Goal: Task Accomplishment & Management: Manage account settings

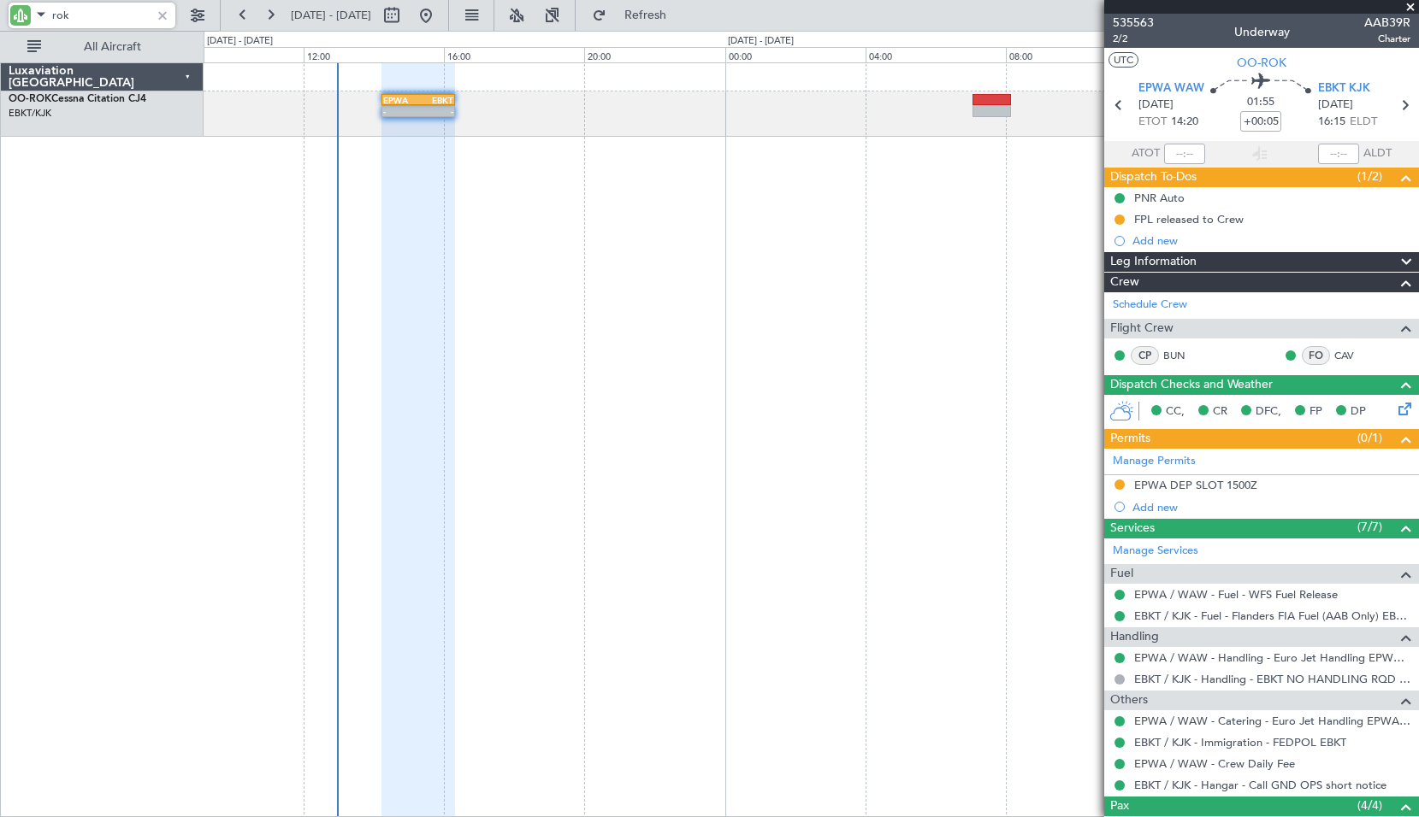
click at [86, 12] on input "rok" at bounding box center [101, 16] width 98 height 26
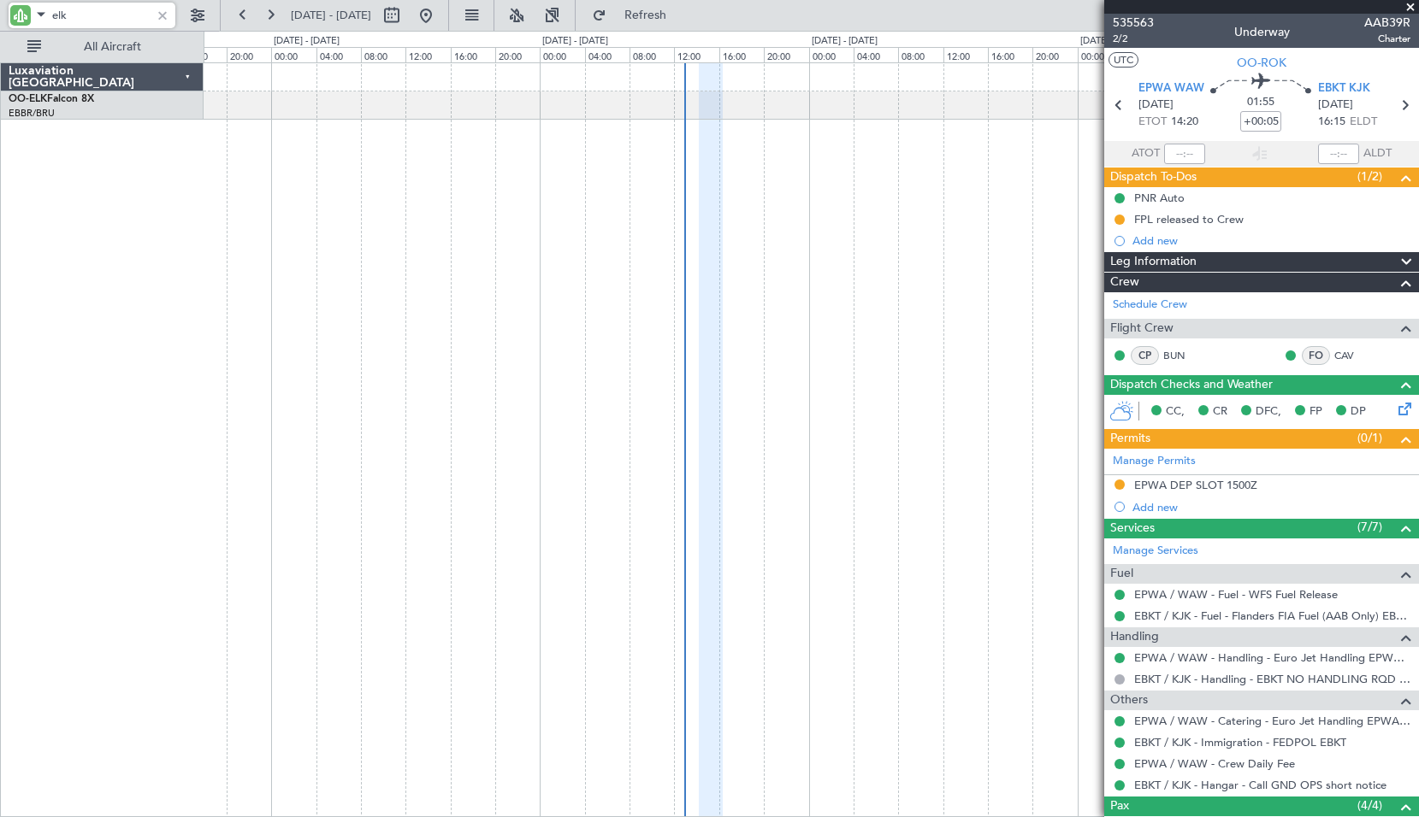
click at [448, 369] on div at bounding box center [811, 439] width 1215 height 755
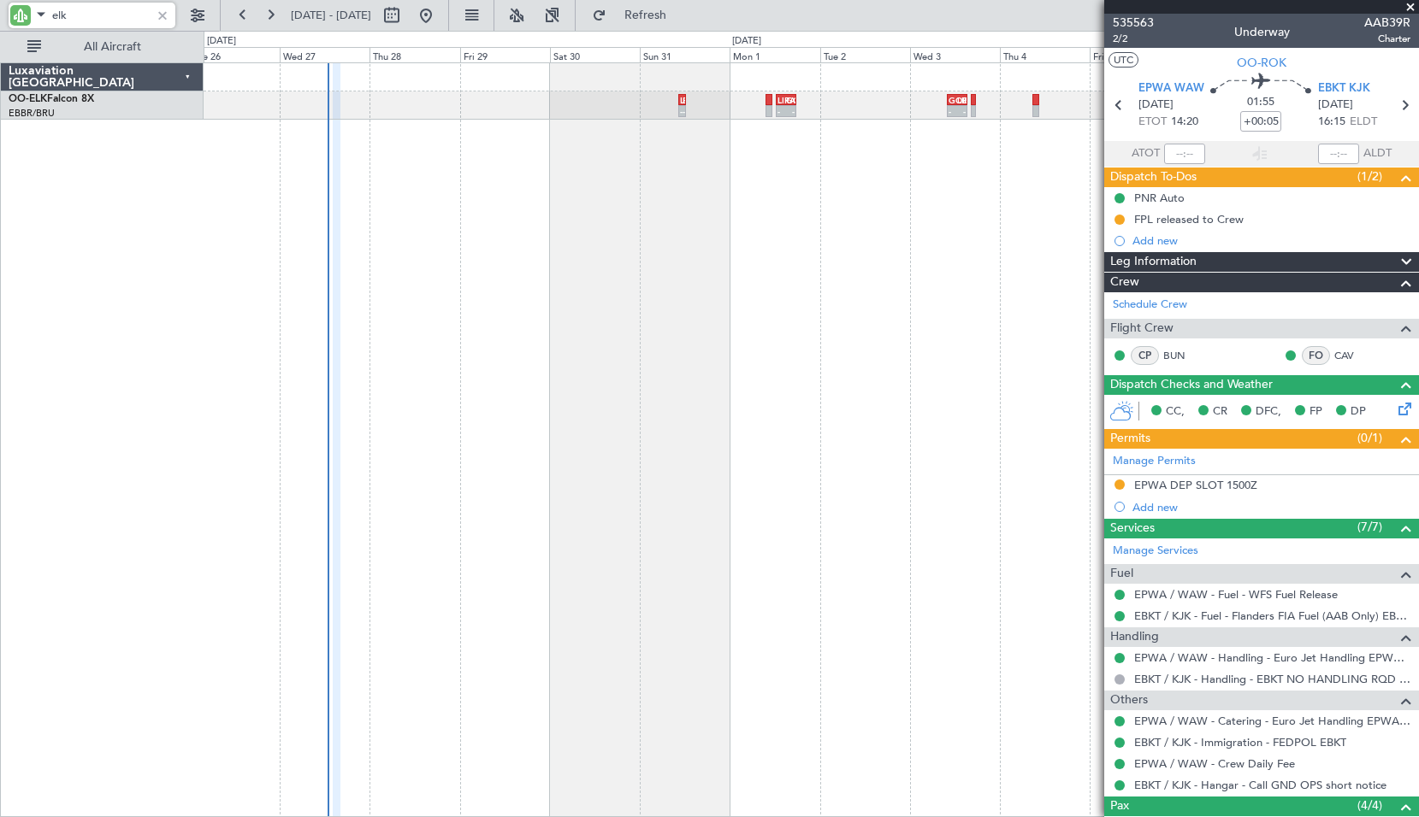
click at [523, 384] on div "LEPA 10:30 Z EBBR 12:30 Z - - - - LIRA 12:30 Z GOBD 17:50 Z - - GOBD 10:00 Z LI…" at bounding box center [811, 439] width 1215 height 755
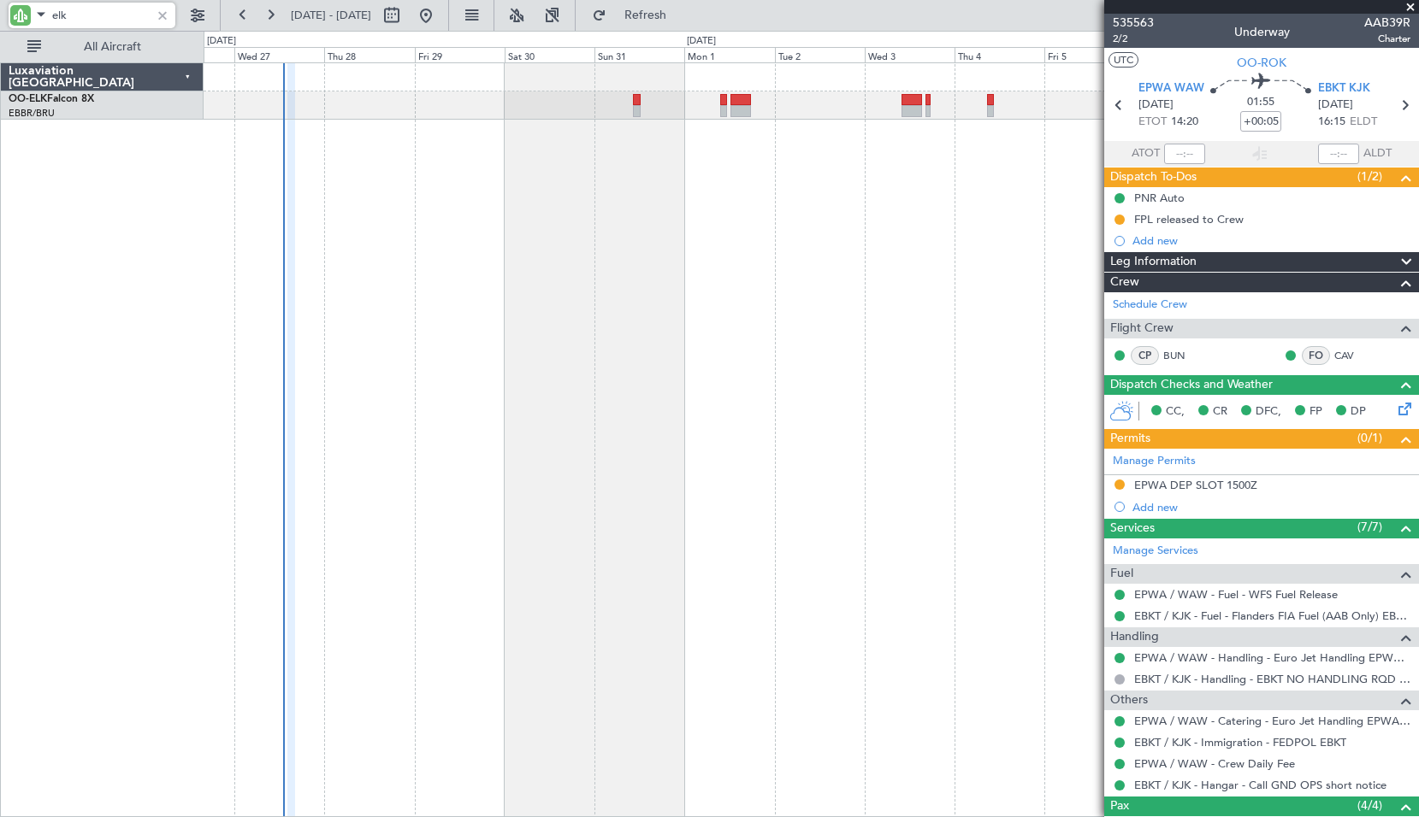
type input "elk"
click at [1407, 4] on span at bounding box center [1409, 7] width 17 height 15
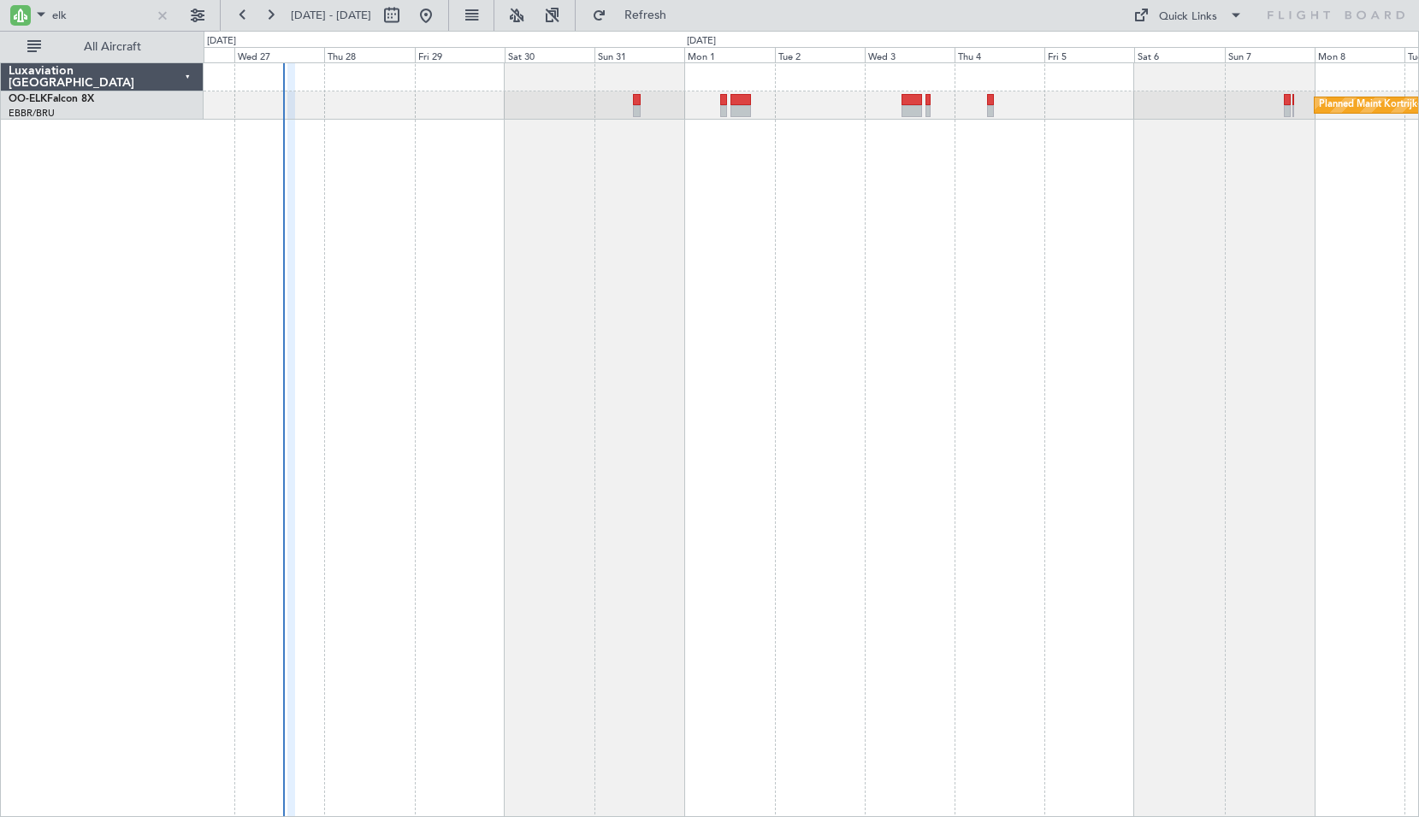
type input "0"
click at [76, 21] on input "elk" at bounding box center [101, 16] width 98 height 26
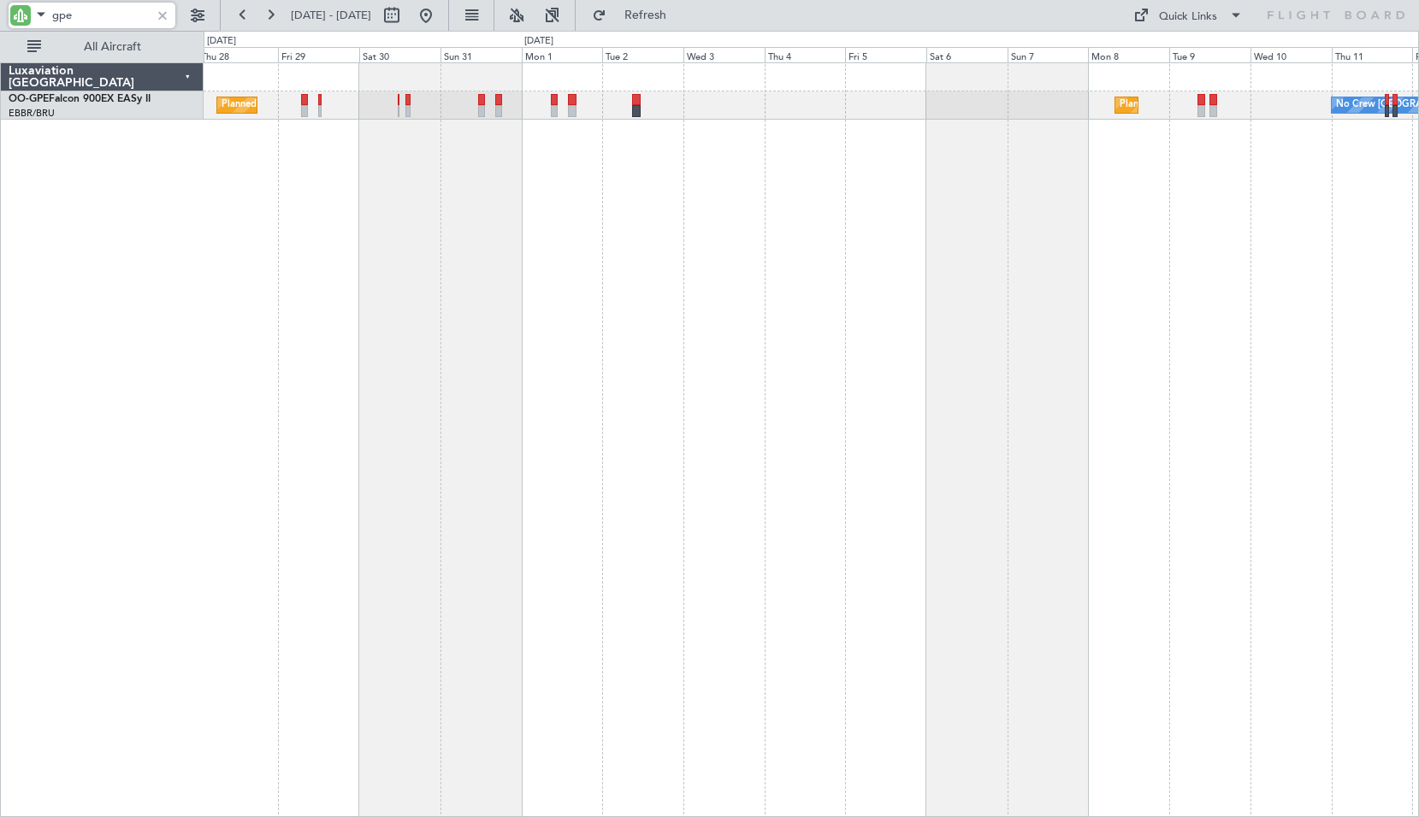
click at [331, 441] on div "Planned Maint [GEOGRAPHIC_DATA] ([GEOGRAPHIC_DATA] National) Planned Maint [GEO…" at bounding box center [811, 439] width 1215 height 755
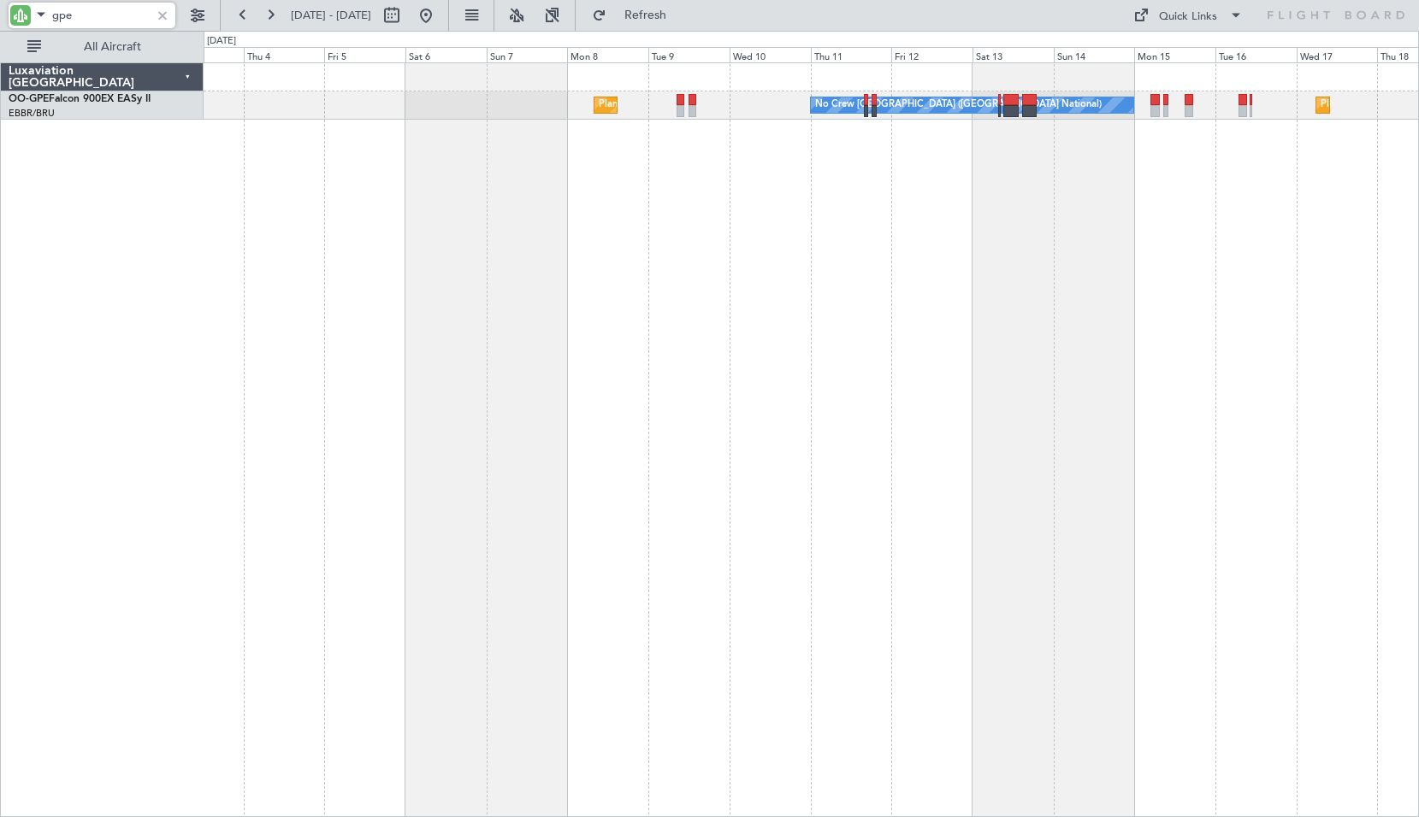
click at [637, 471] on div "Planned Maint [GEOGRAPHIC_DATA] ([GEOGRAPHIC_DATA] National) No Crew [GEOGRAPHI…" at bounding box center [811, 439] width 1215 height 755
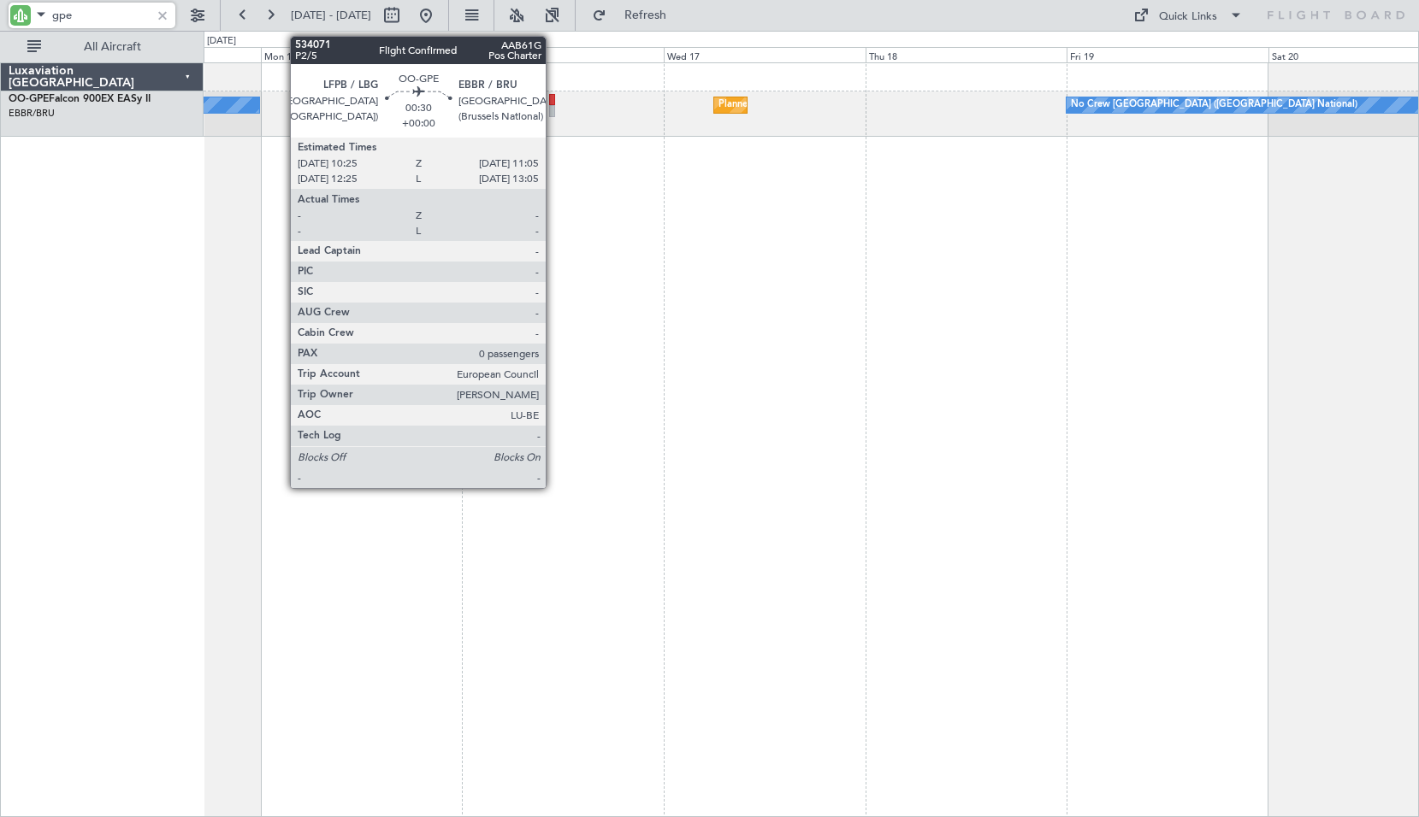
click at [553, 116] on div at bounding box center [552, 111] width 6 height 12
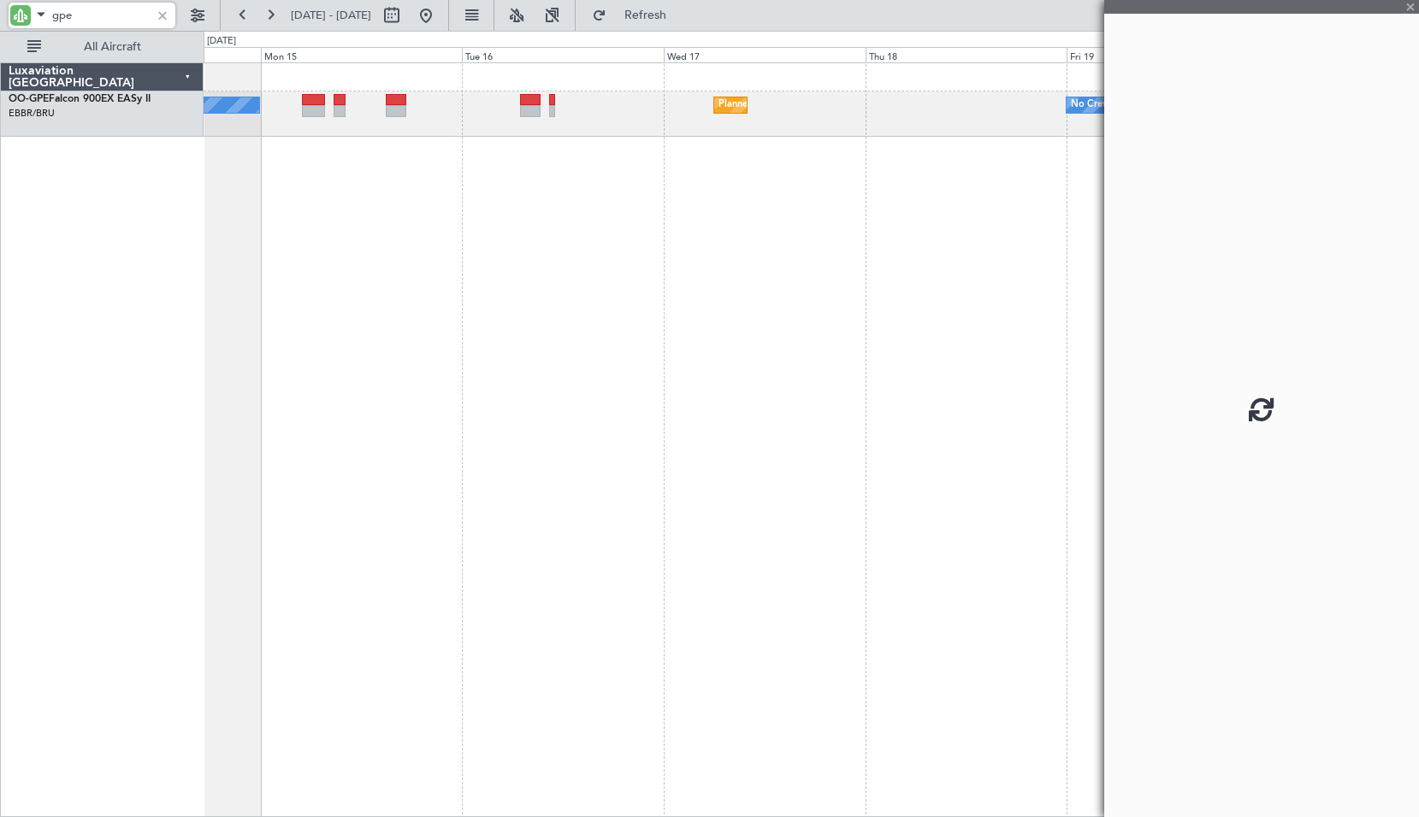
type input "gpe"
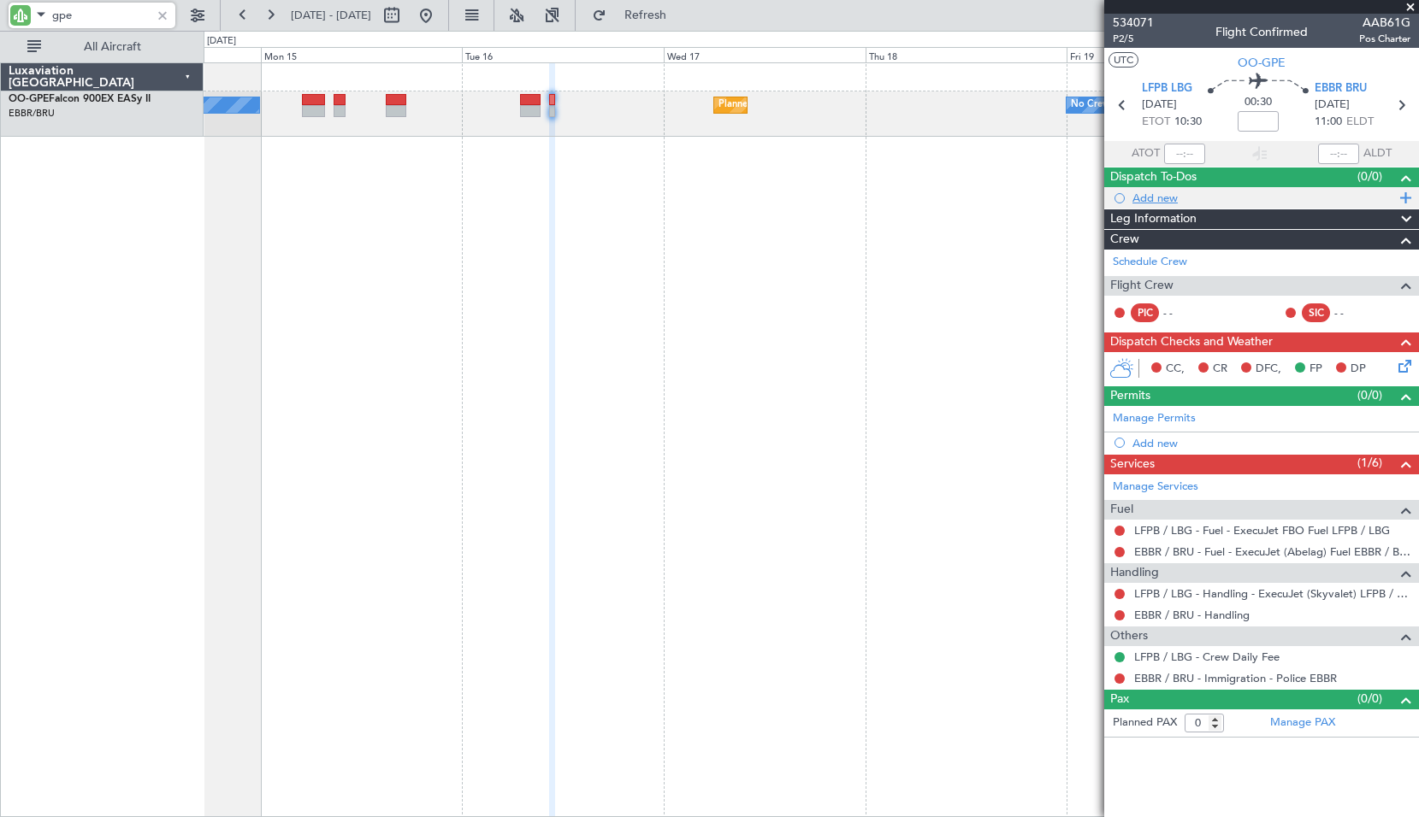
click at [1153, 198] on div "Add new" at bounding box center [1263, 198] width 263 height 15
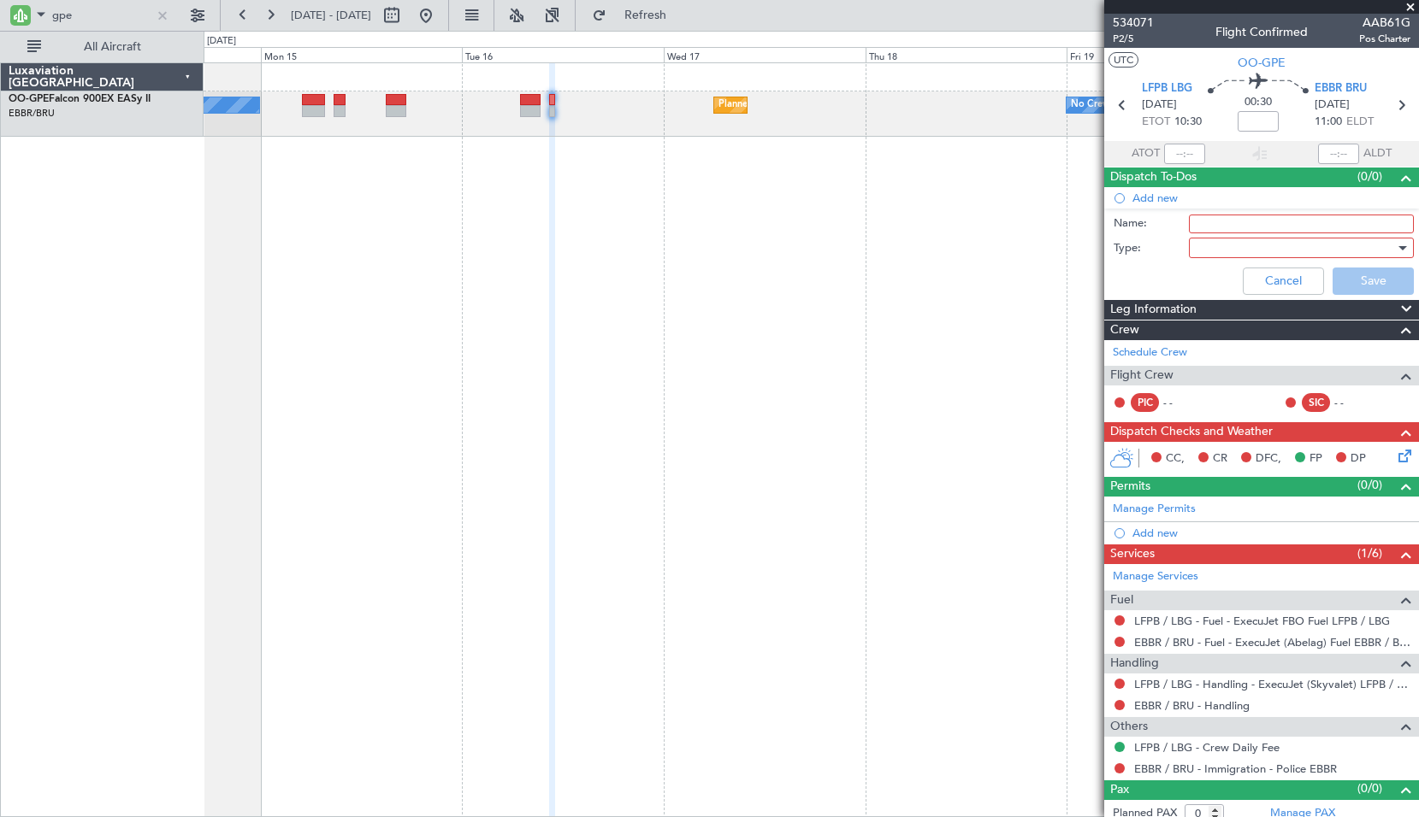
click at [1232, 216] on input "Name:" at bounding box center [1301, 224] width 225 height 19
type input "BCAA inflight audit."
click at [1263, 243] on div at bounding box center [1294, 248] width 199 height 26
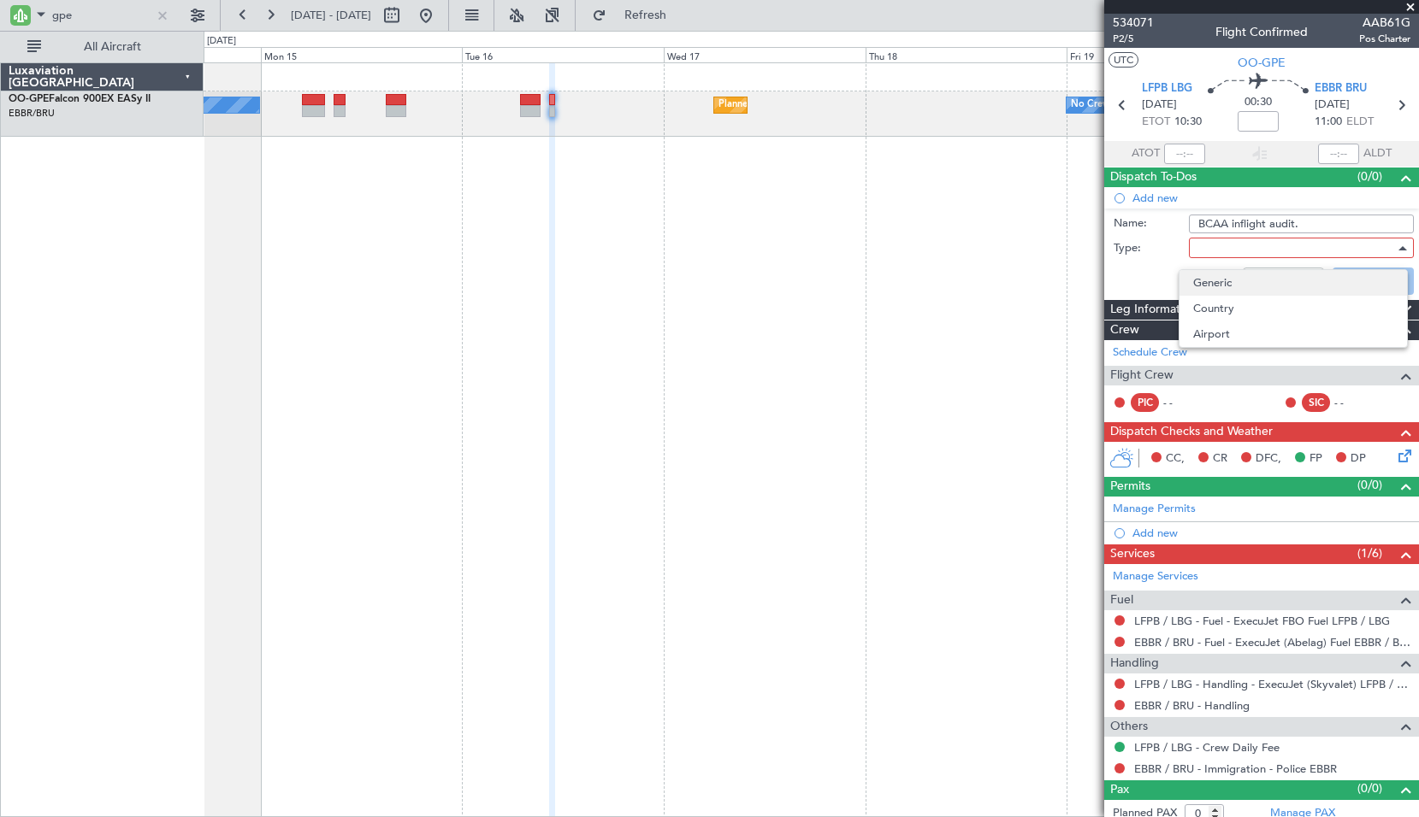
click at [1259, 270] on span "Generic" at bounding box center [1293, 283] width 200 height 26
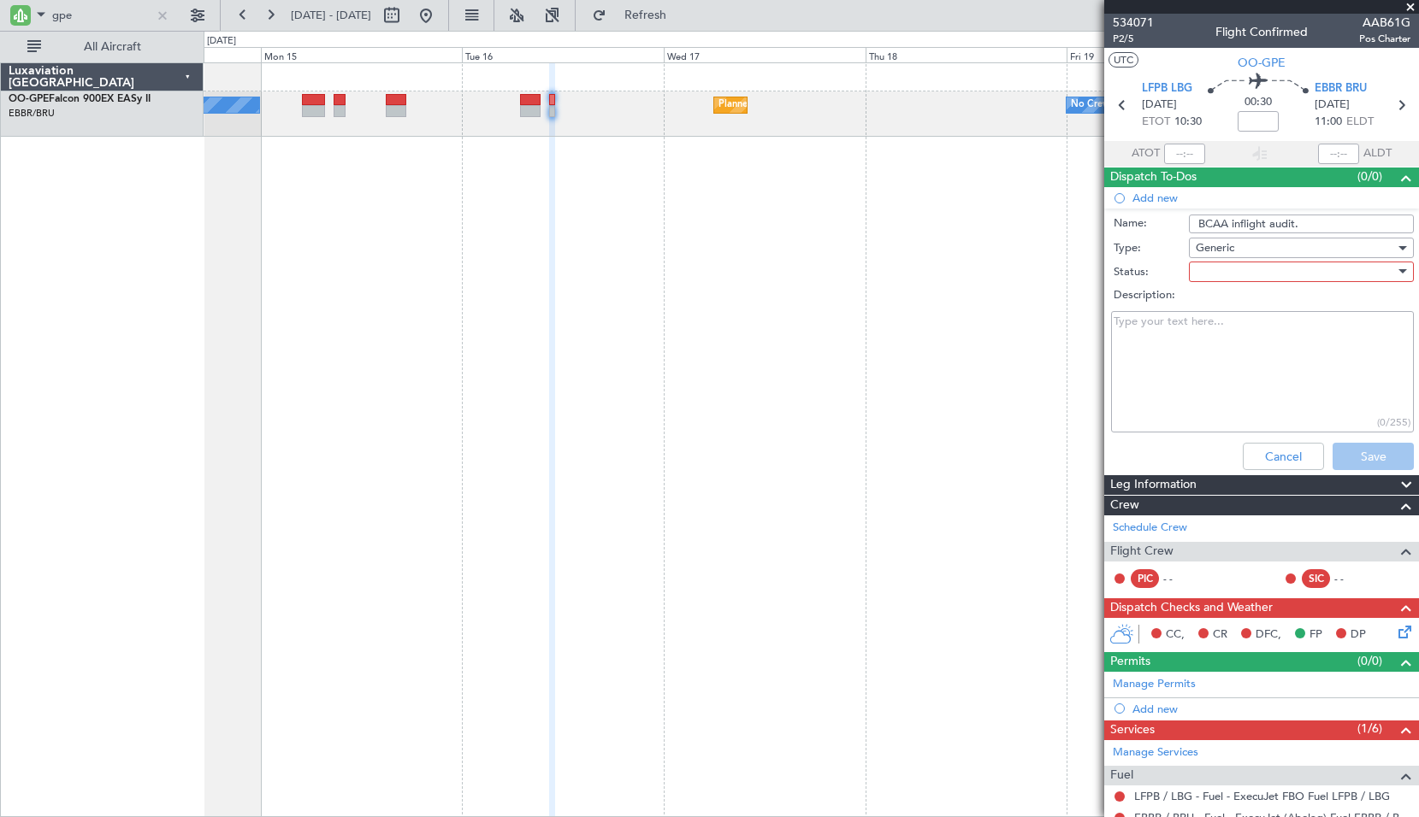
click at [1251, 278] on div at bounding box center [1294, 272] width 199 height 26
click at [1254, 297] on span "Not Started" at bounding box center [1293, 306] width 200 height 26
click at [1250, 359] on textarea "Description:" at bounding box center [1262, 372] width 303 height 122
click at [1265, 411] on textarea "Description:" at bounding box center [1262, 372] width 303 height 122
type textarea "Check with [PERSON_NAME]/[PERSON_NAME]"
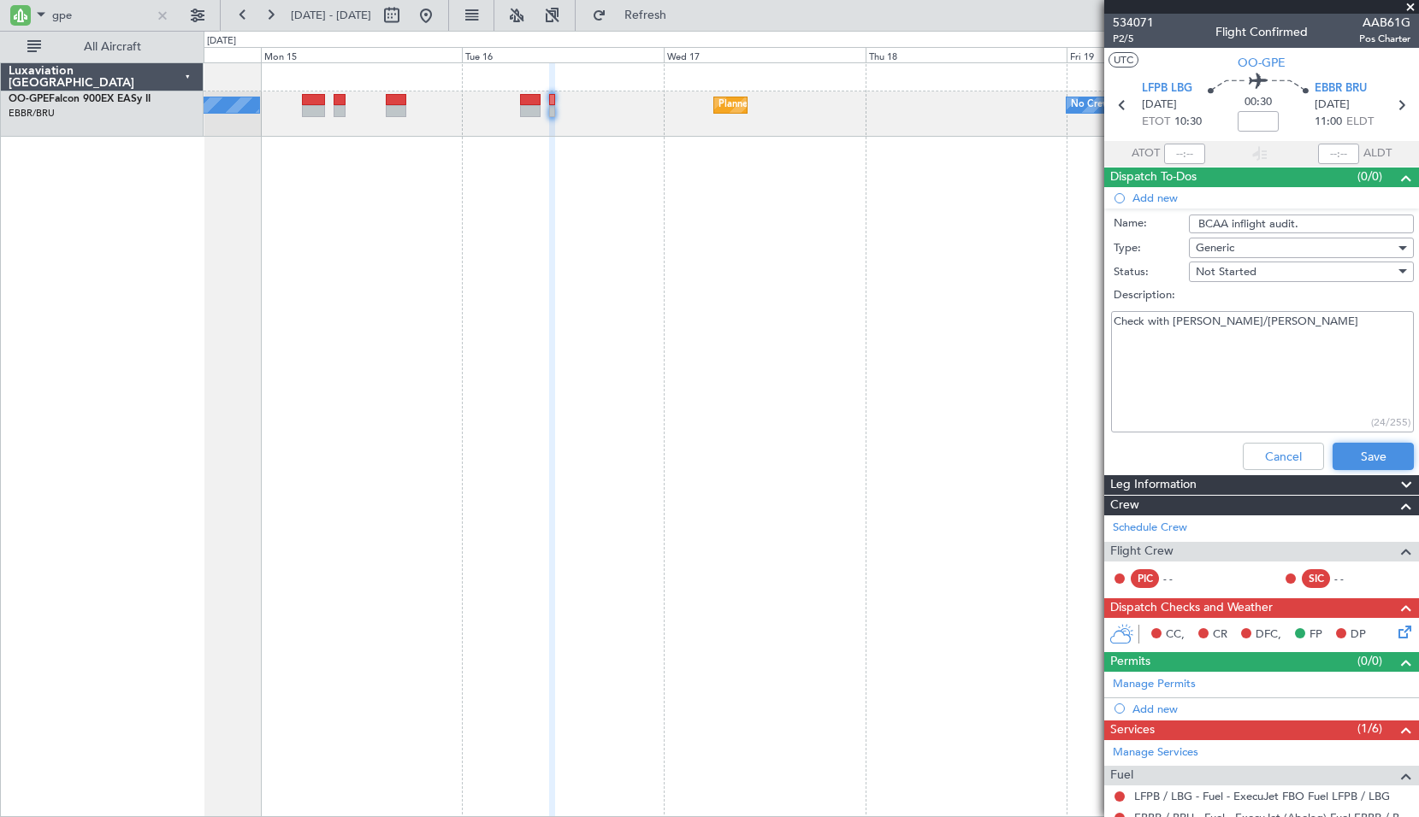
click at [1332, 443] on button "Save" at bounding box center [1372, 456] width 81 height 27
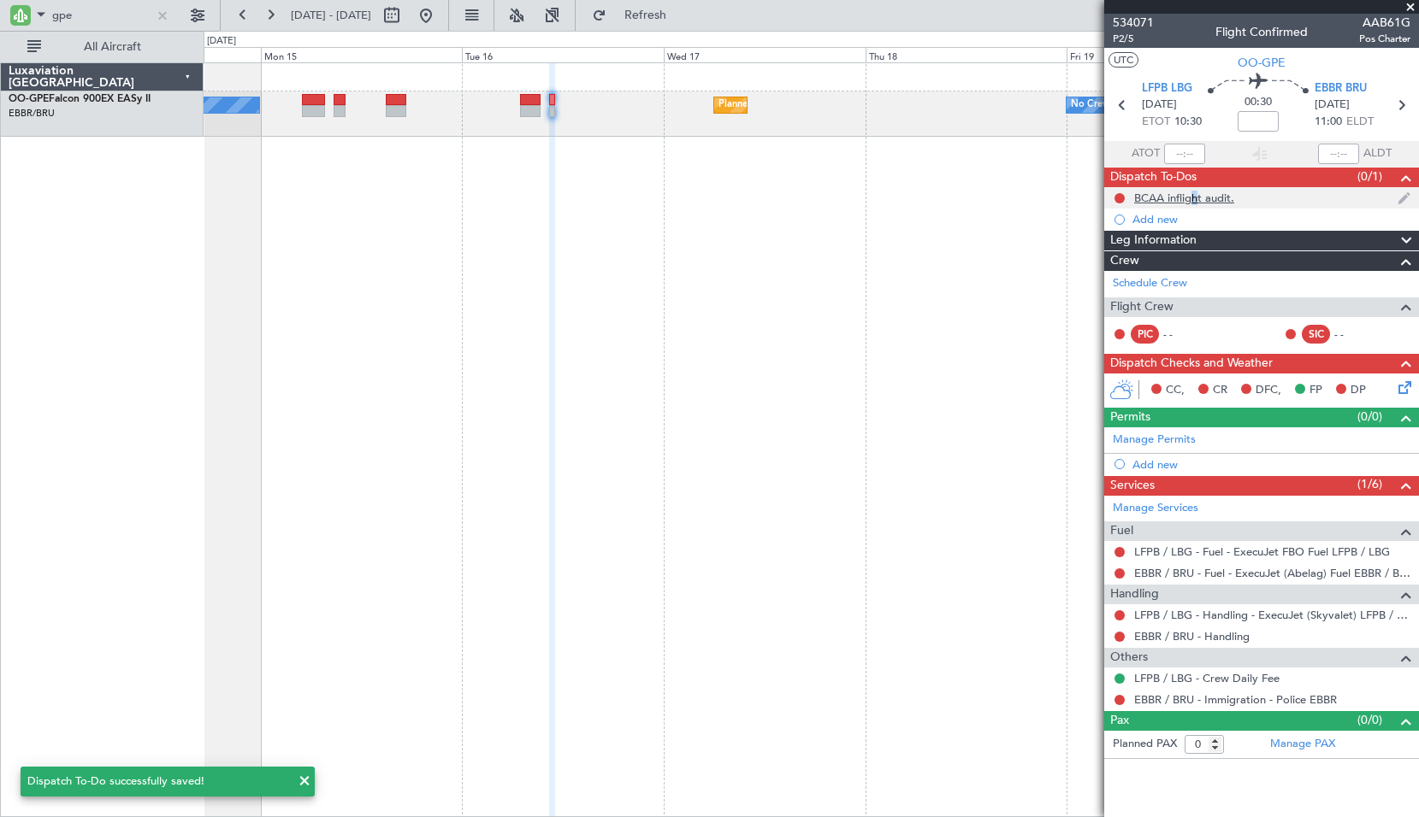
click at [1188, 203] on div "BCAA inflight audit." at bounding box center [1184, 198] width 100 height 15
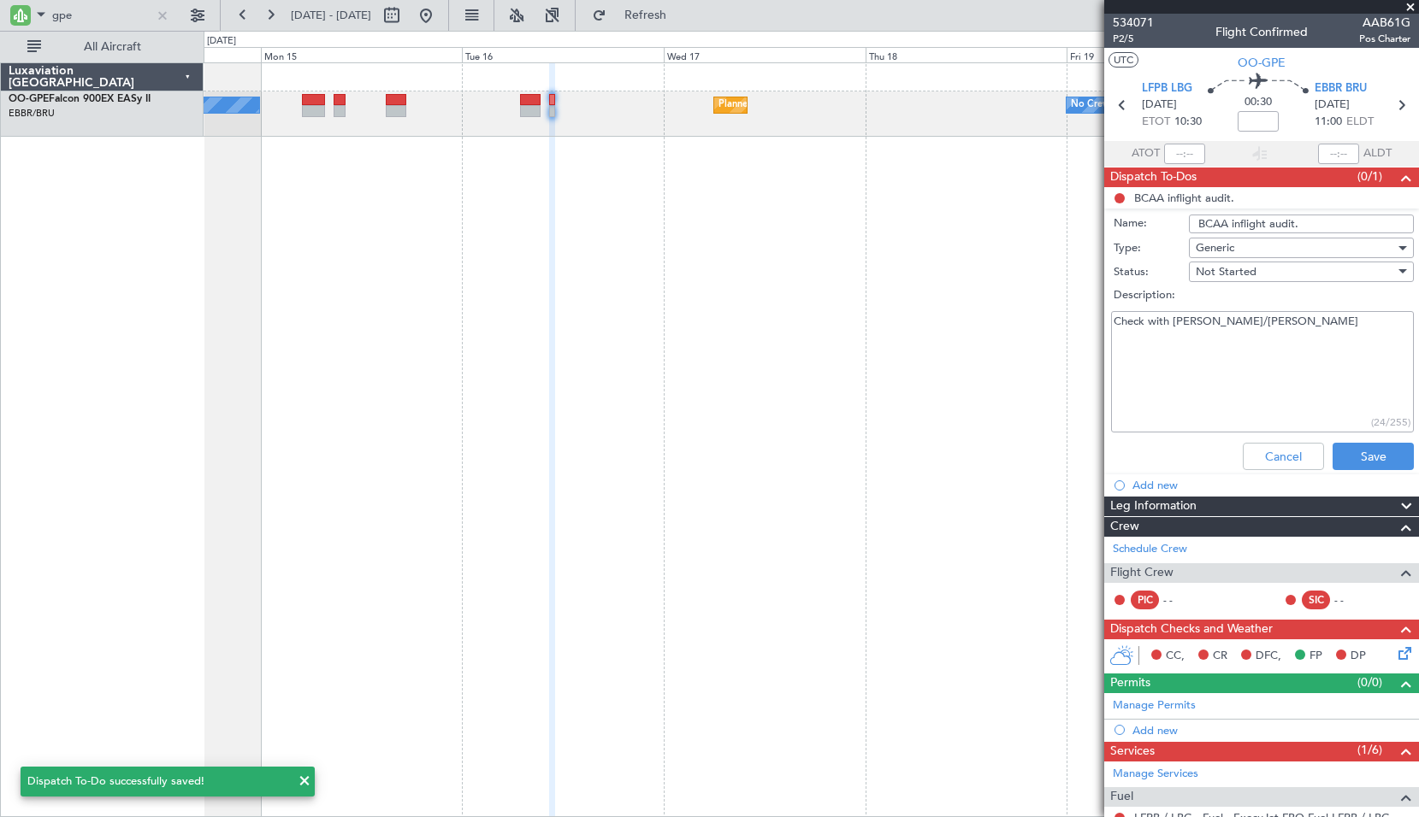
drag, startPoint x: 1188, startPoint y: 203, endPoint x: 1301, endPoint y: 338, distance: 176.6
click at [1301, 338] on textarea "Check with [PERSON_NAME]/[PERSON_NAME]" at bounding box center [1262, 372] width 303 height 122
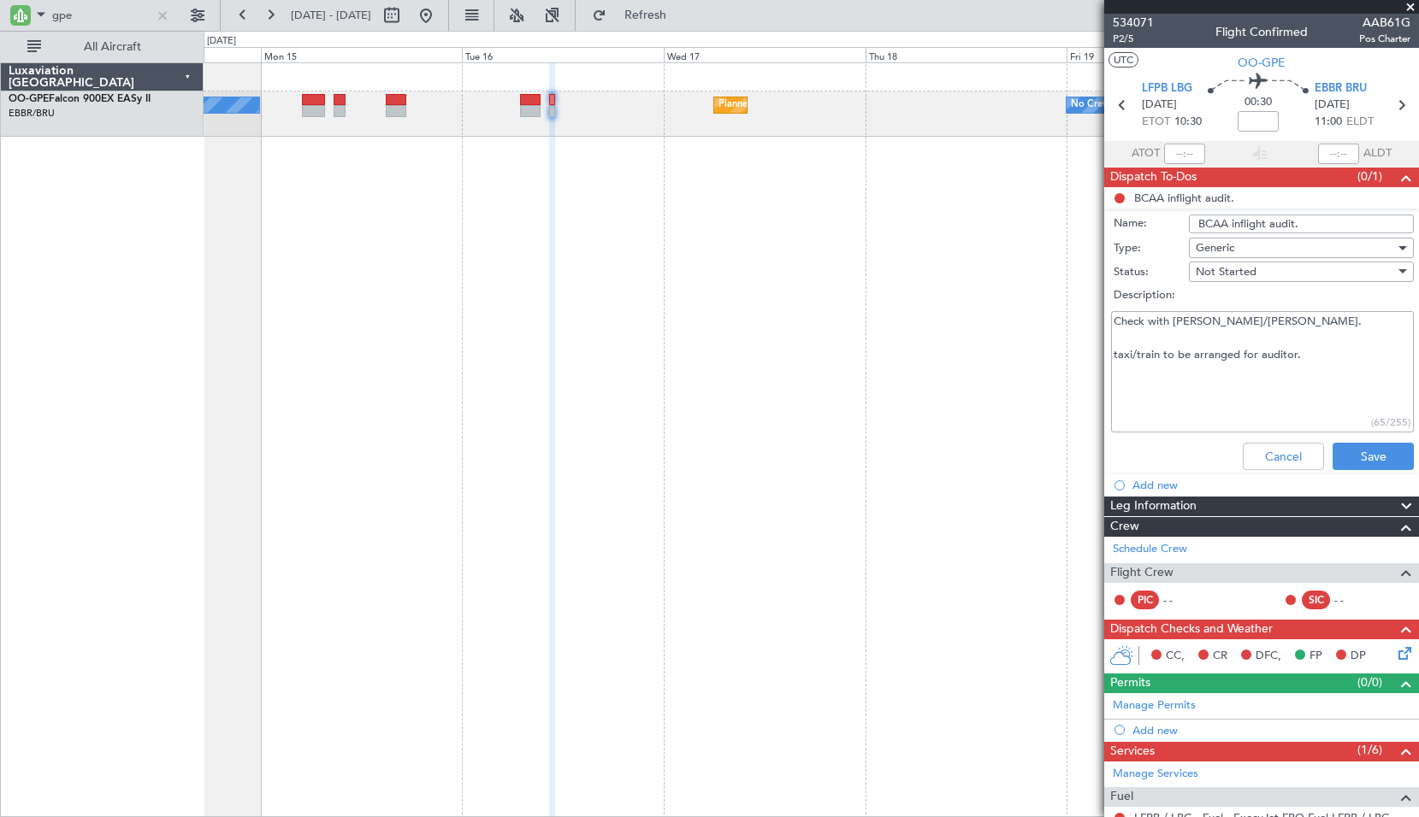
type textarea "Check with [PERSON_NAME]/[PERSON_NAME]. taxi/train to be arranged for auditor."
click at [1332, 443] on button "Save" at bounding box center [1372, 456] width 81 height 27
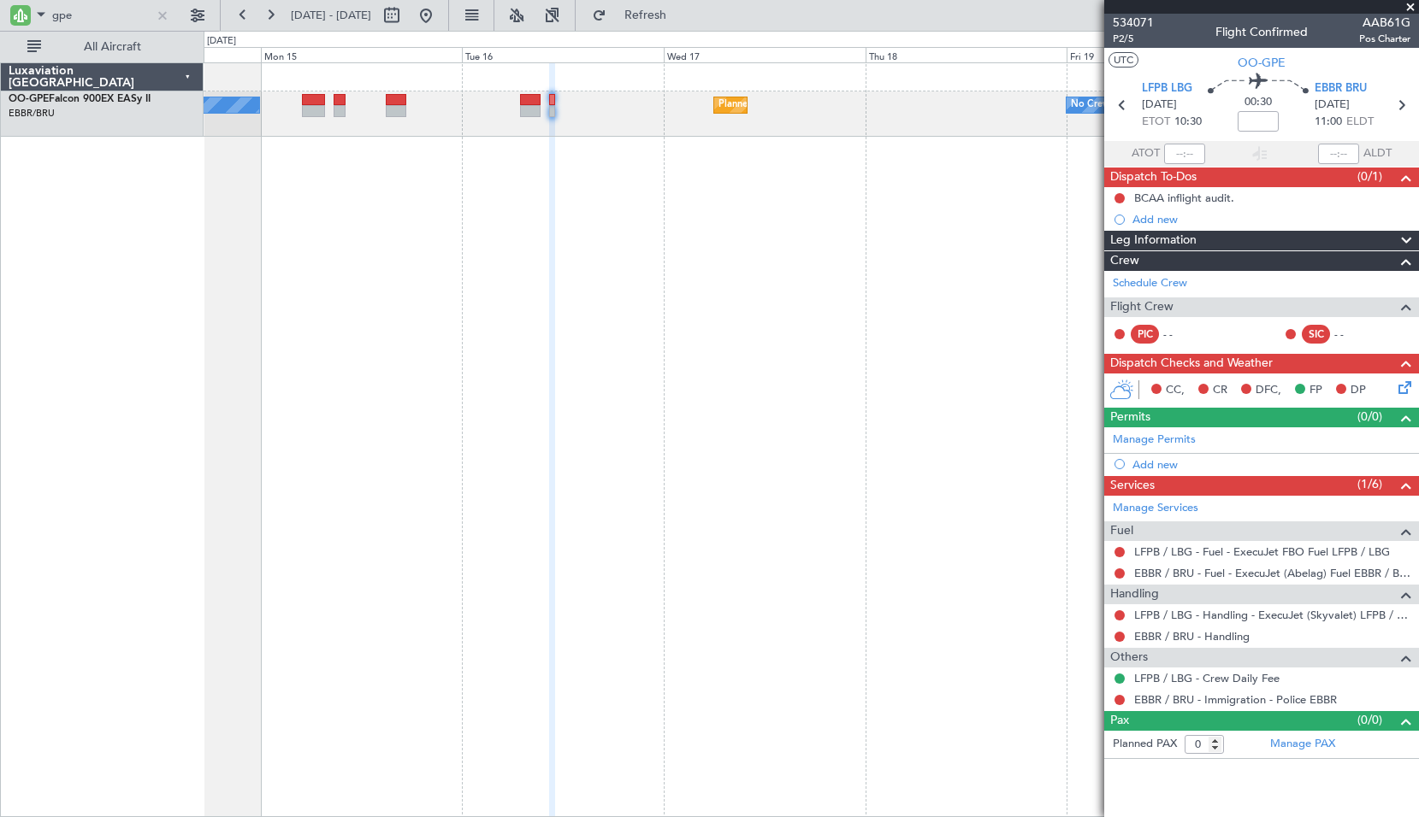
click at [1412, 10] on span at bounding box center [1409, 7] width 17 height 15
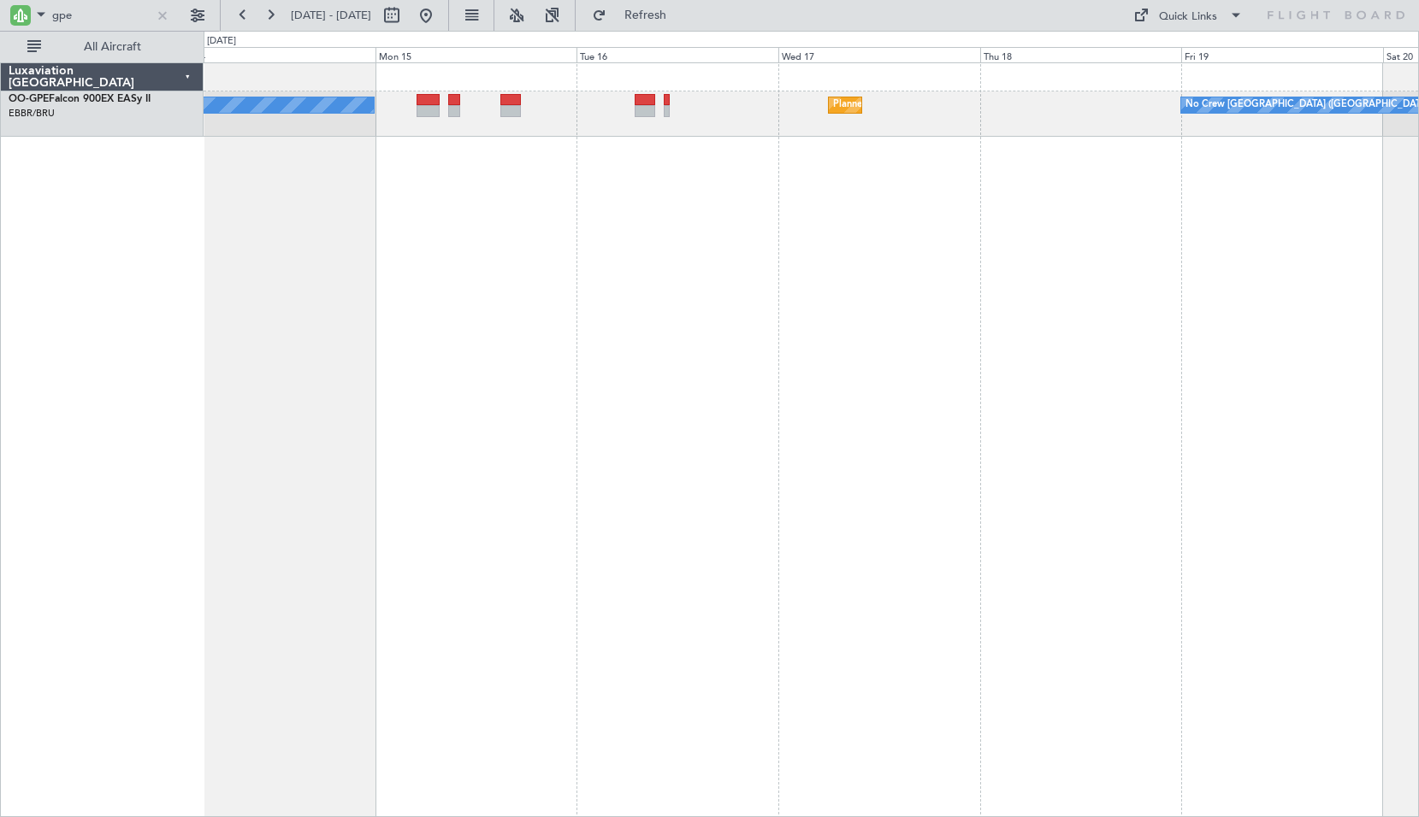
click at [615, 249] on div "No Crew [GEOGRAPHIC_DATA] ([GEOGRAPHIC_DATA] National) Planned Maint [GEOGRAPHI…" at bounding box center [811, 439] width 1215 height 755
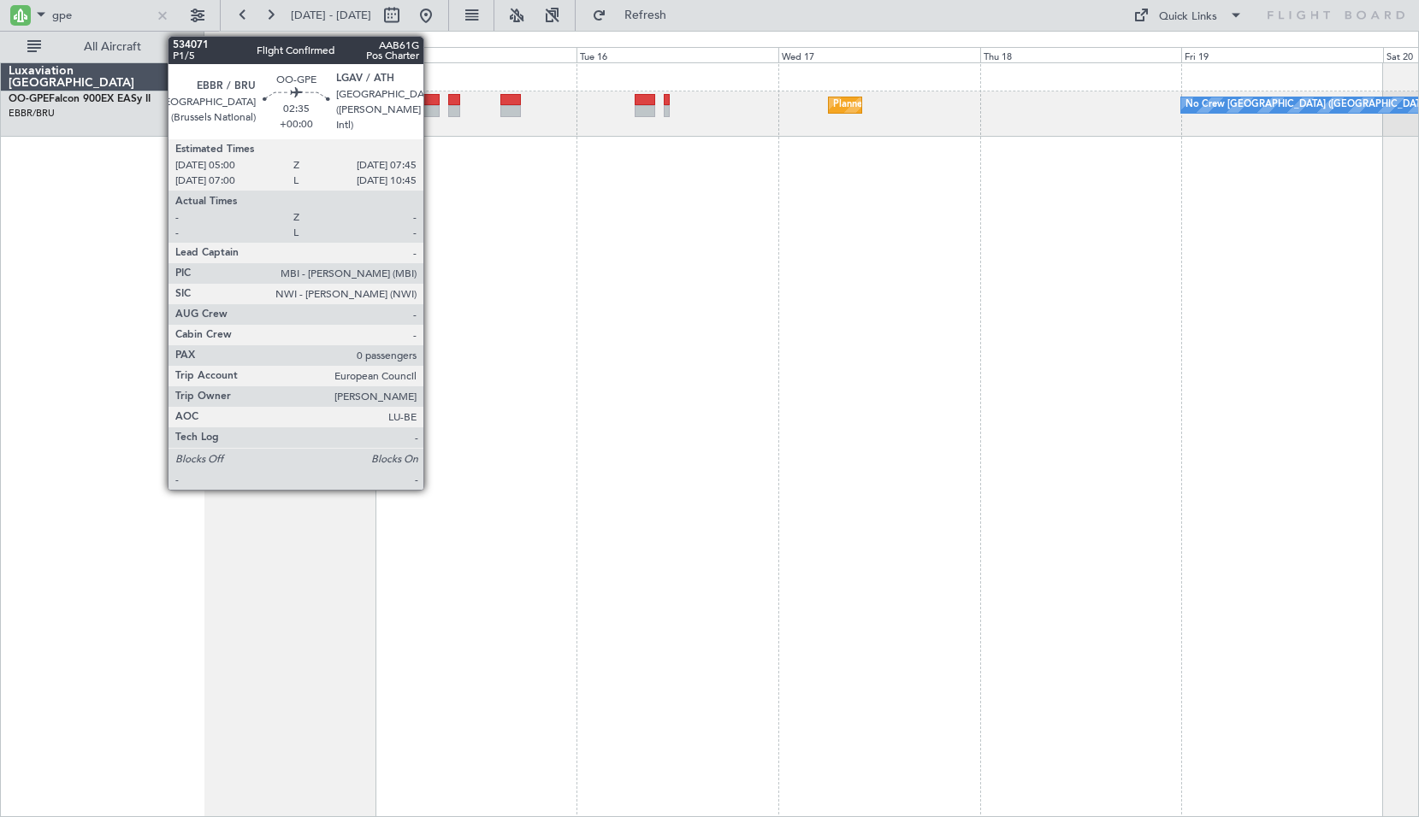
click at [430, 106] on div at bounding box center [428, 111] width 24 height 12
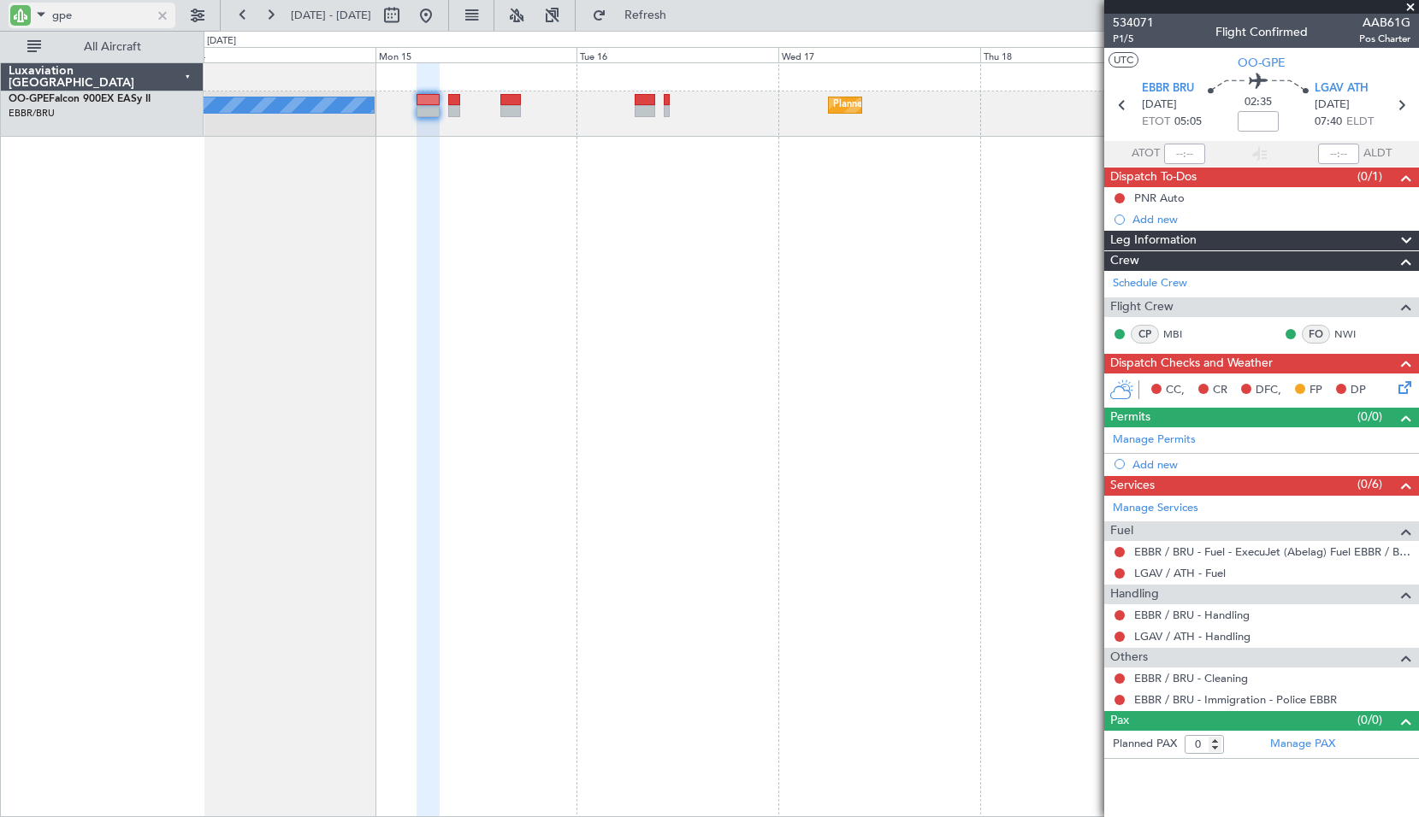
click at [155, 15] on div at bounding box center [162, 15] width 19 height 19
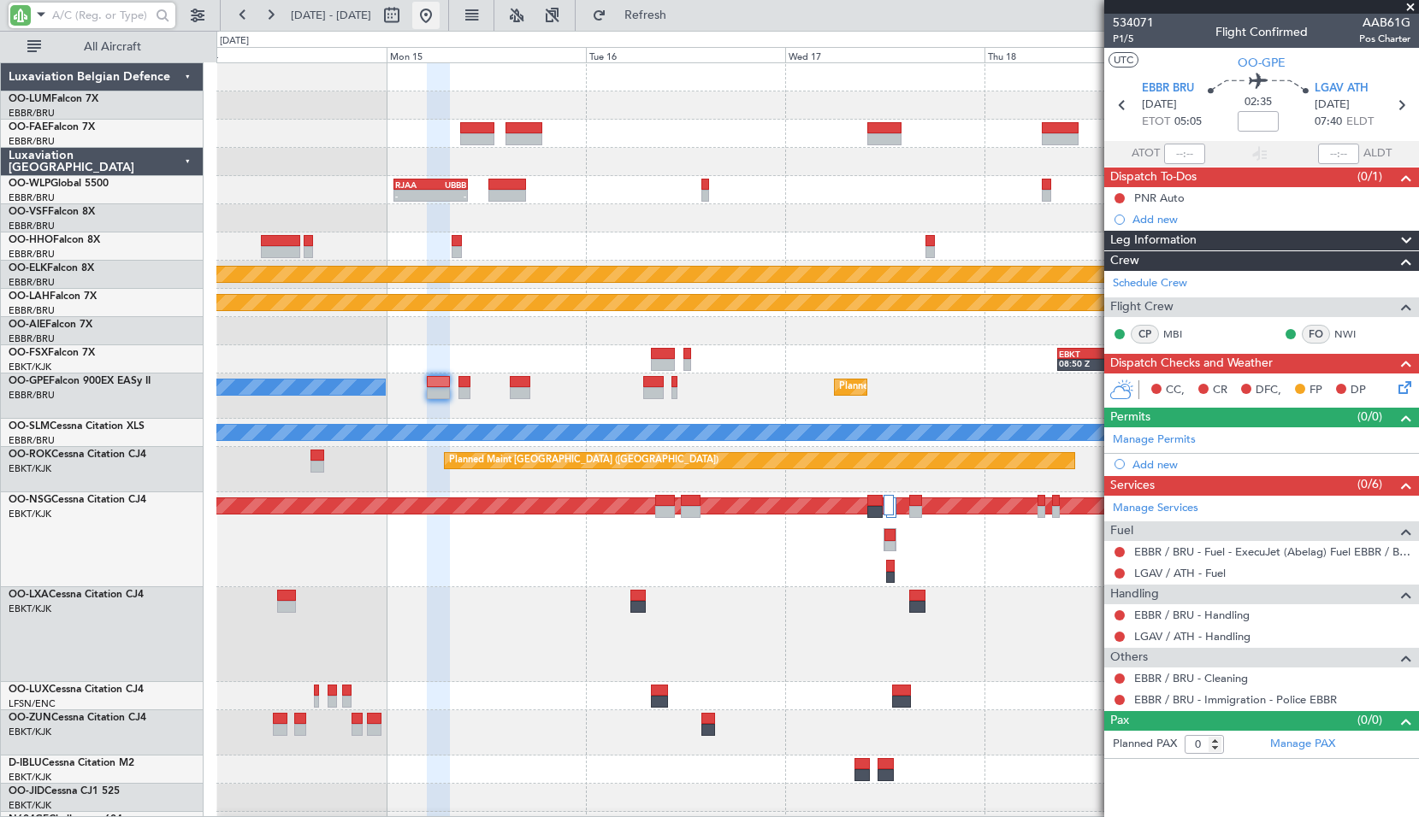
click at [440, 15] on button at bounding box center [425, 15] width 27 height 27
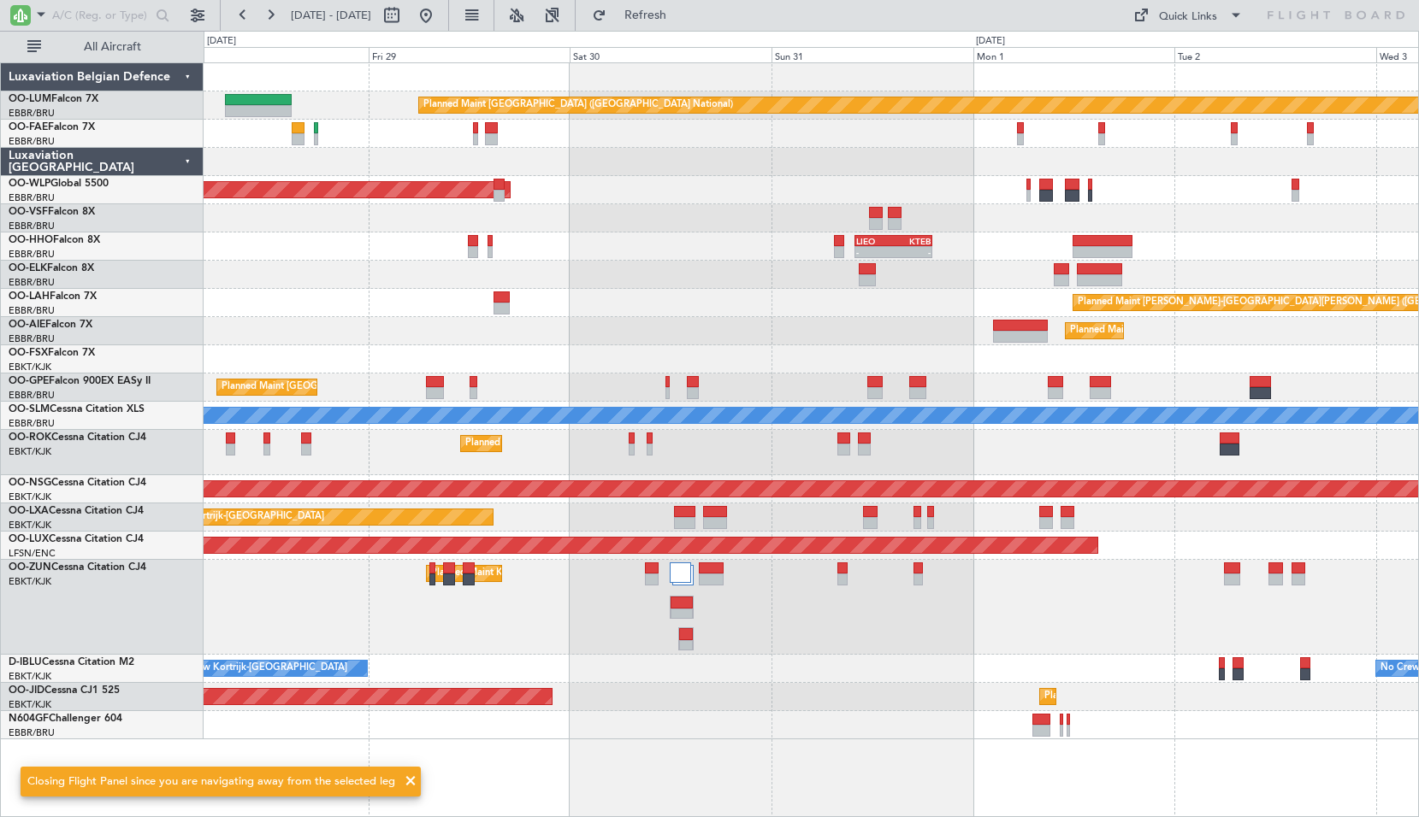
click at [678, 296] on div "Planned Maint [PERSON_NAME]-[GEOGRAPHIC_DATA][PERSON_NAME] ([GEOGRAPHIC_DATA][P…" at bounding box center [811, 303] width 1214 height 28
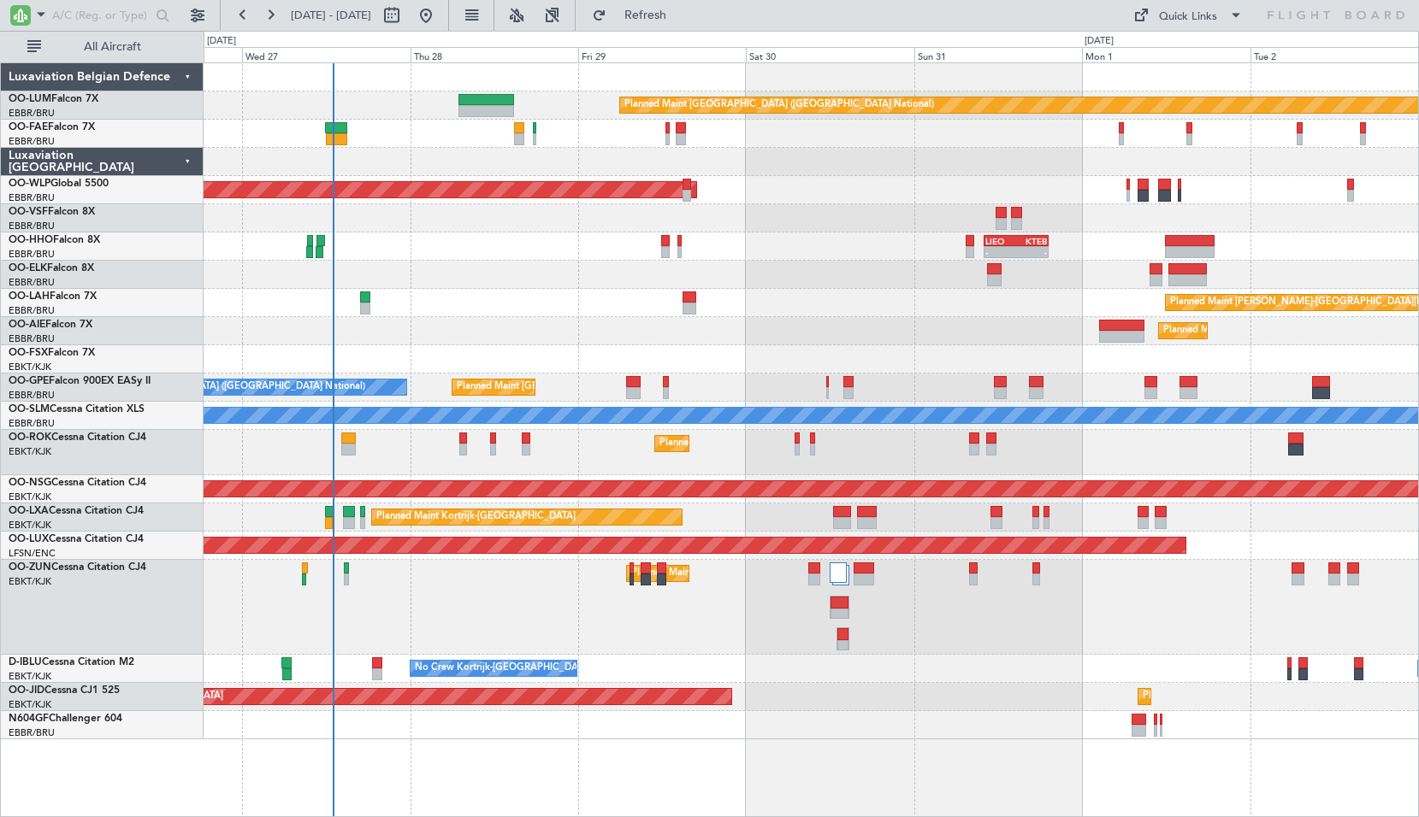
click at [746, 292] on div "Planned Maint [PERSON_NAME]-[GEOGRAPHIC_DATA][PERSON_NAME] ([GEOGRAPHIC_DATA][P…" at bounding box center [811, 303] width 1214 height 28
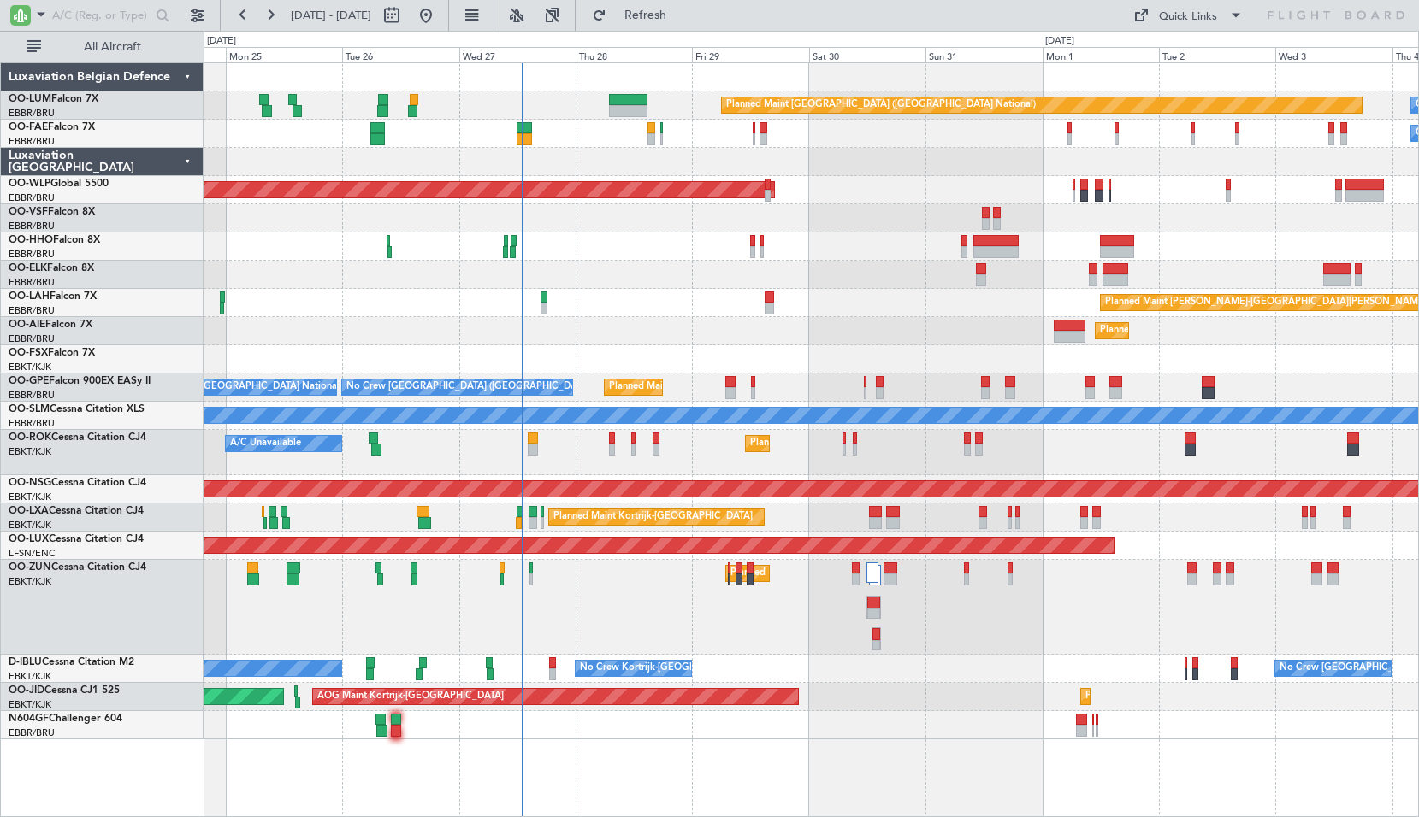
click at [877, 260] on div at bounding box center [811, 247] width 1214 height 28
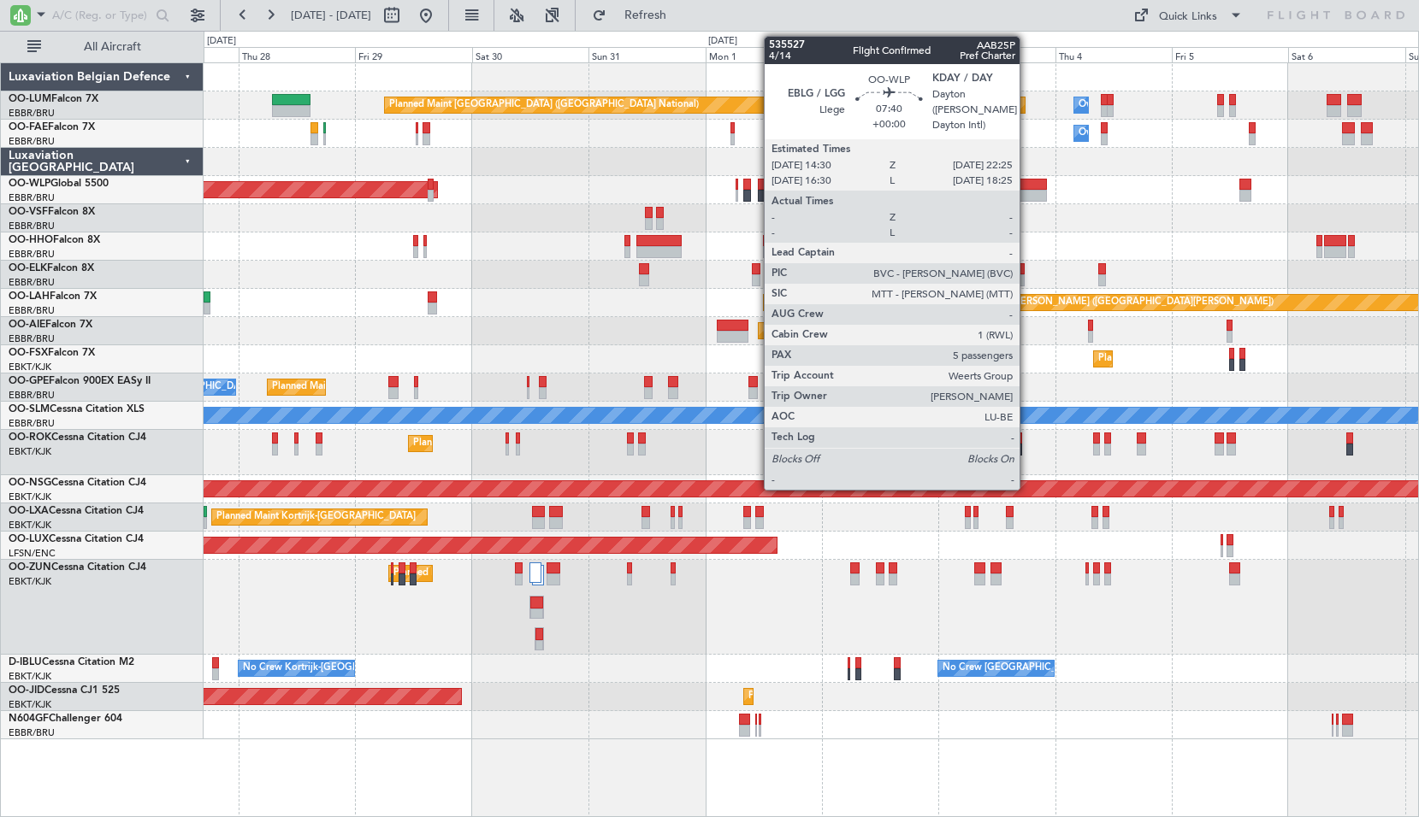
click at [1027, 192] on div at bounding box center [1027, 196] width 38 height 12
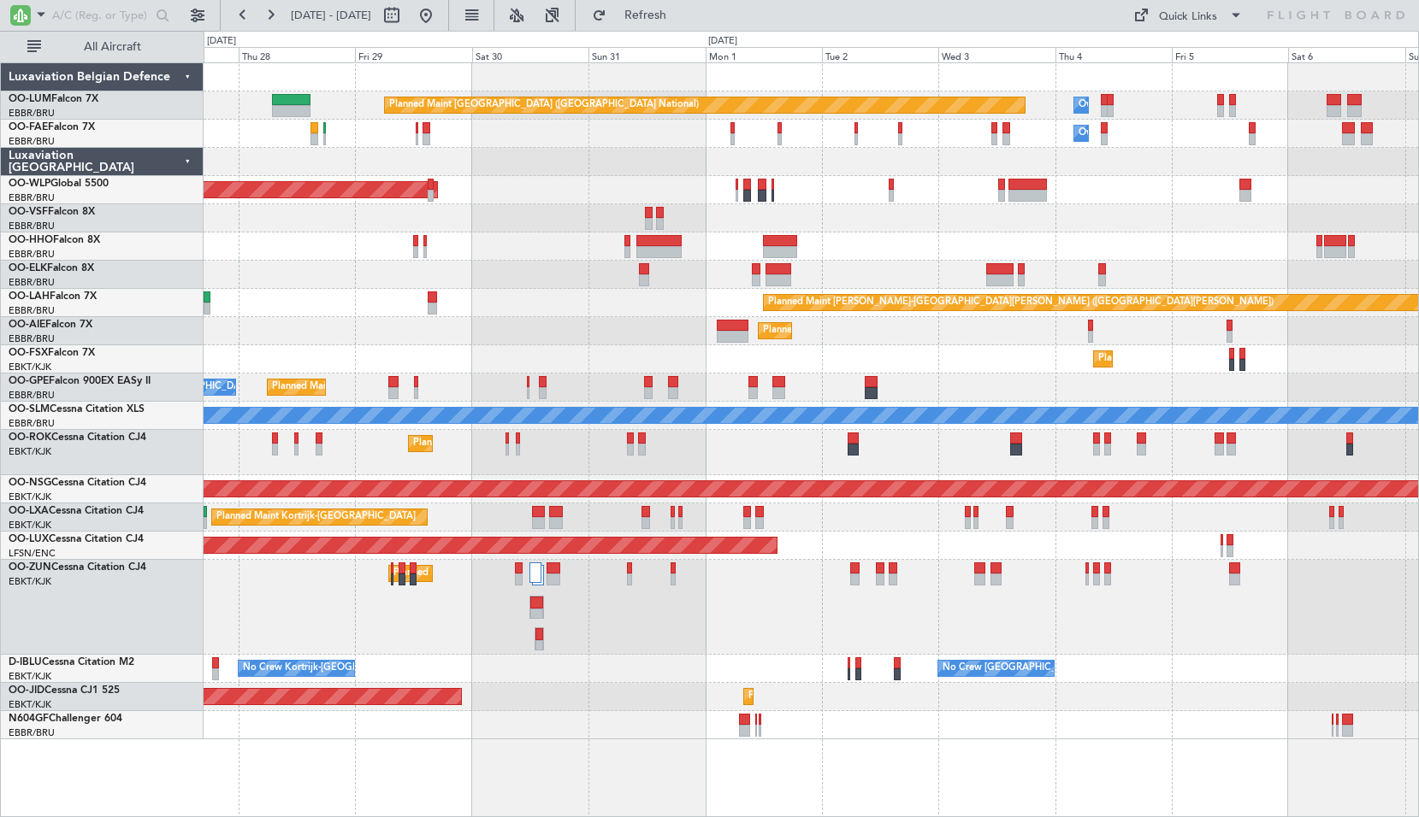
click at [1040, 232] on div at bounding box center [811, 218] width 1214 height 28
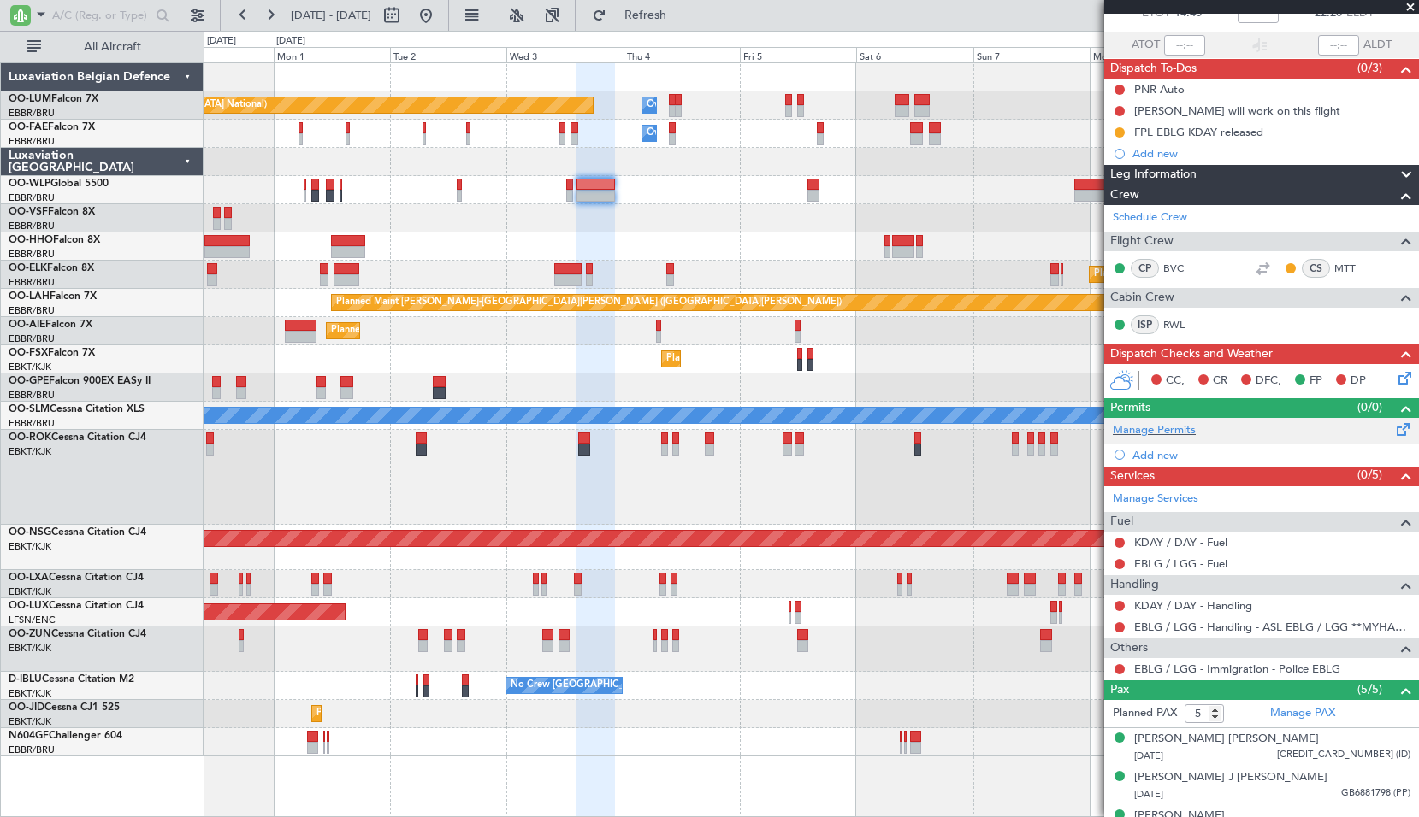
scroll to position [211, 0]
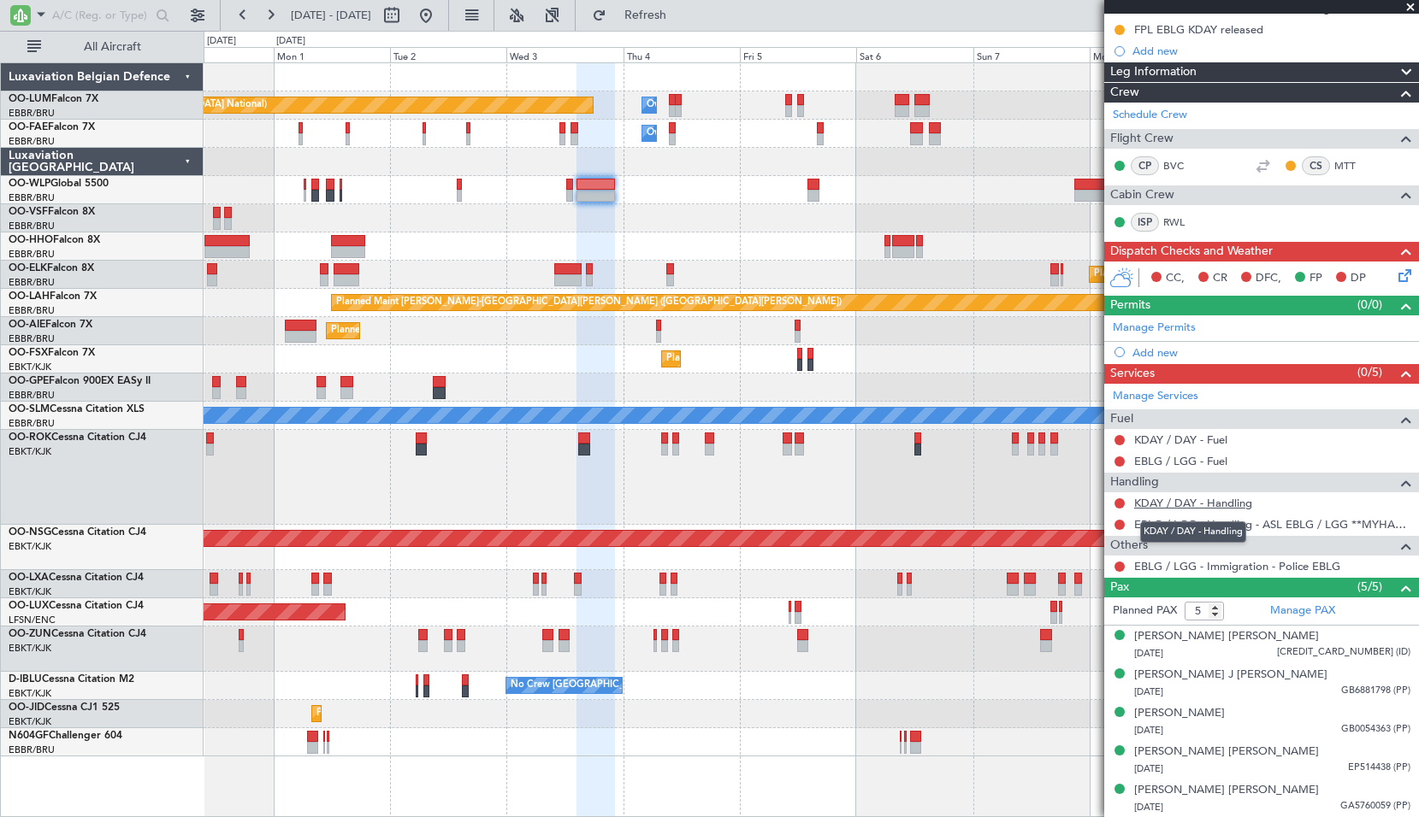
click at [1170, 500] on link "KDAY / DAY - Handling" at bounding box center [1193, 503] width 118 height 15
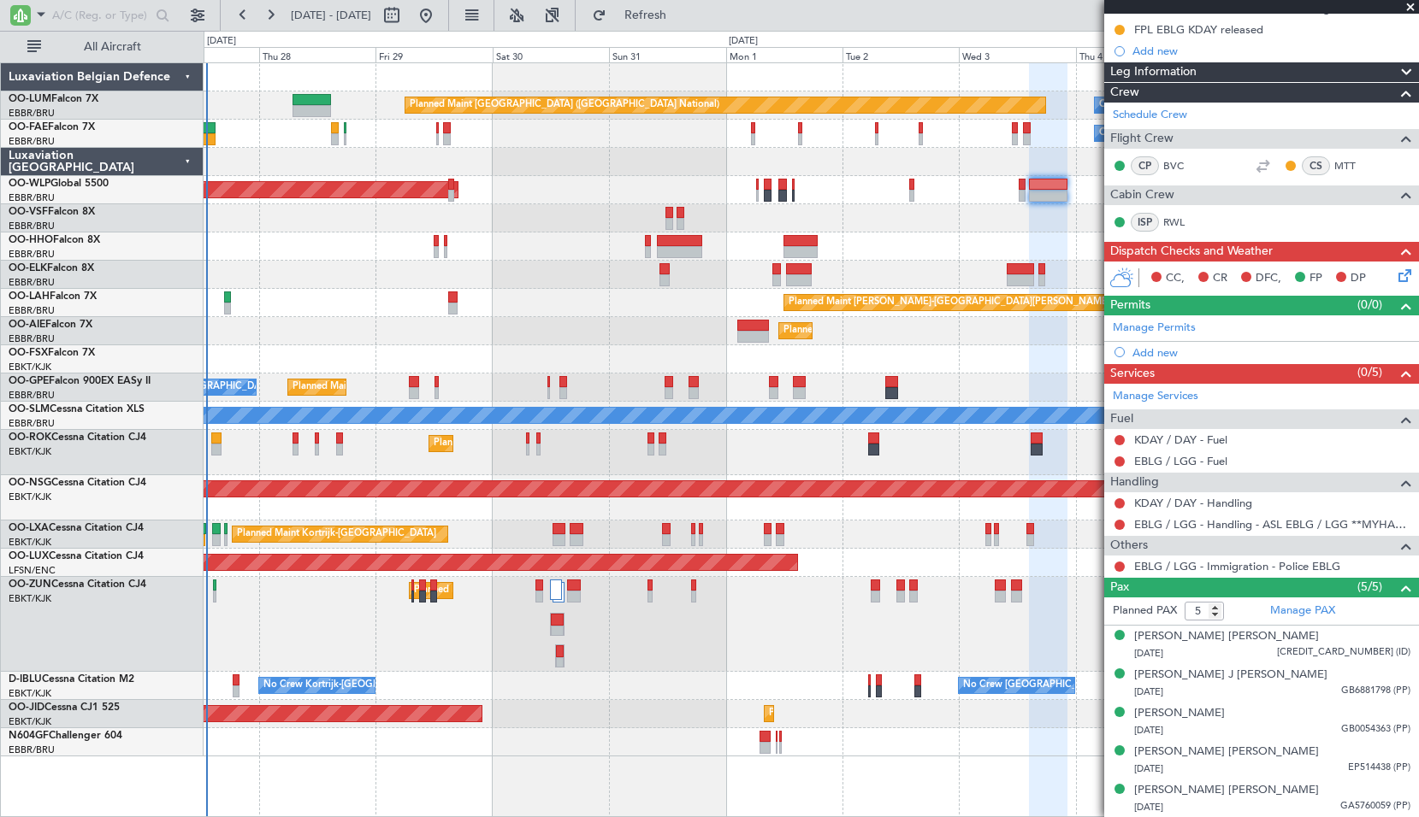
click at [601, 331] on div "Planned Maint [GEOGRAPHIC_DATA] ([GEOGRAPHIC_DATA])" at bounding box center [811, 331] width 1214 height 28
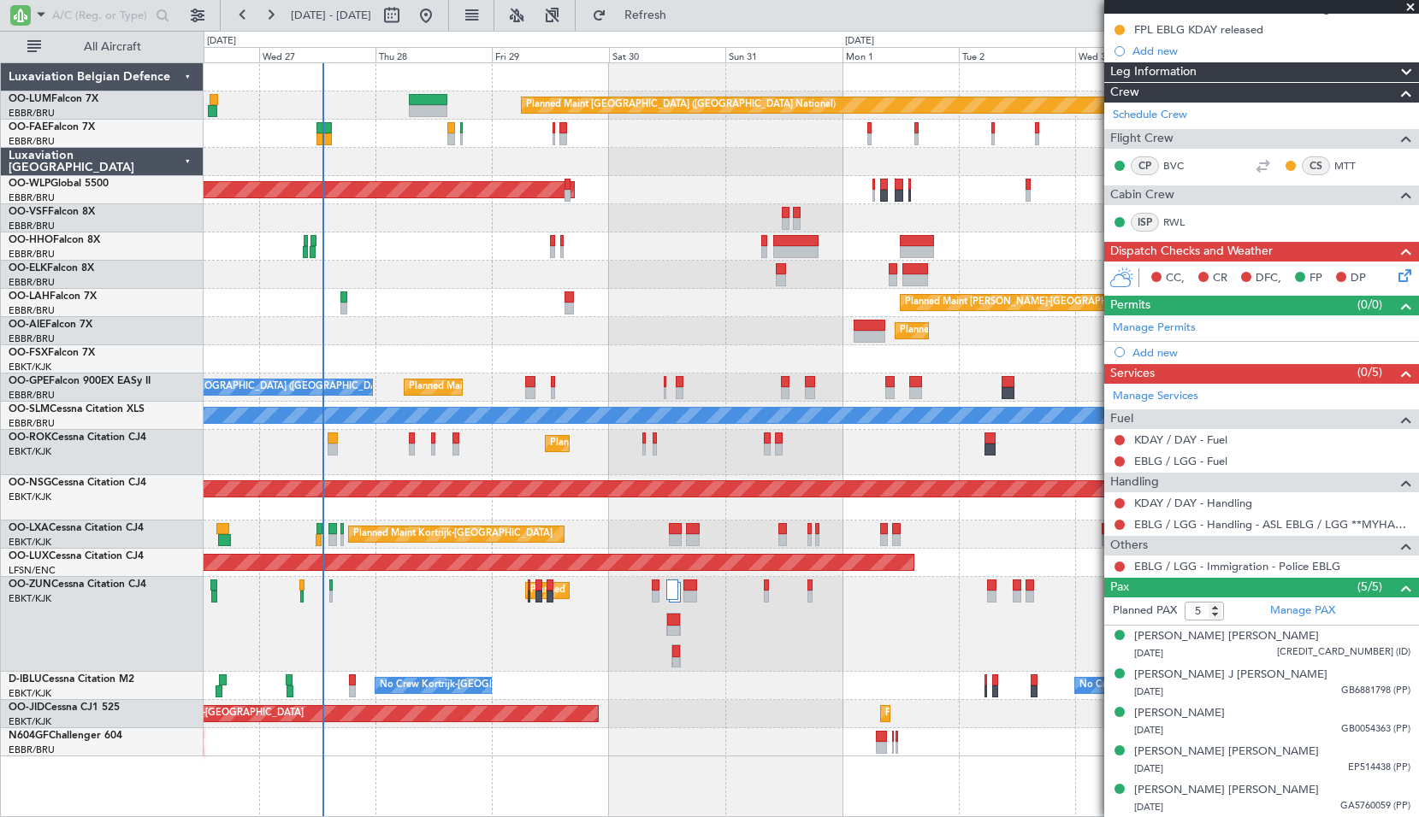
click at [532, 304] on div "Planned Maint [PERSON_NAME]-[GEOGRAPHIC_DATA][PERSON_NAME] ([GEOGRAPHIC_DATA][P…" at bounding box center [811, 303] width 1214 height 28
click at [87, 20] on input "text" at bounding box center [101, 16] width 98 height 26
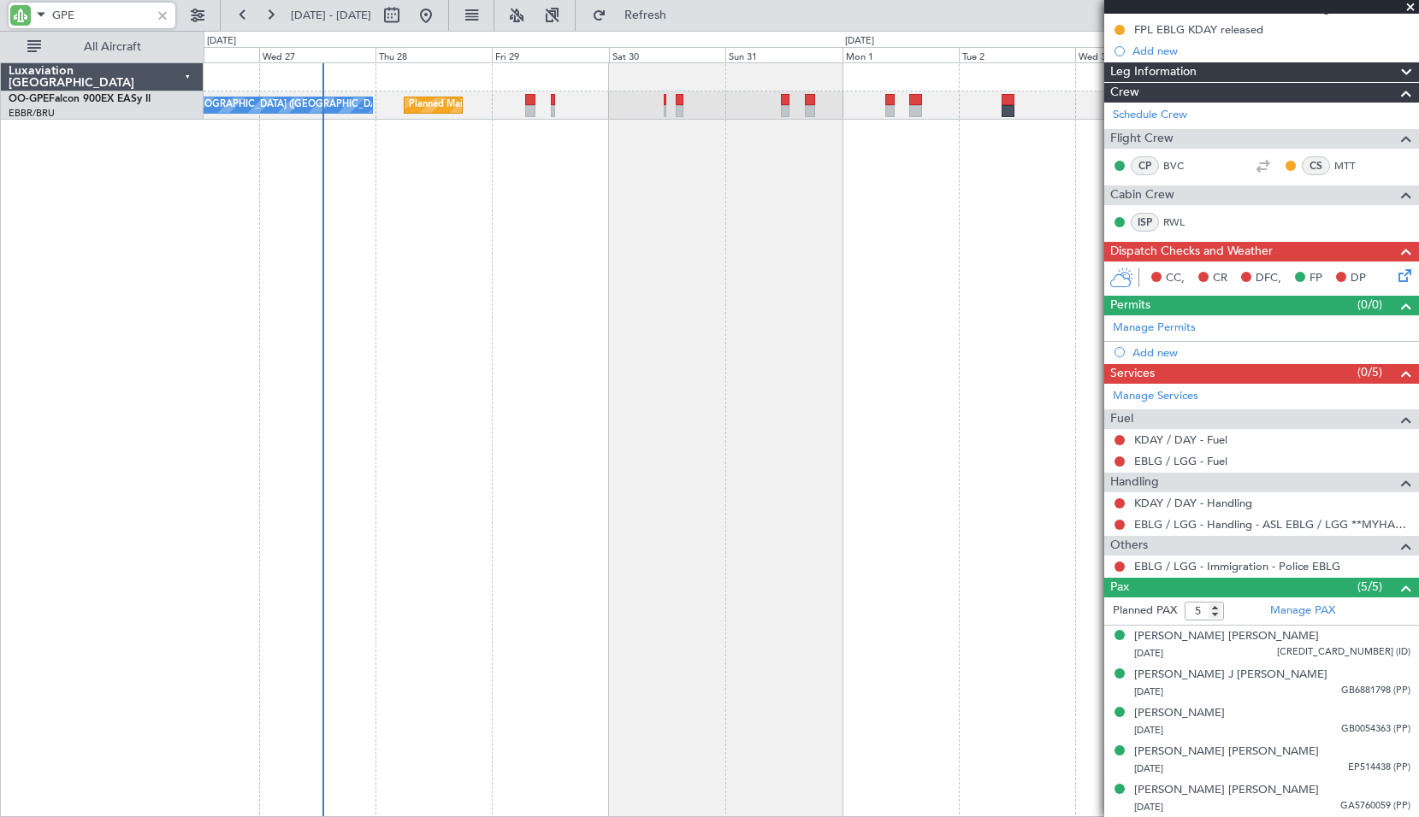
type input "GPE"
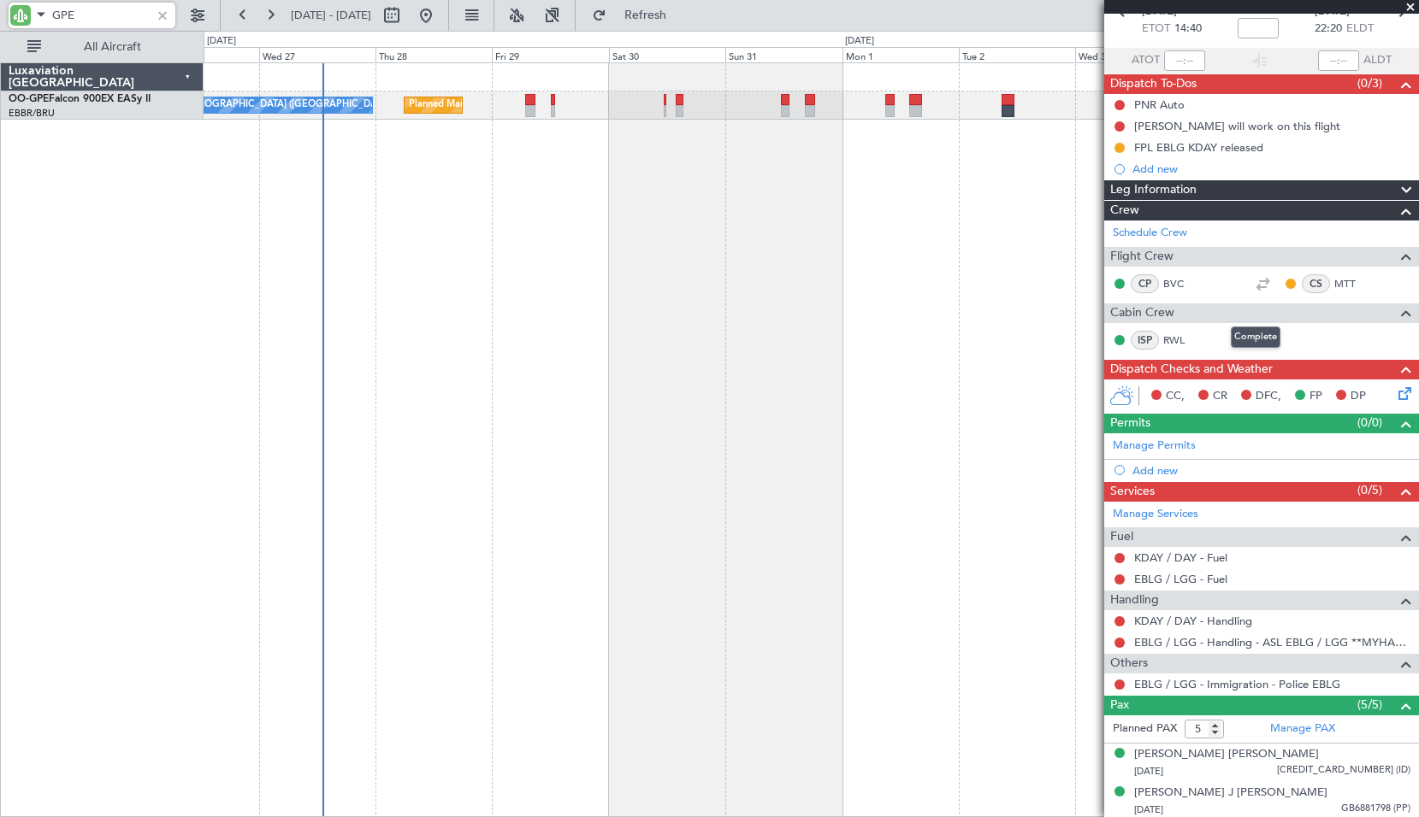
scroll to position [0, 0]
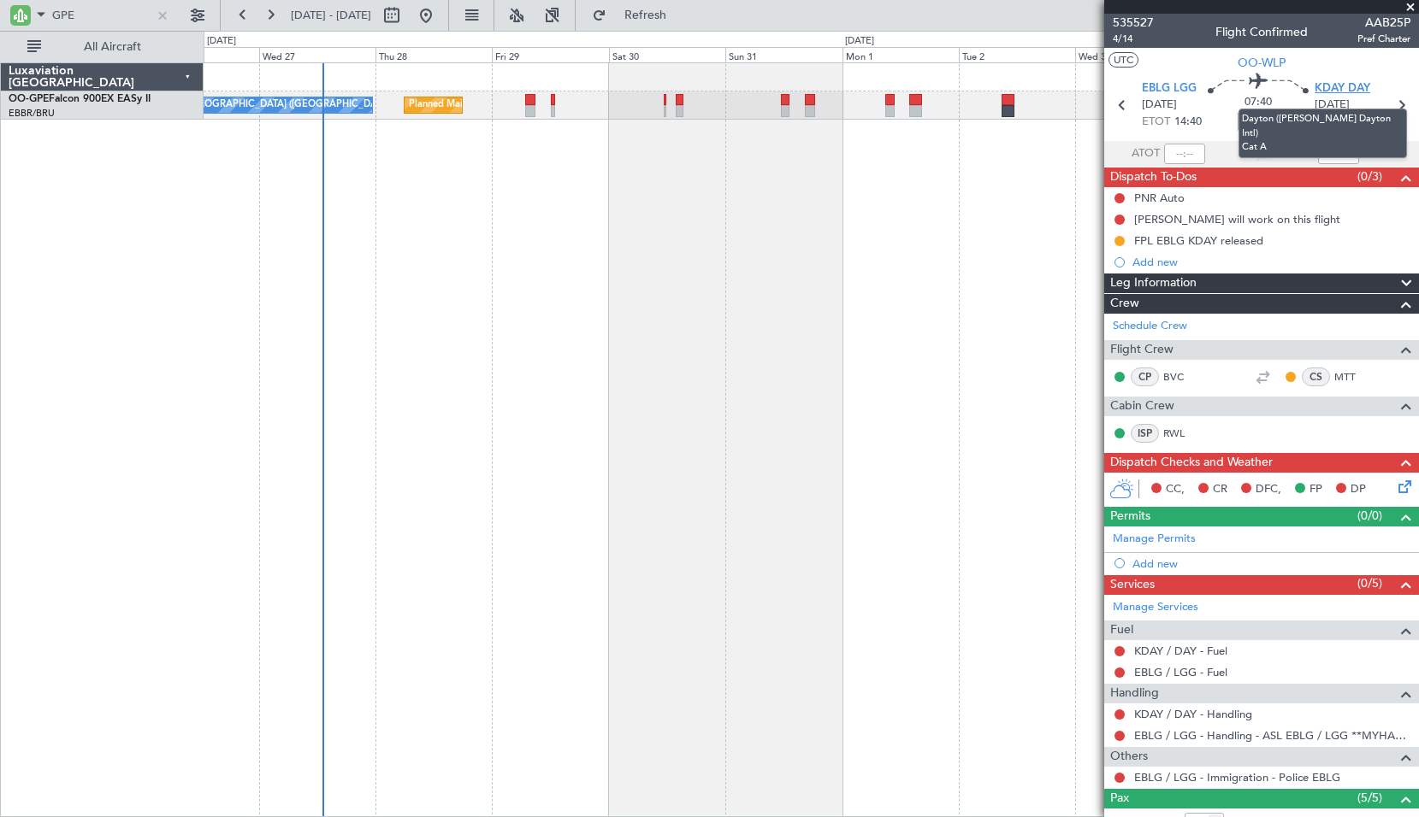
click at [1342, 90] on span "KDAY DAY" at bounding box center [1342, 88] width 56 height 17
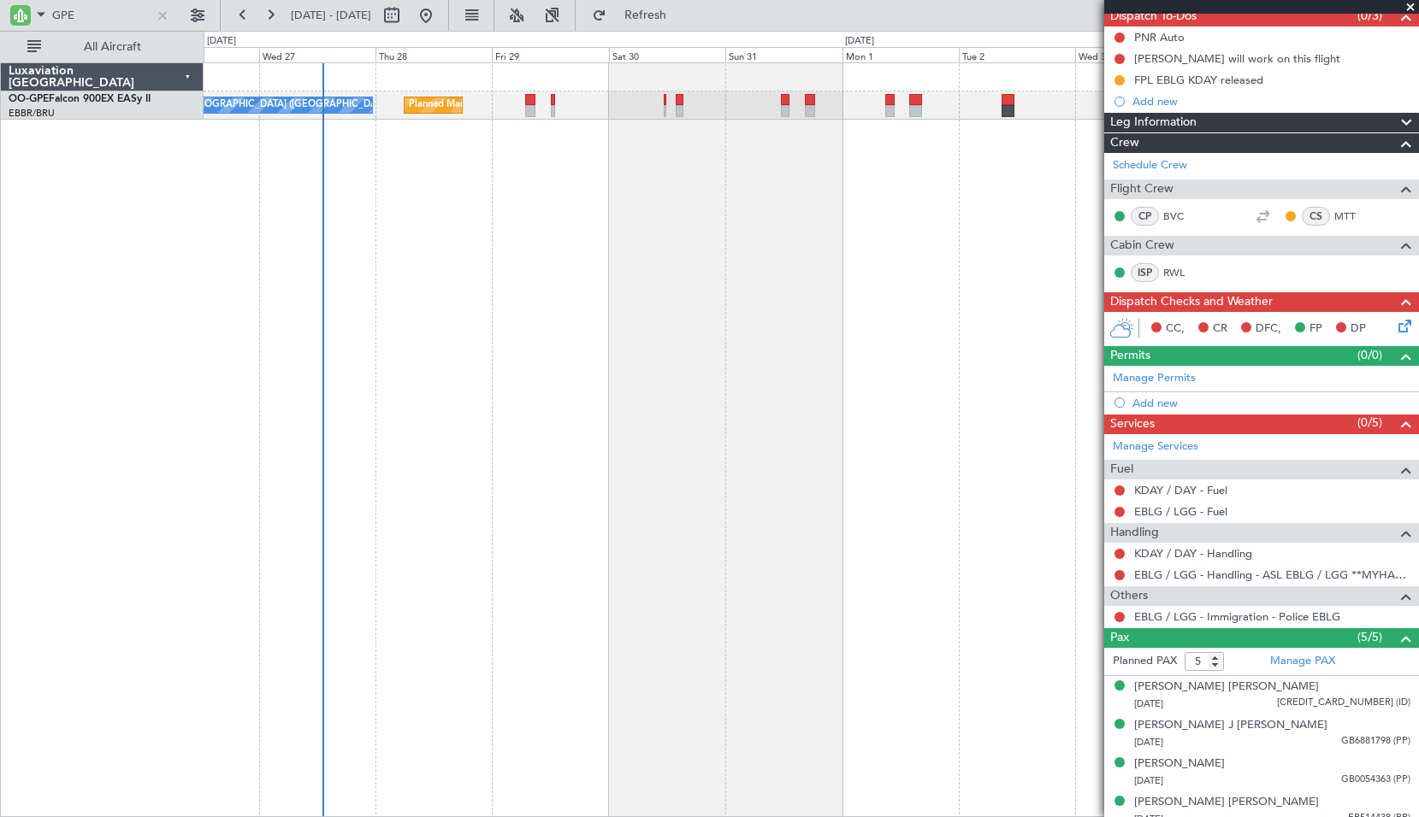
scroll to position [171, 0]
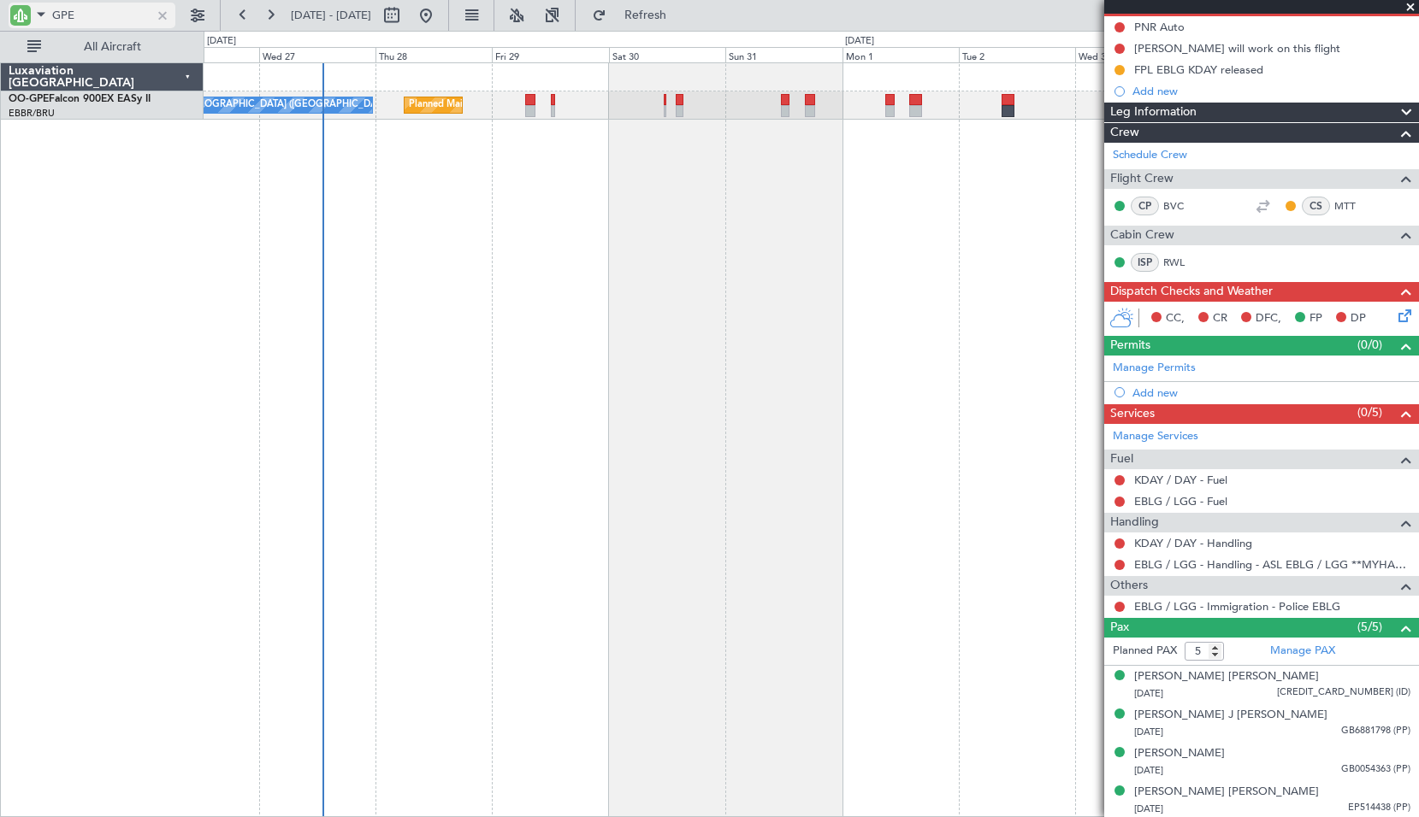
click at [163, 17] on div at bounding box center [162, 15] width 19 height 19
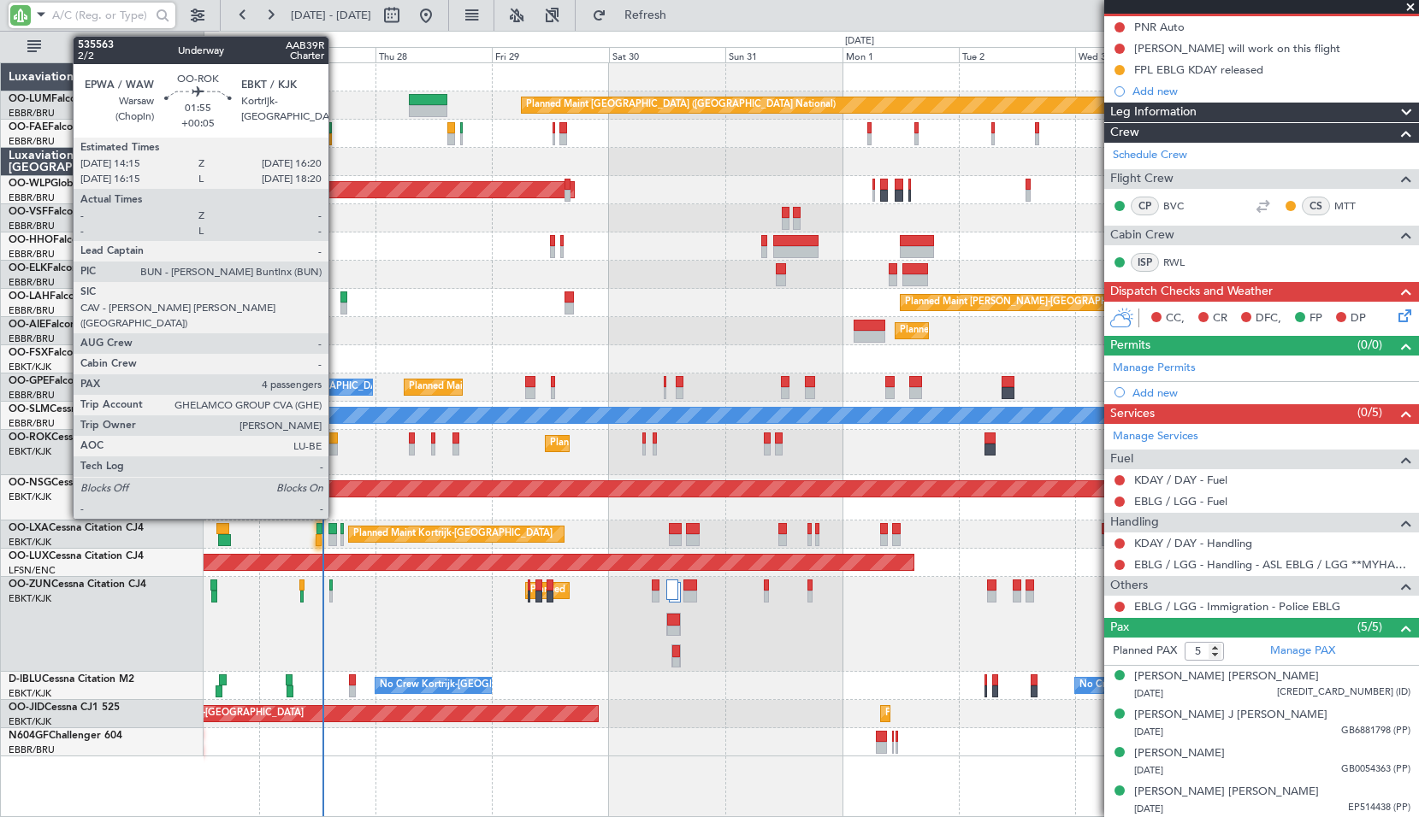
click at [340, 447] on div "Planned Maint Kortrijk-[GEOGRAPHIC_DATA] A/C Unavailable" at bounding box center [811, 452] width 1214 height 45
click at [335, 446] on div at bounding box center [332, 450] width 10 height 12
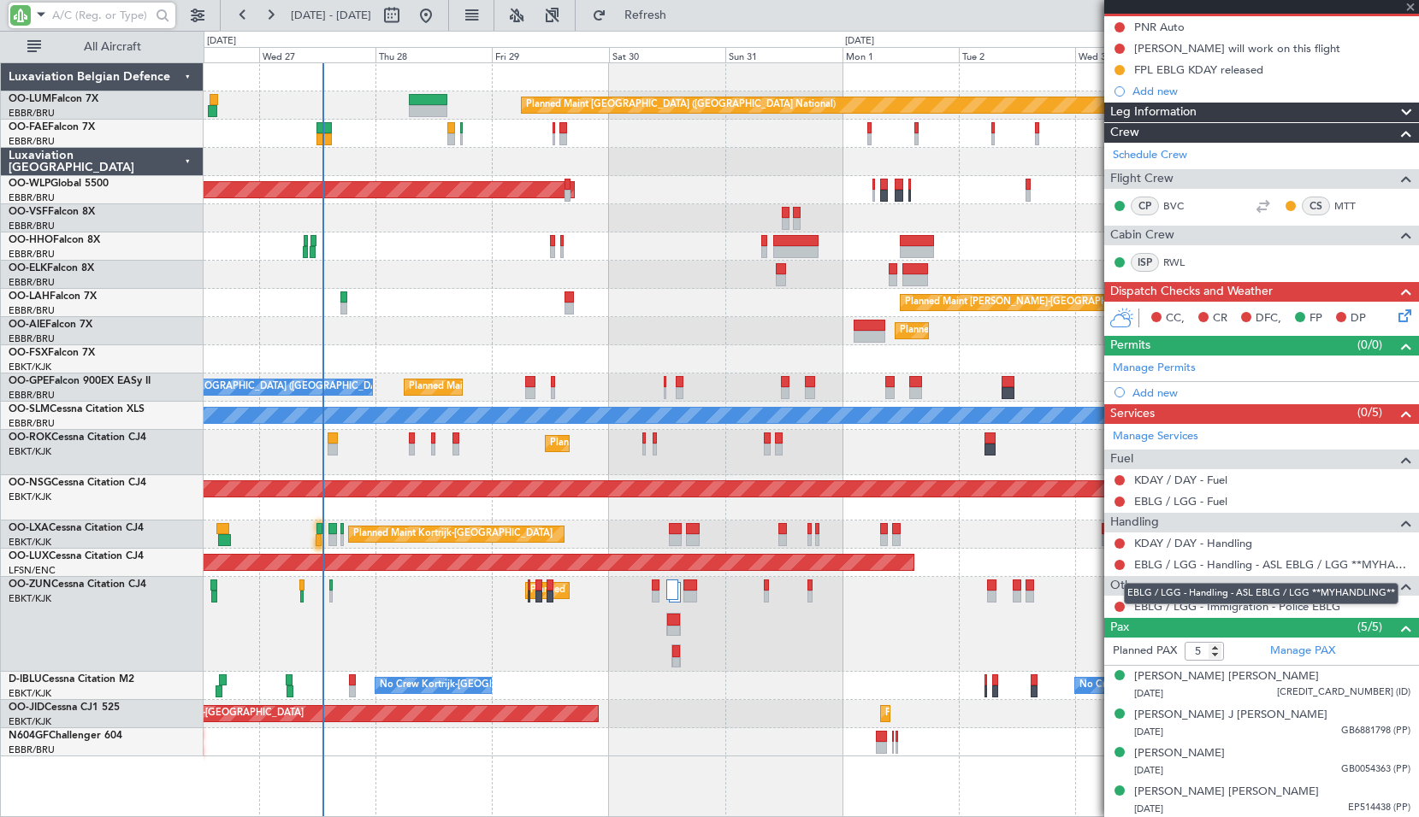
type input "+00:05"
type input "4"
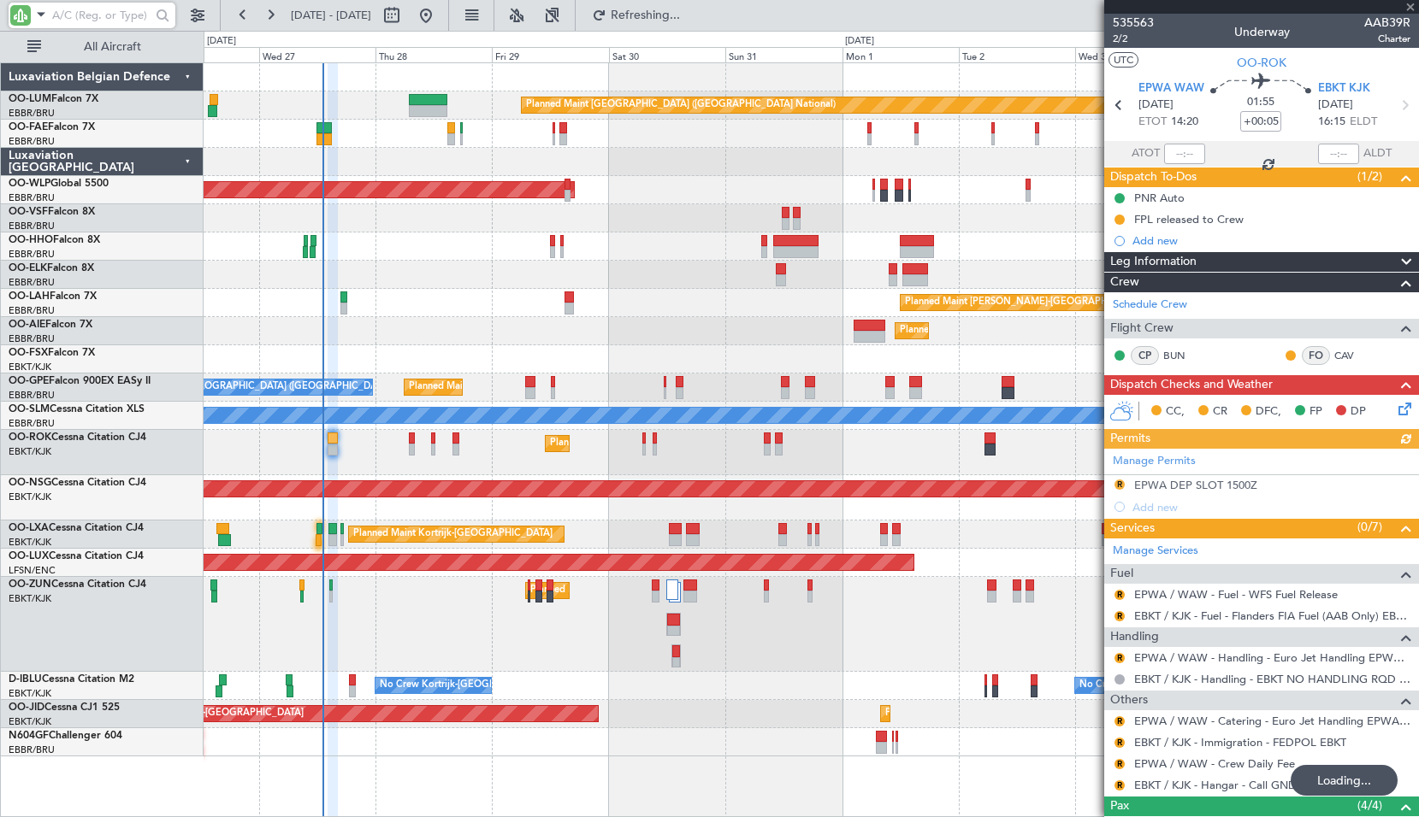
scroll to position [86, 0]
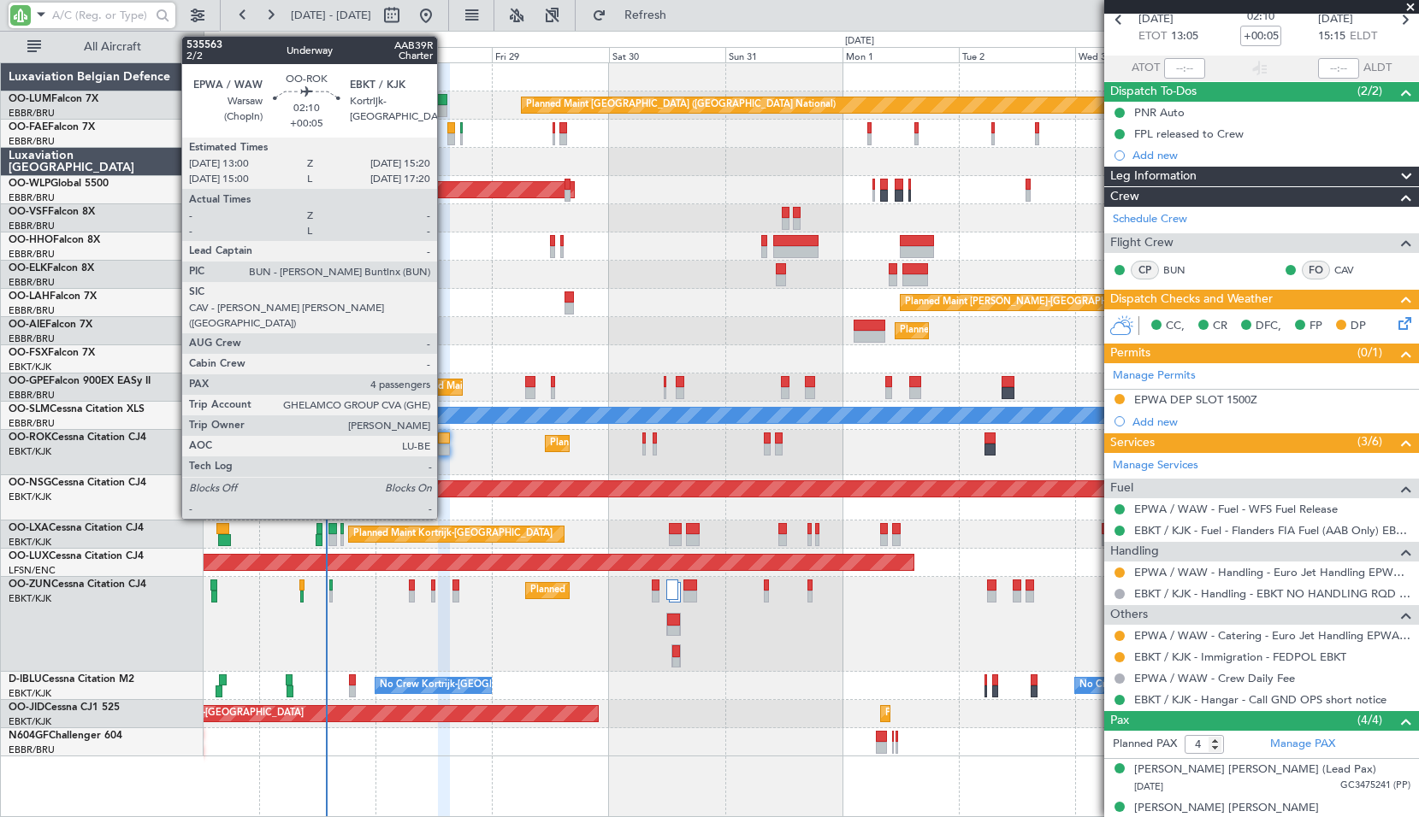
click at [445, 447] on div at bounding box center [444, 450] width 12 height 12
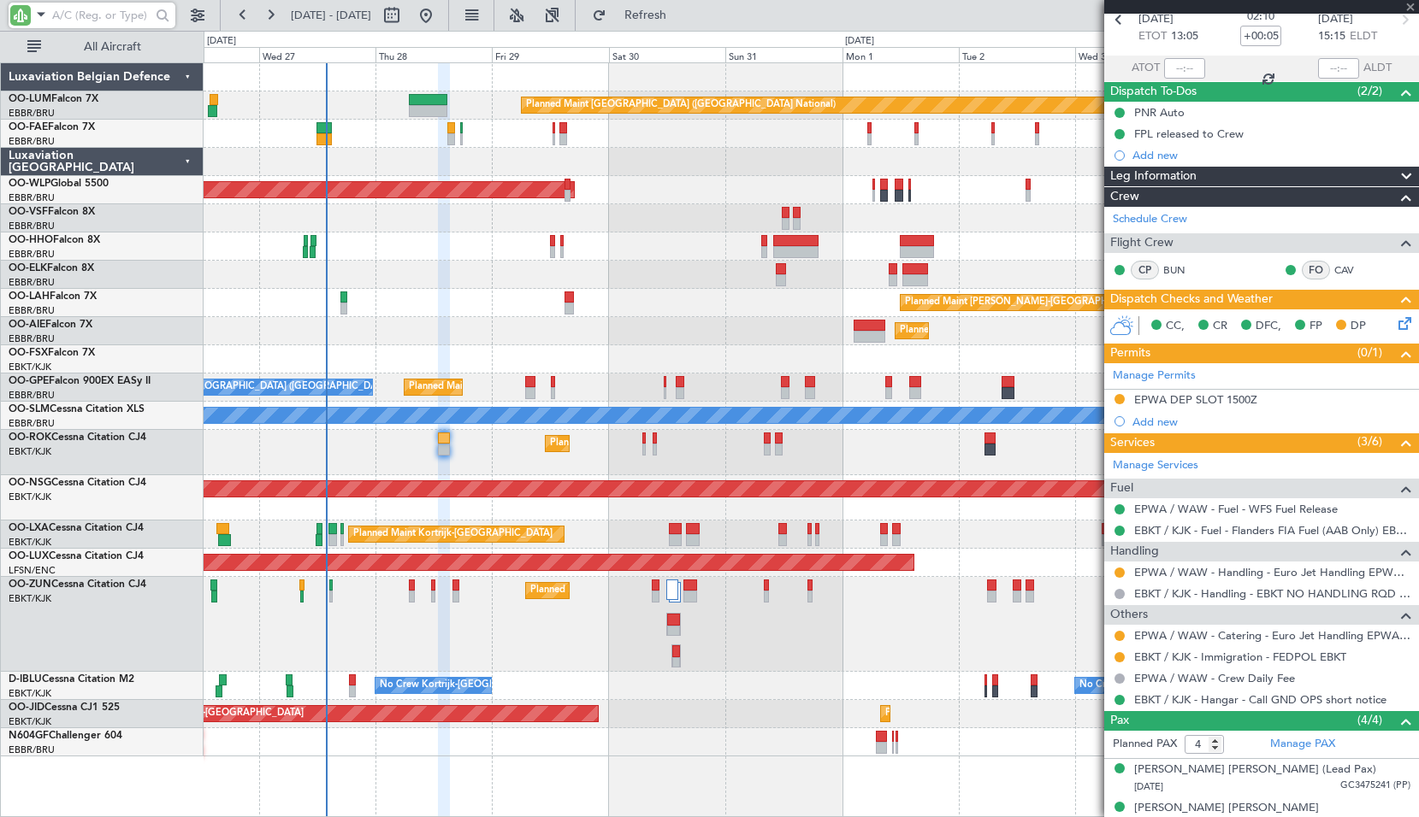
click at [473, 450] on div "Planned Maint Kortrijk-[GEOGRAPHIC_DATA] A/C Unavailable" at bounding box center [811, 452] width 1214 height 45
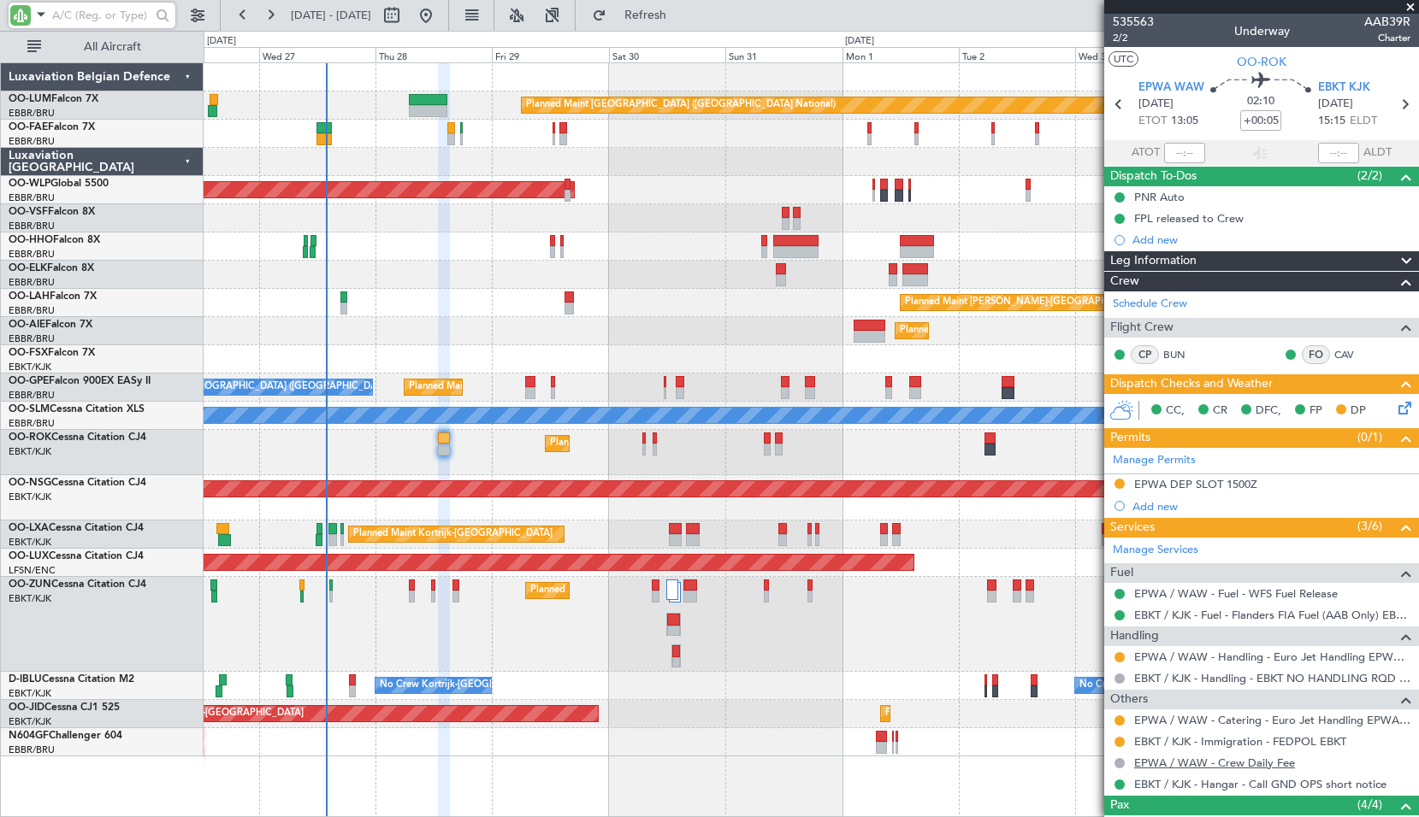
scroll to position [0, 0]
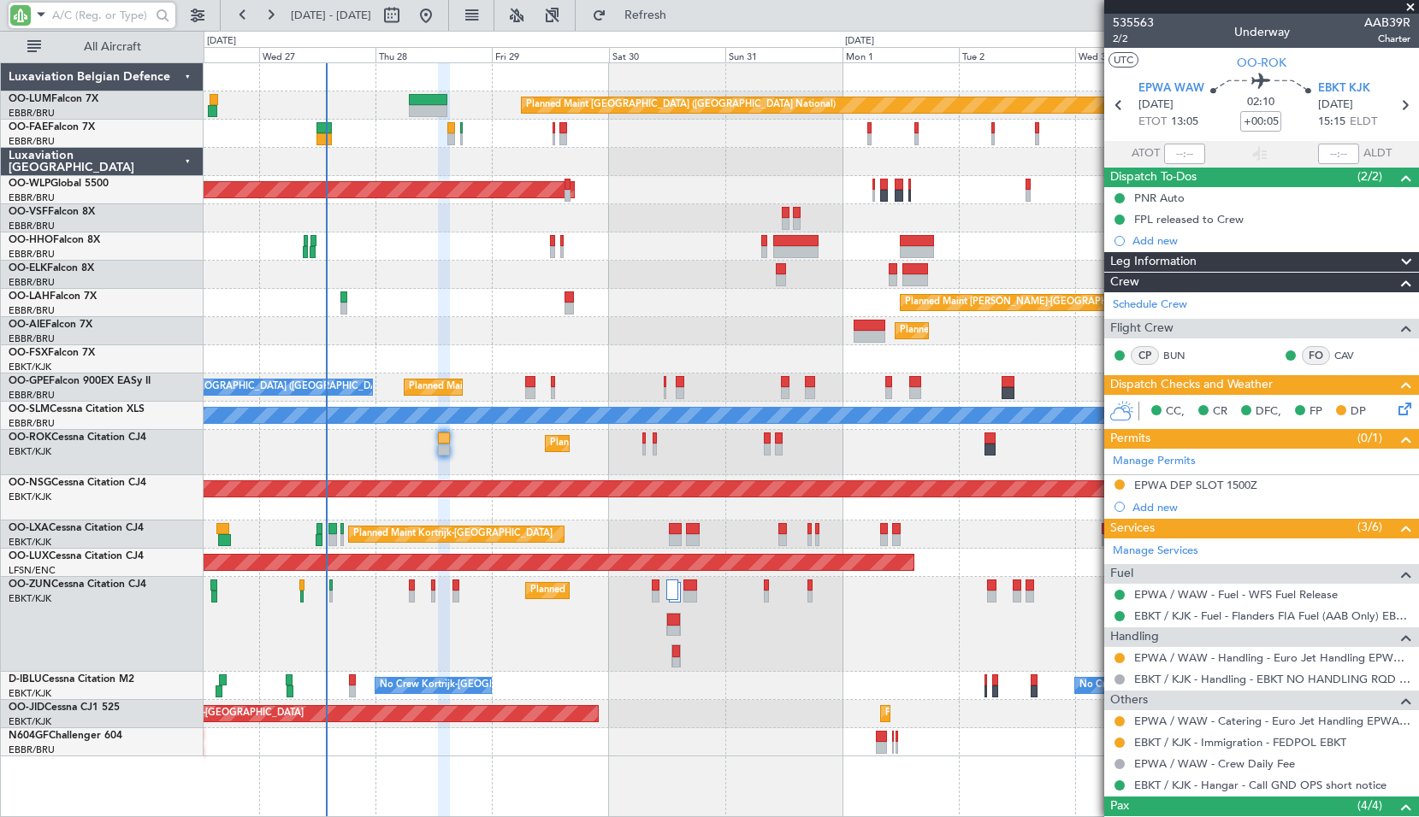
click at [408, 593] on div "Planned Maint Kortrijk-[GEOGRAPHIC_DATA]" at bounding box center [811, 624] width 1214 height 95
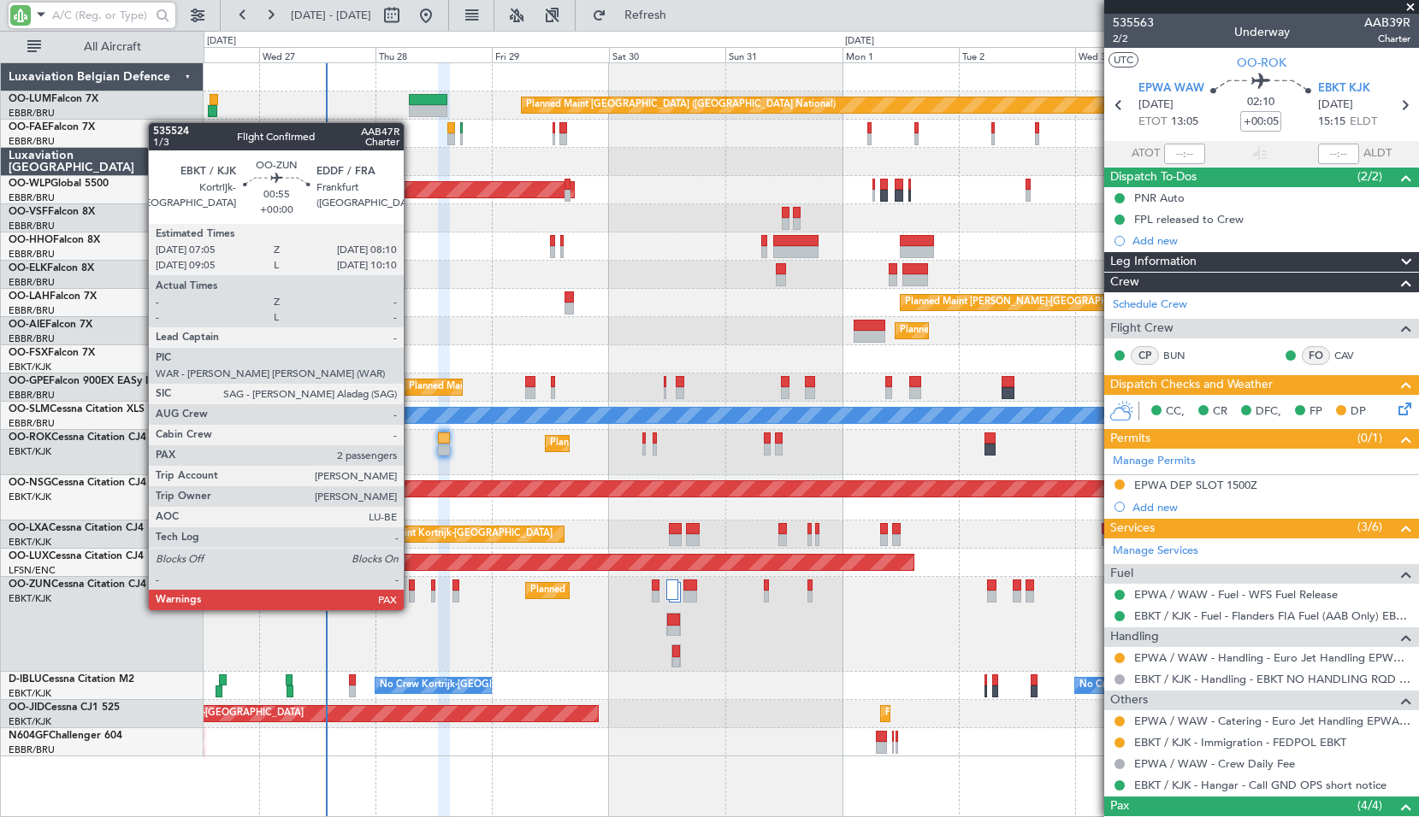
click at [411, 593] on div at bounding box center [412, 597] width 6 height 12
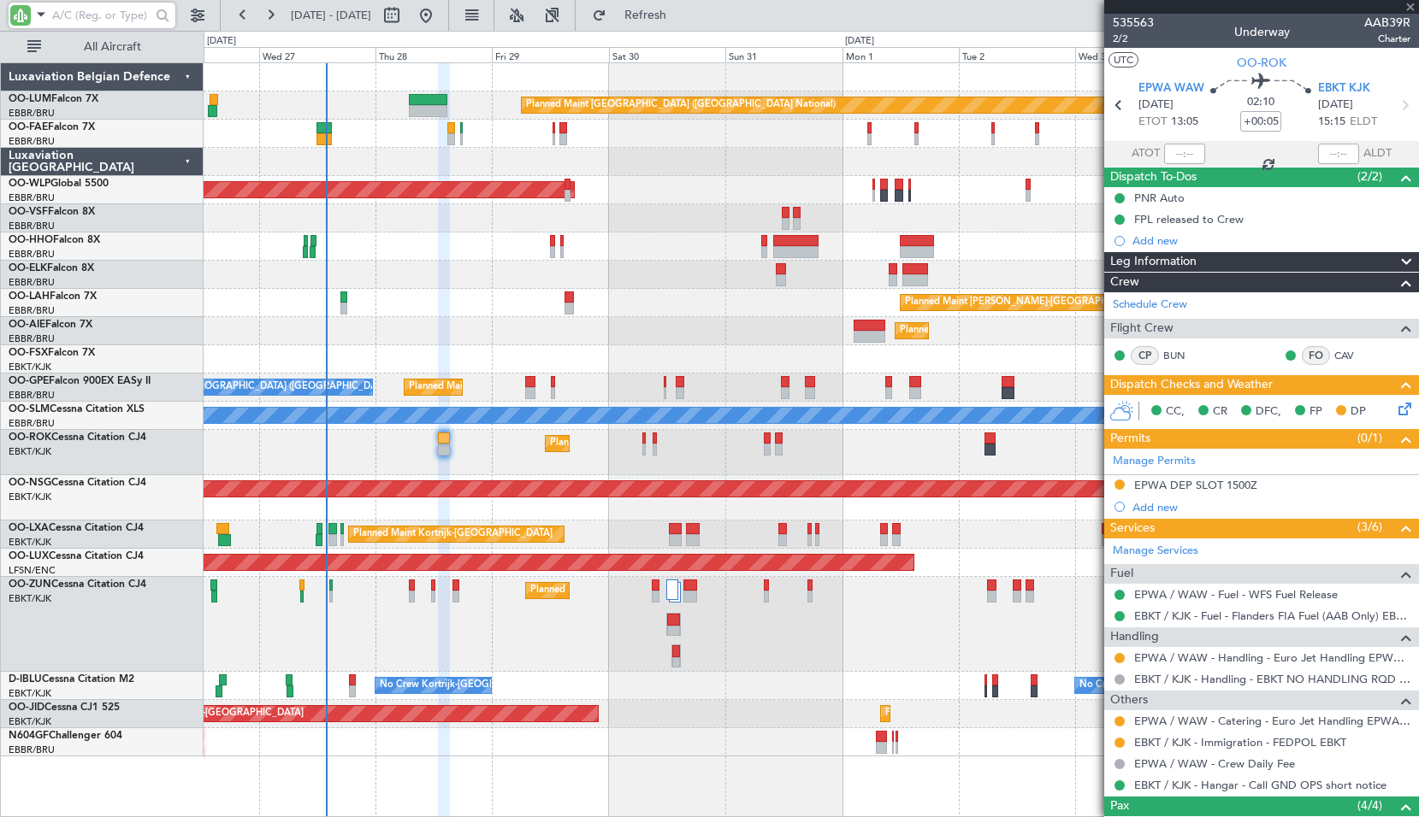
click at [575, 635] on div "Planned Maint Kortrijk-[GEOGRAPHIC_DATA]" at bounding box center [811, 624] width 1214 height 95
type input "2"
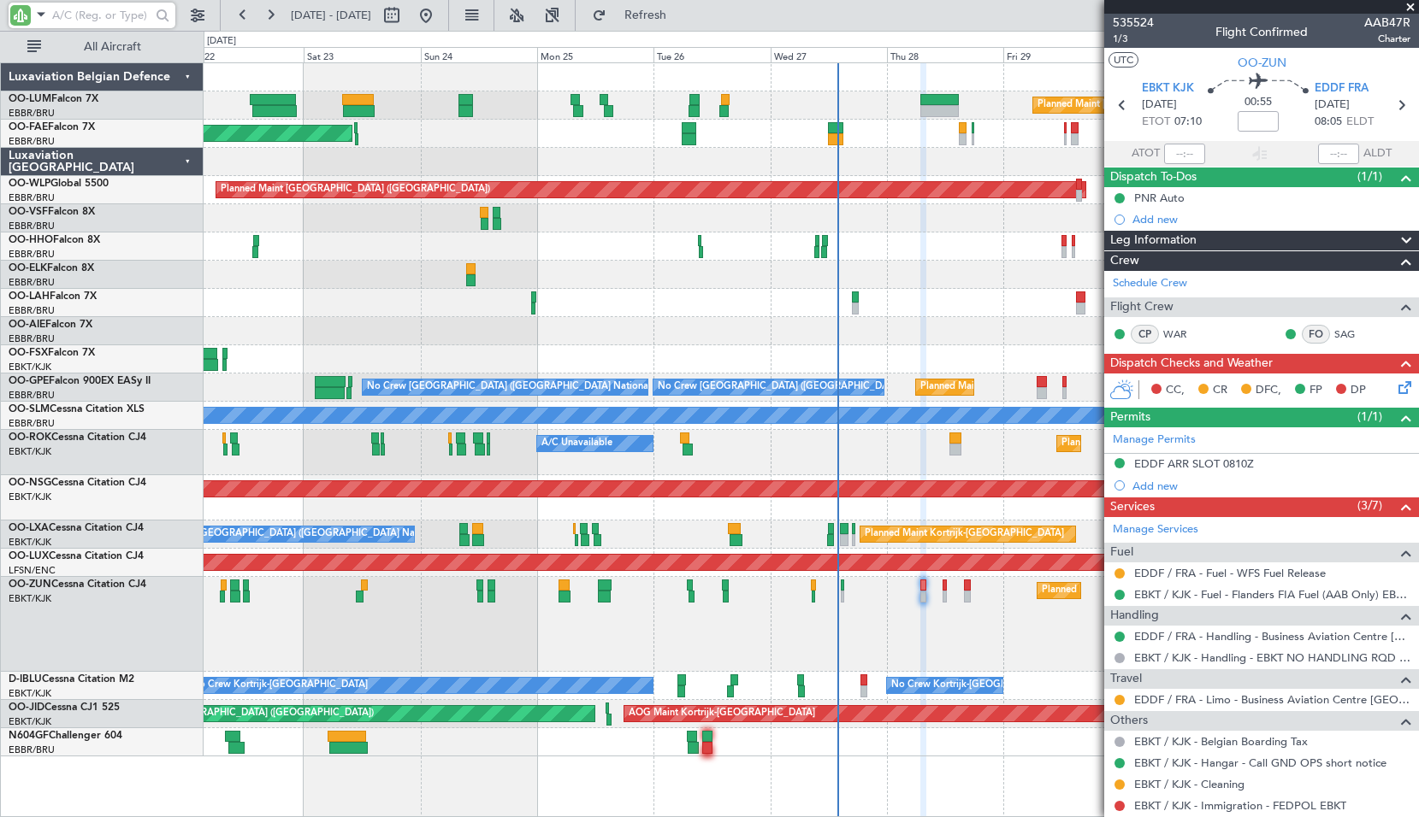
click at [746, 315] on div "Planned Maint [PERSON_NAME]-[GEOGRAPHIC_DATA][PERSON_NAME] ([GEOGRAPHIC_DATA][P…" at bounding box center [811, 303] width 1214 height 28
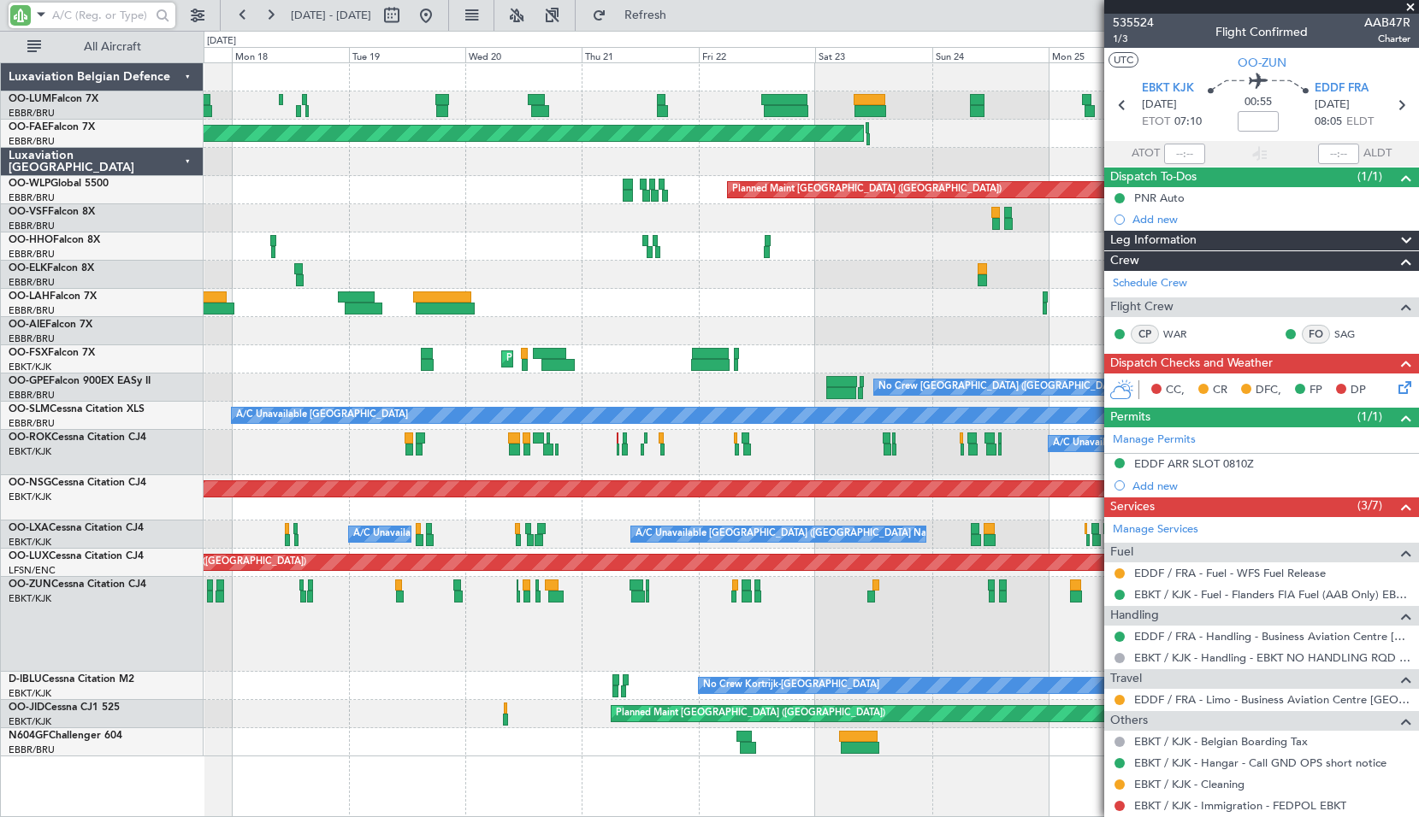
click at [778, 317] on div "Planned Maint [GEOGRAPHIC_DATA] ([GEOGRAPHIC_DATA] National) Planned Maint [GEO…" at bounding box center [811, 409] width 1214 height 693
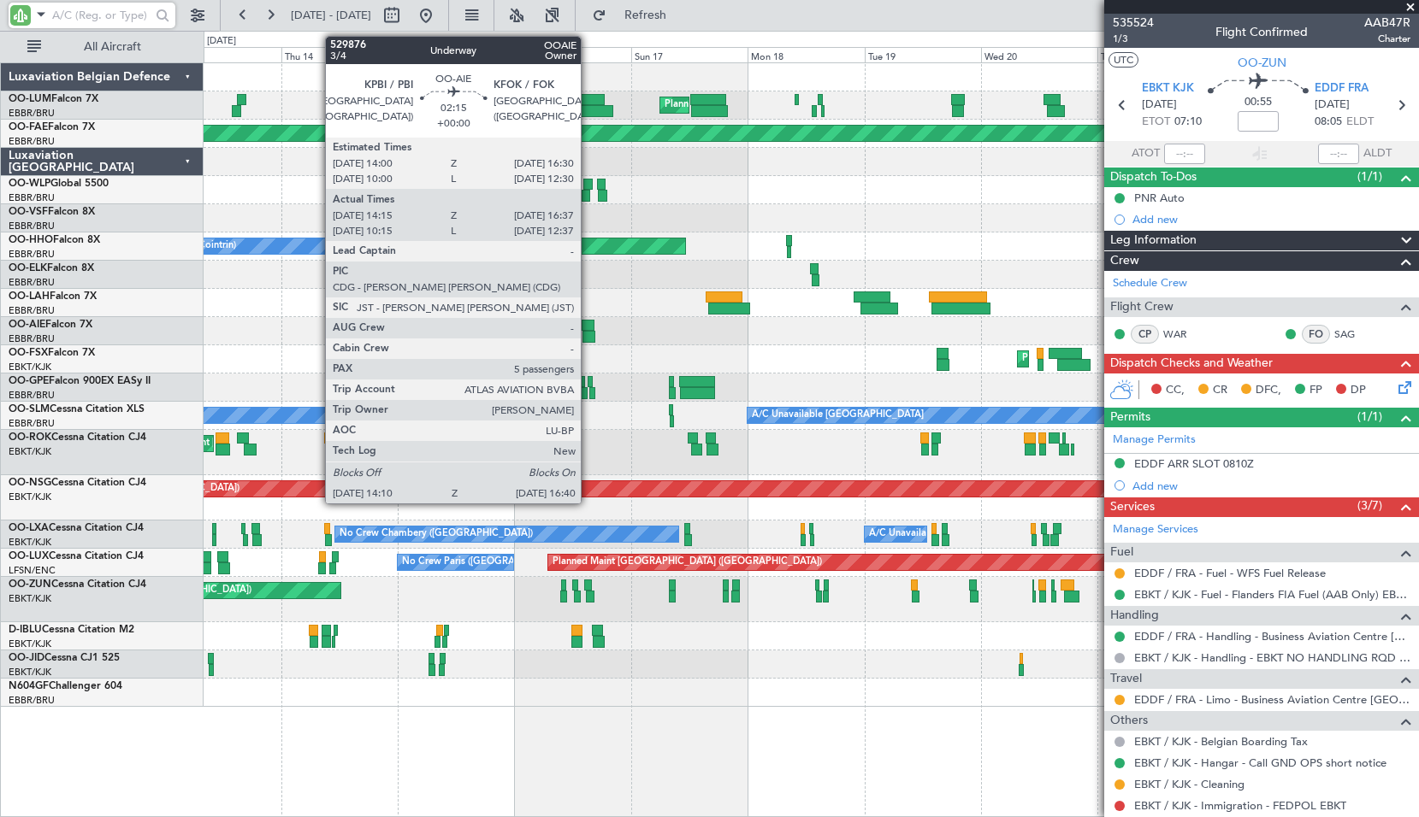
click at [588, 333] on div at bounding box center [588, 337] width 13 height 12
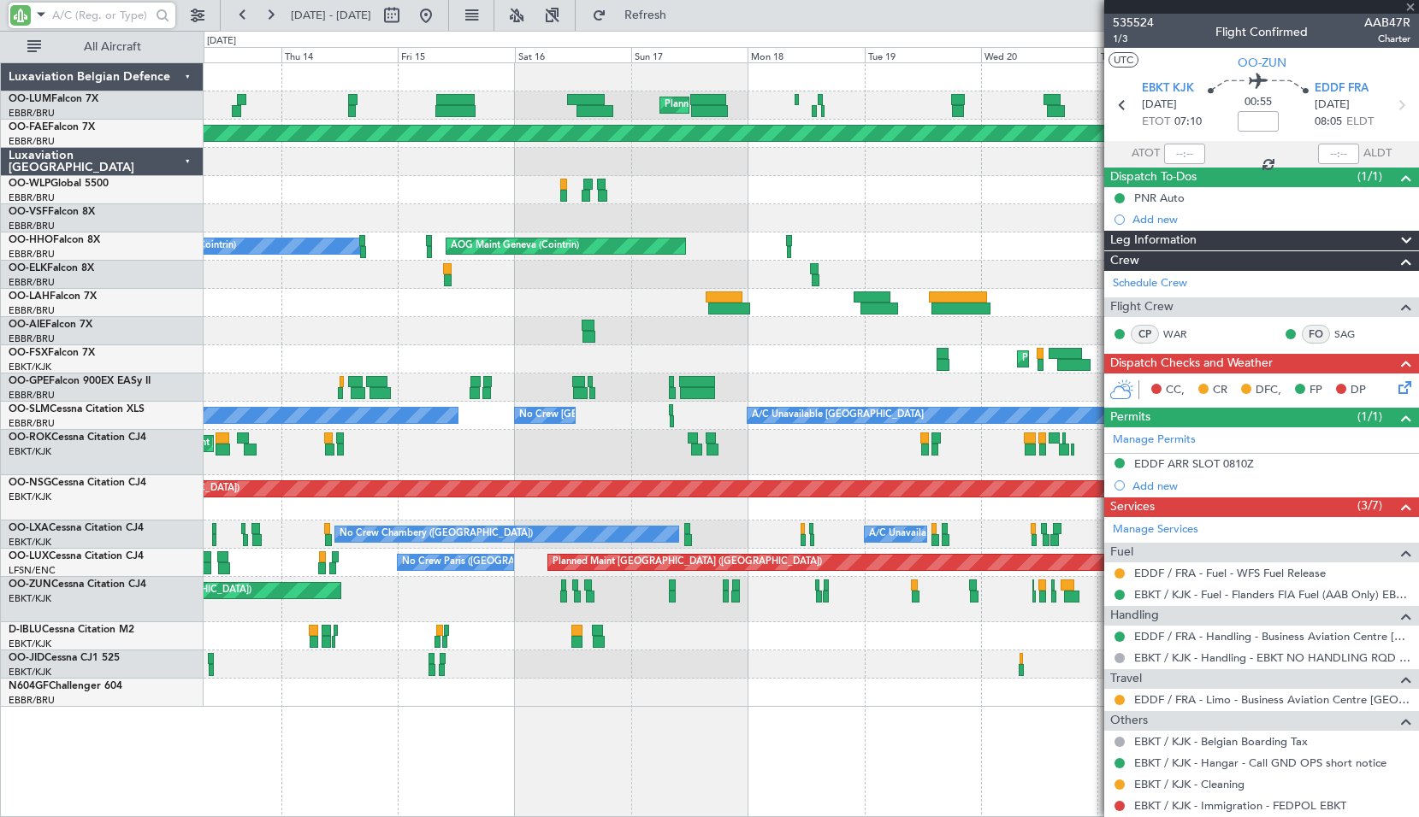
click at [644, 342] on div at bounding box center [811, 331] width 1214 height 28
type input "14:25"
type input "16:32"
type input "5"
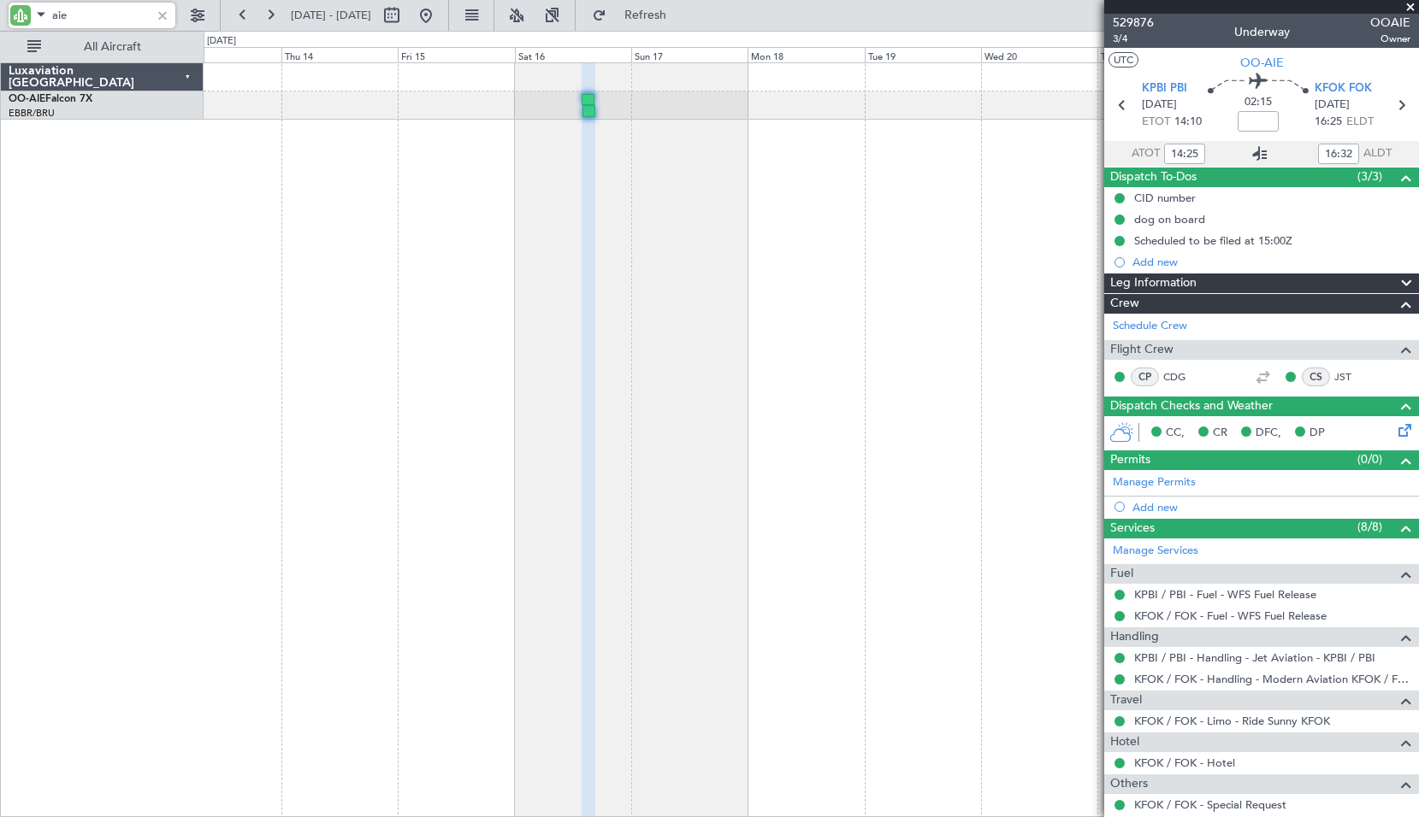
click at [1251, 150] on icon at bounding box center [1259, 154] width 21 height 21
click at [118, 16] on input "aie" at bounding box center [101, 16] width 98 height 26
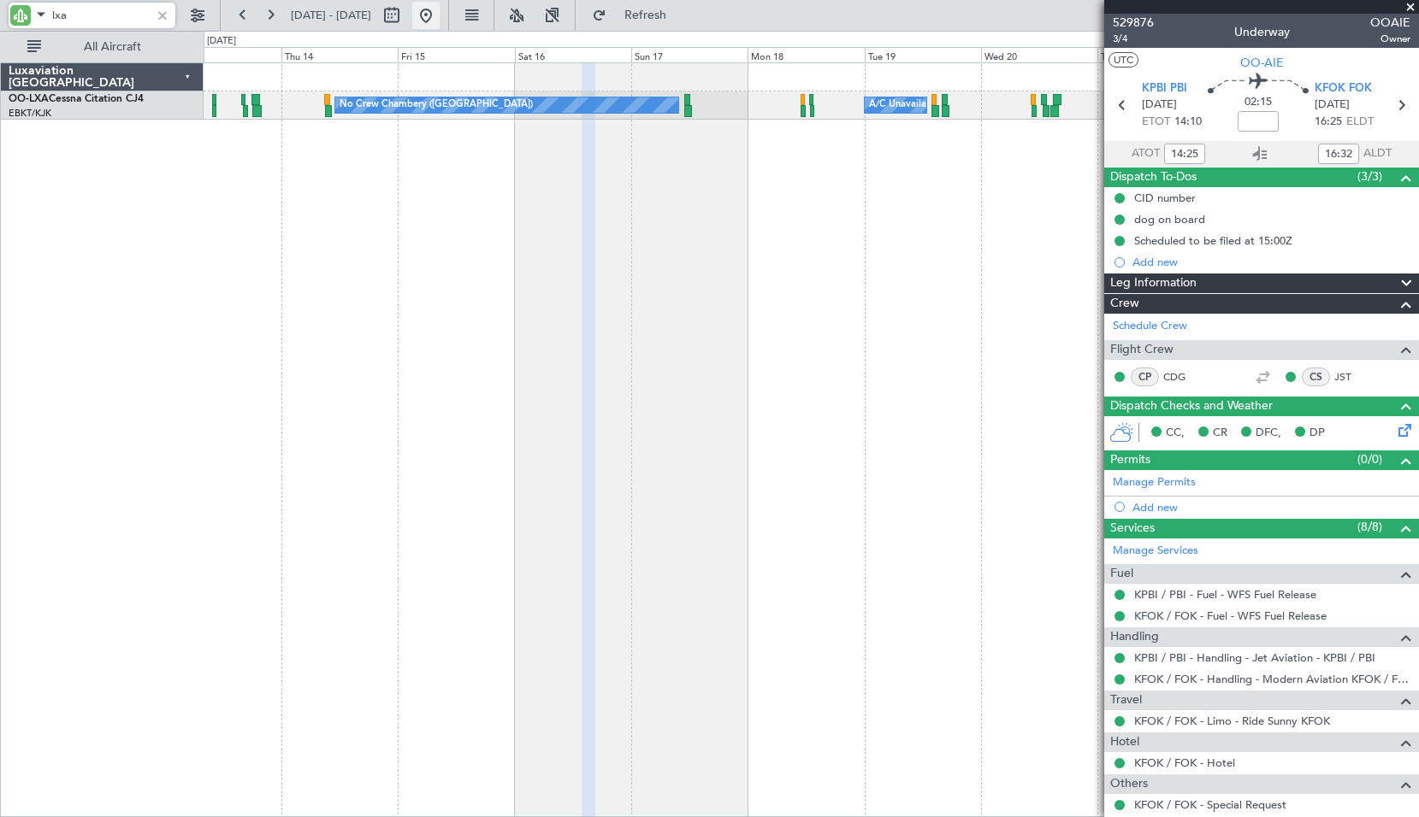
type input "lxa"
click at [440, 18] on button at bounding box center [425, 15] width 27 height 27
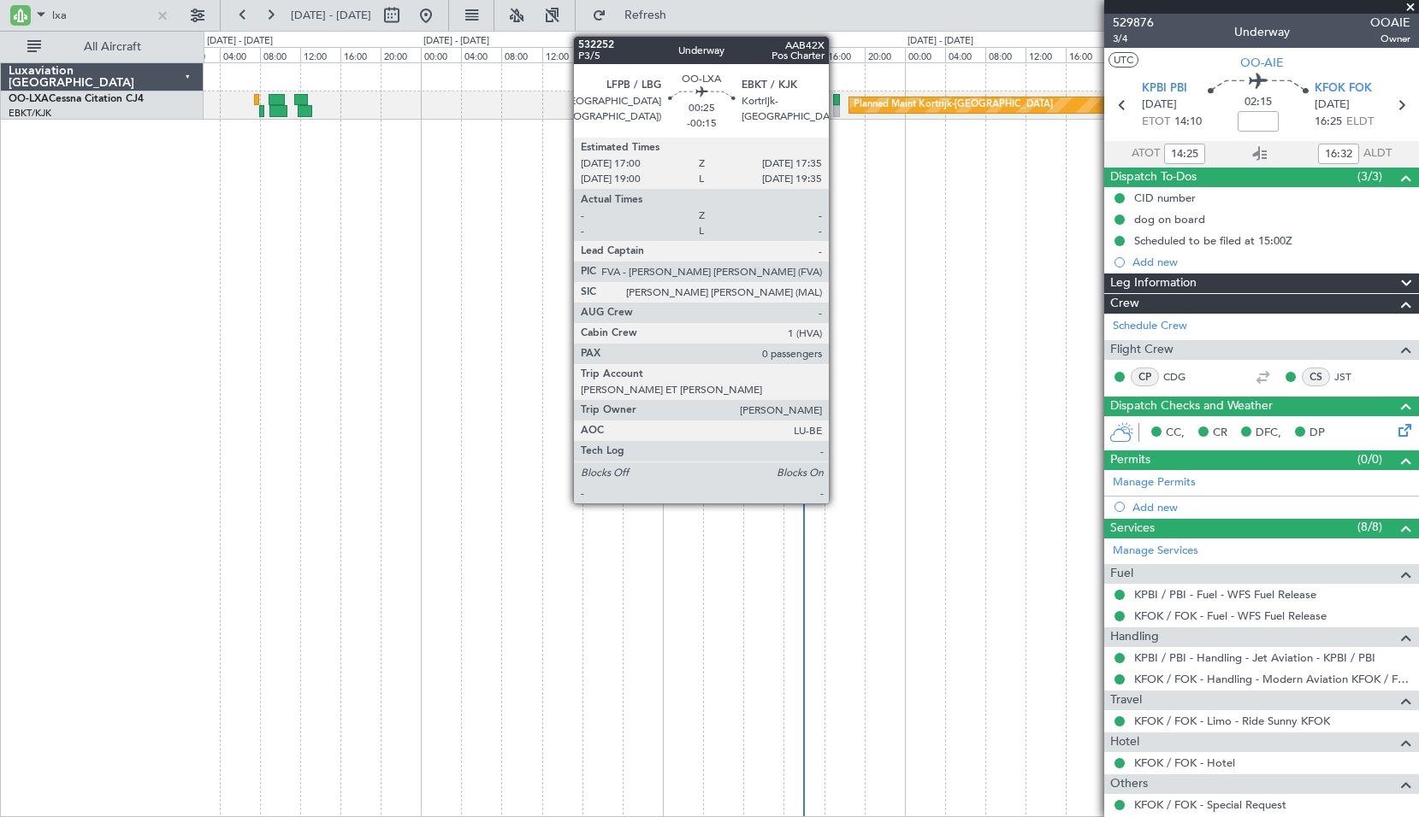
click at [836, 102] on div at bounding box center [836, 100] width 6 height 12
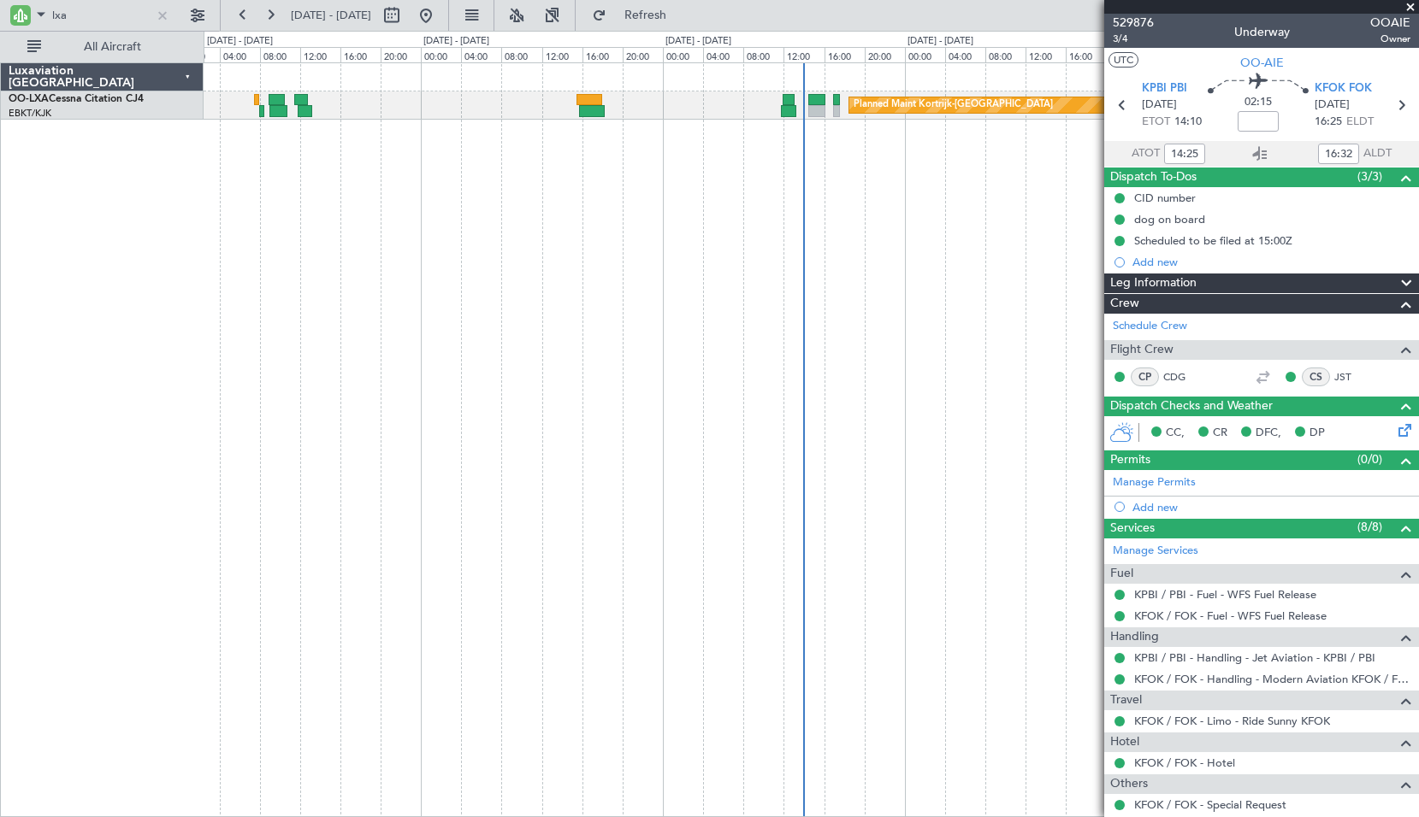
click at [847, 184] on div "Planned Maint Kortrijk-[GEOGRAPHIC_DATA] A/C Unavailable [GEOGRAPHIC_DATA] ([GE…" at bounding box center [811, 439] width 1215 height 755
type input "-00:15"
type input "0"
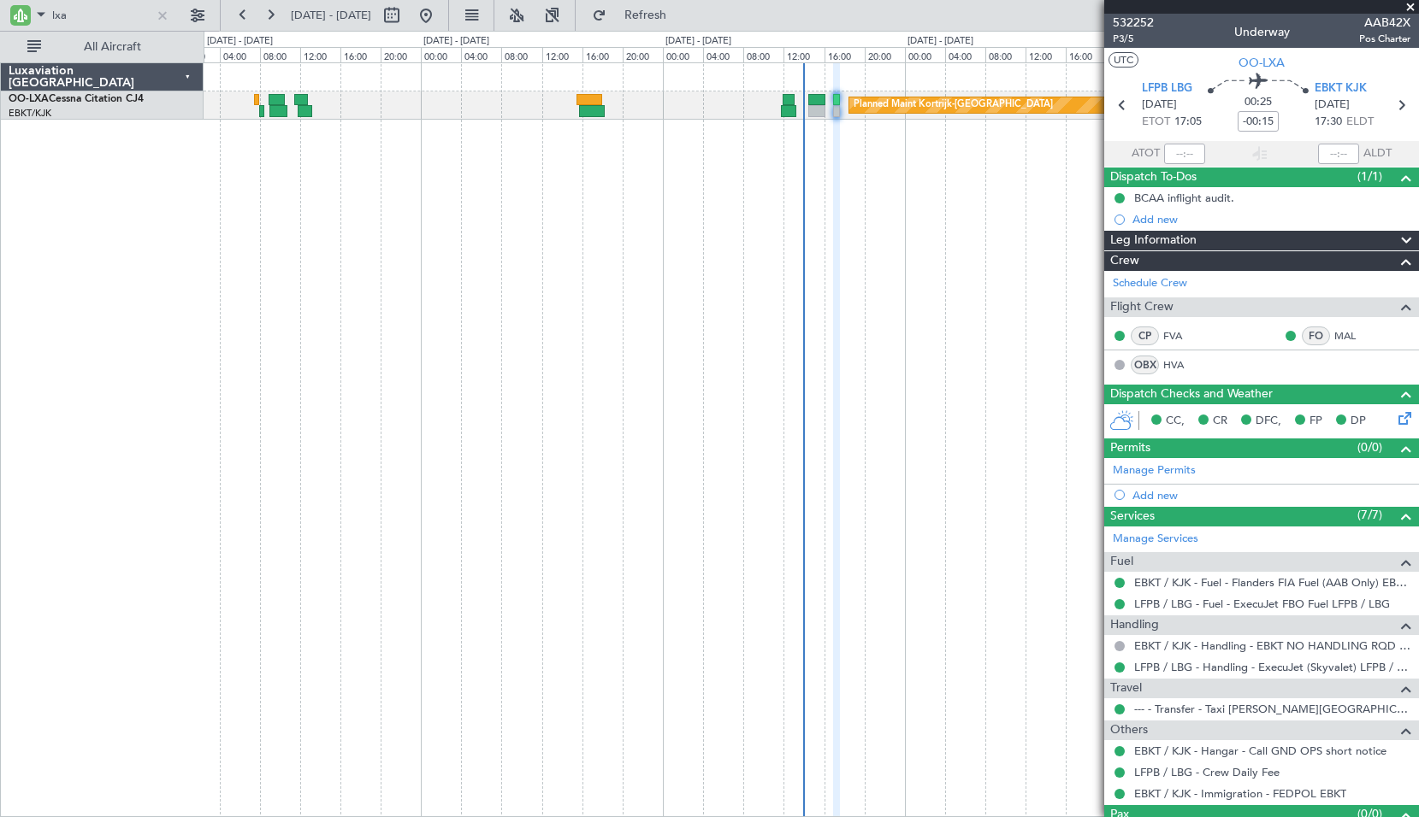
click at [1405, 11] on span at bounding box center [1409, 7] width 17 height 15
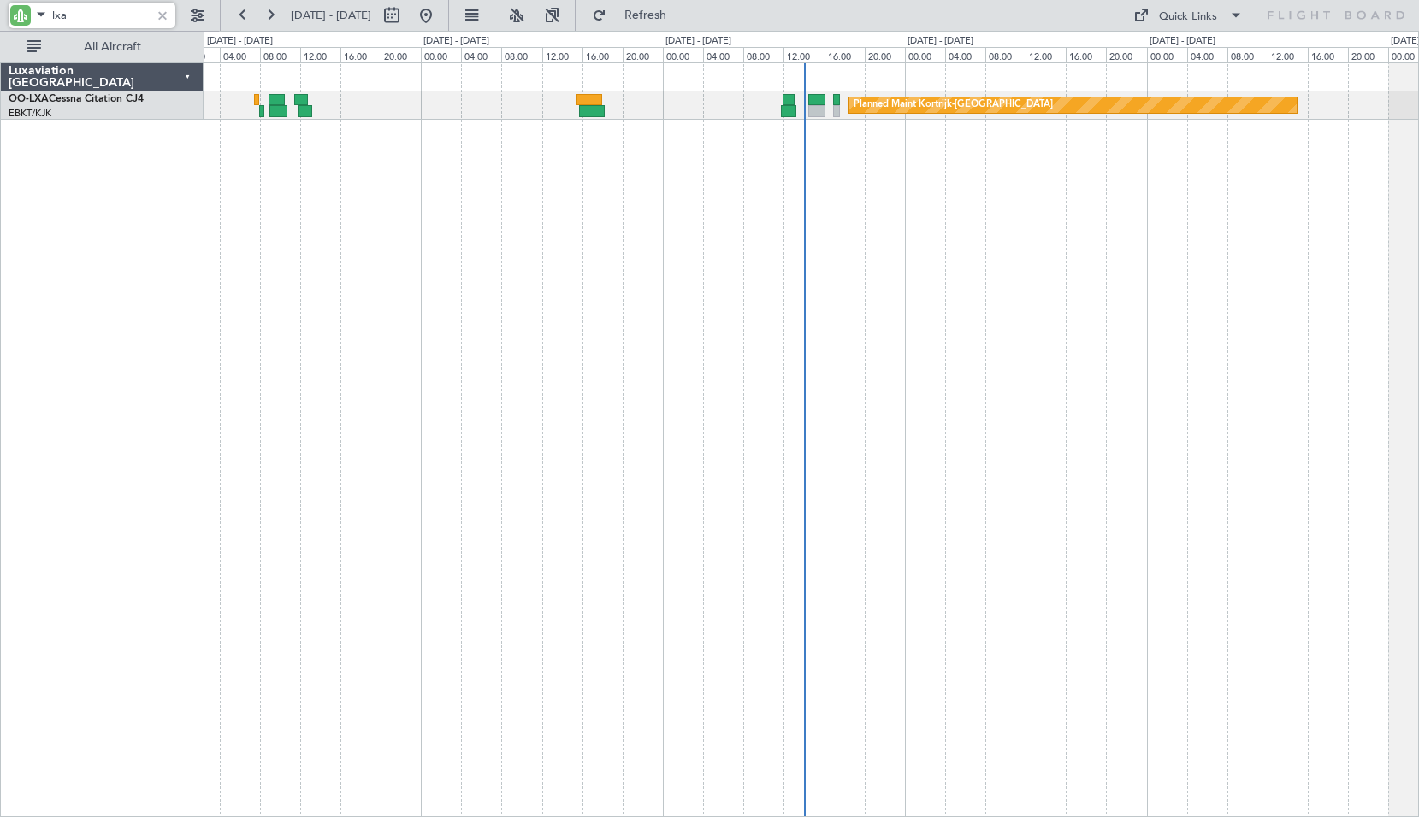
click at [118, 17] on input "lxa" at bounding box center [101, 16] width 98 height 26
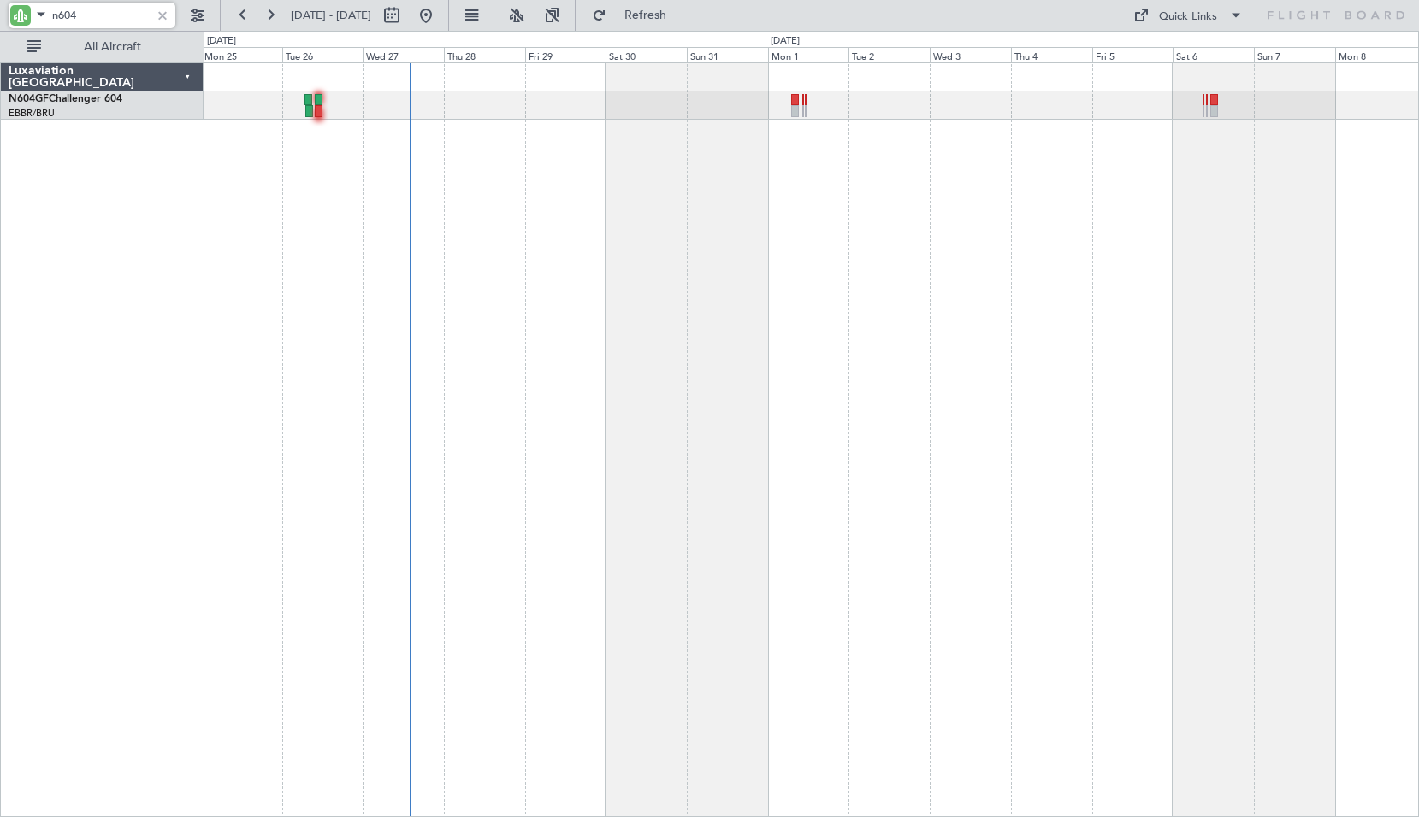
click at [673, 401] on div "05:25 Z 13:20 Z LGSA 05:00 Z FZQA 12:50 Z" at bounding box center [811, 439] width 1215 height 755
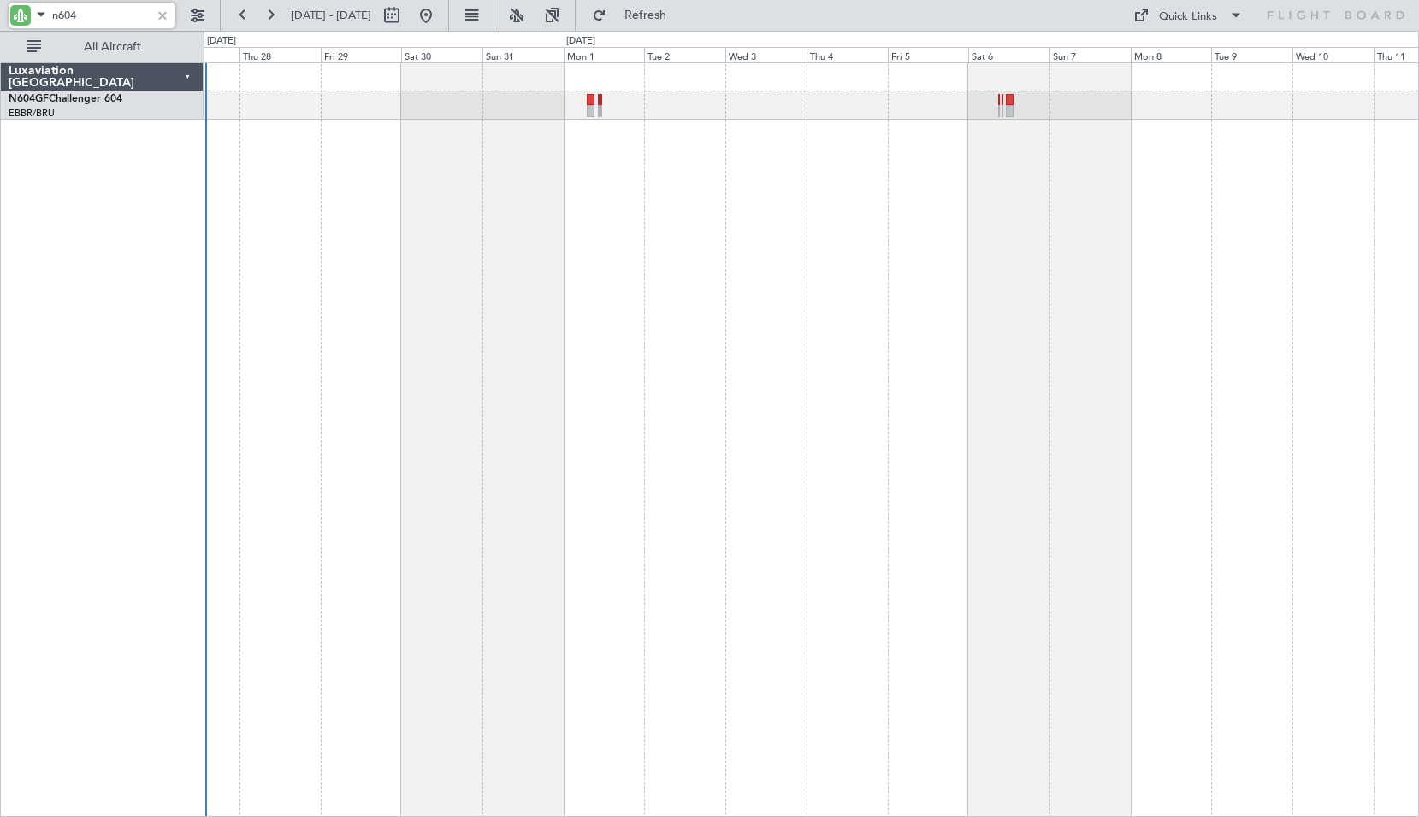
click at [825, 497] on div at bounding box center [811, 439] width 1215 height 755
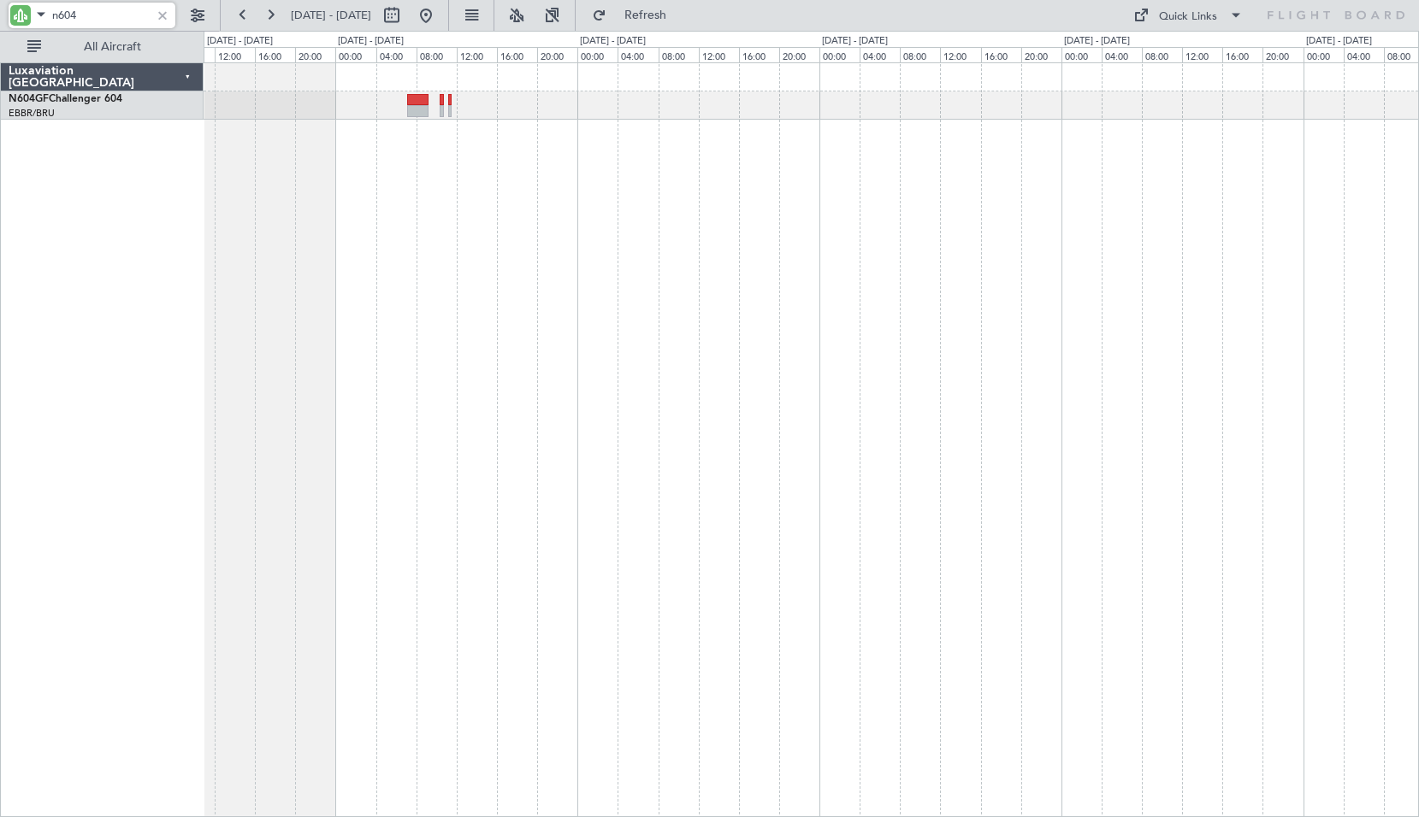
click at [442, 191] on div at bounding box center [811, 439] width 1215 height 755
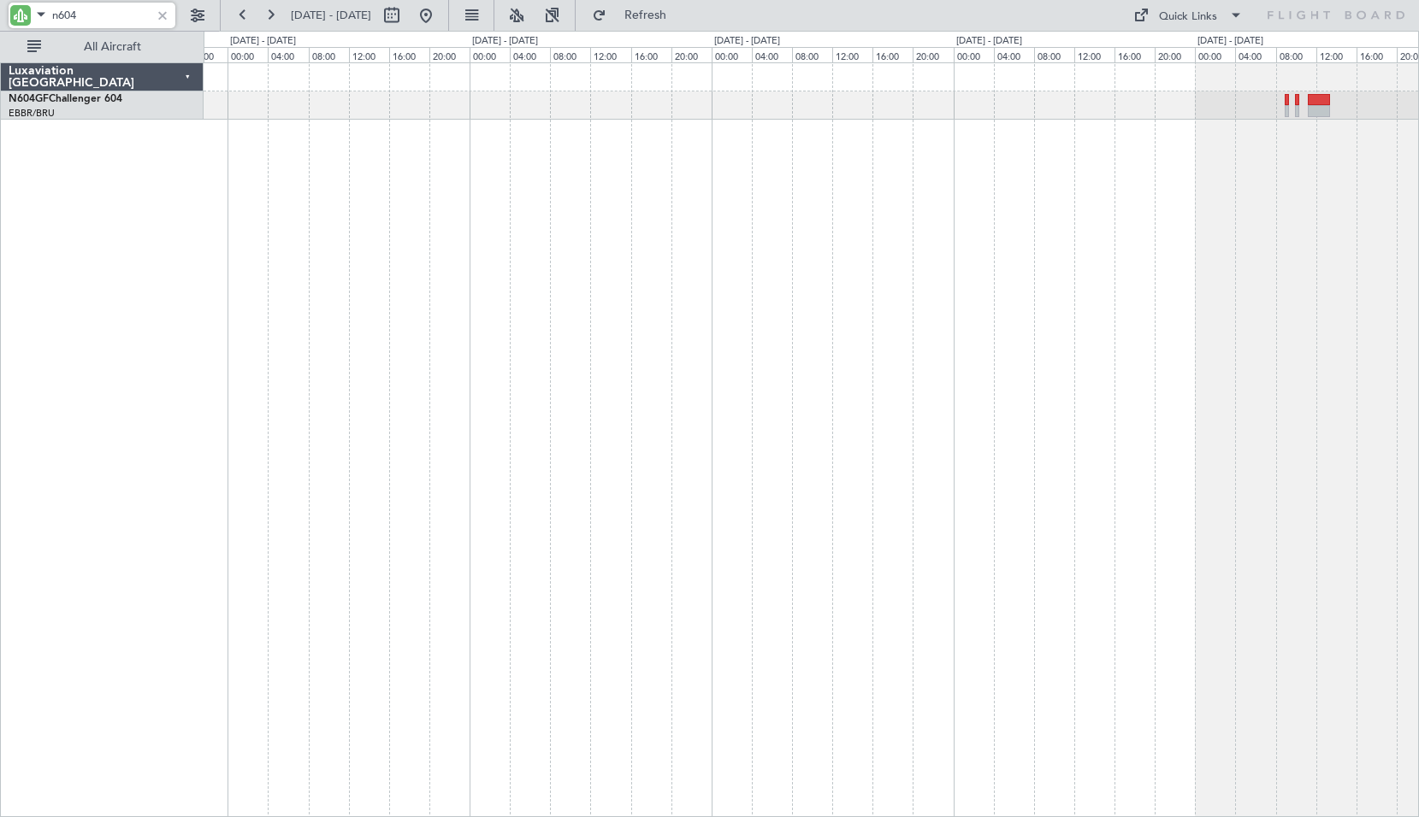
click at [526, 271] on div at bounding box center [811, 439] width 1215 height 755
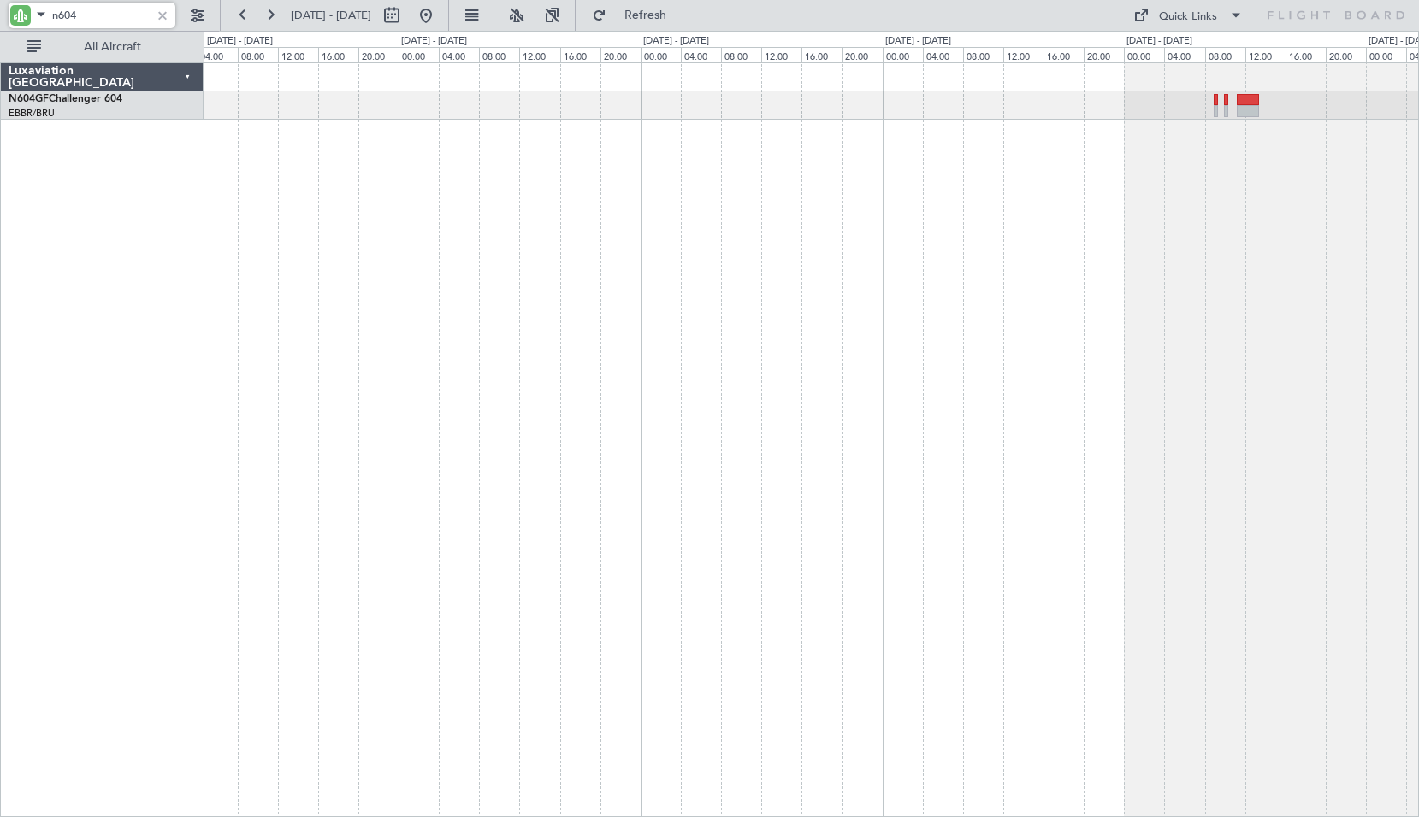
click at [878, 263] on div at bounding box center [811, 439] width 1215 height 755
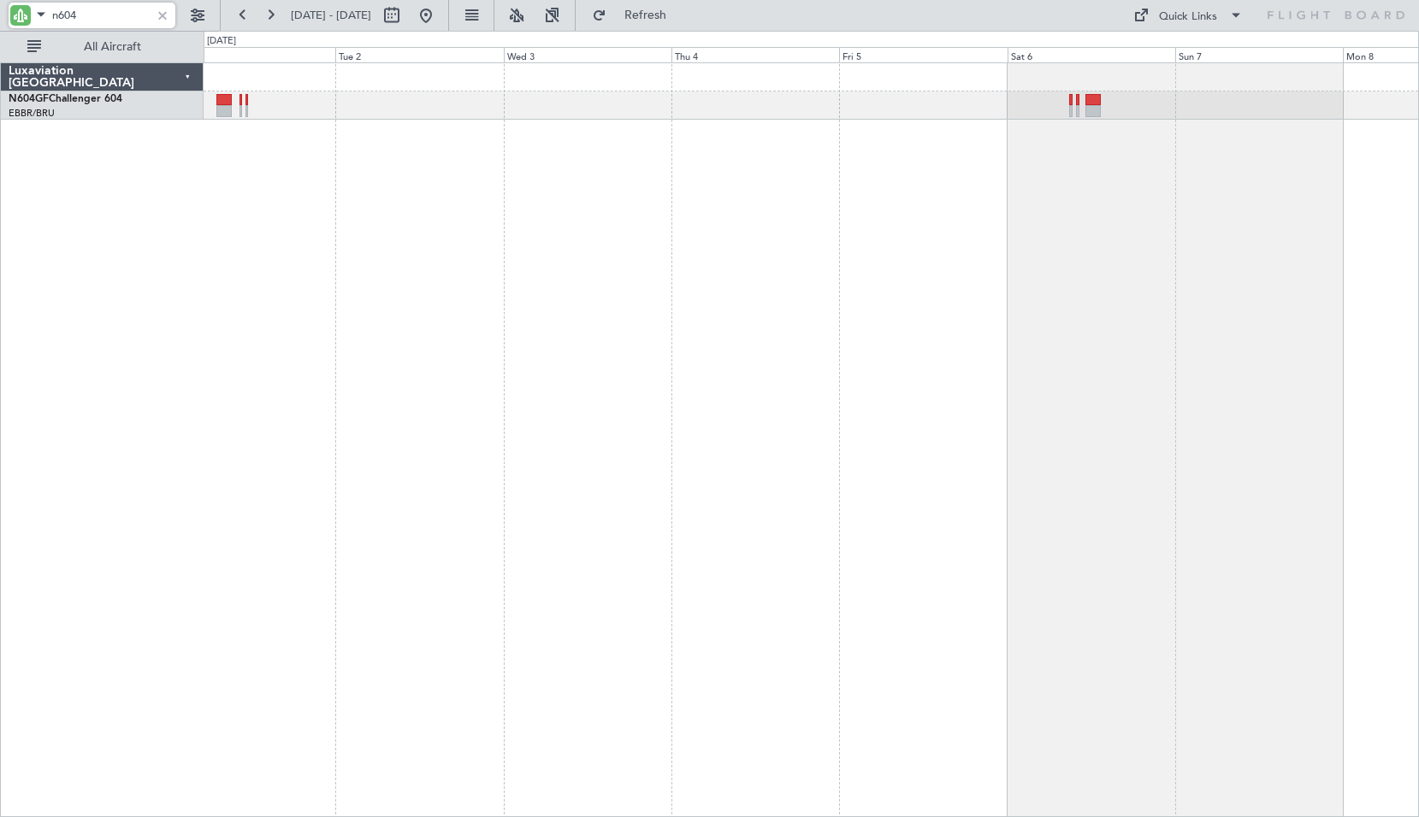
click at [741, 275] on div at bounding box center [811, 439] width 1215 height 755
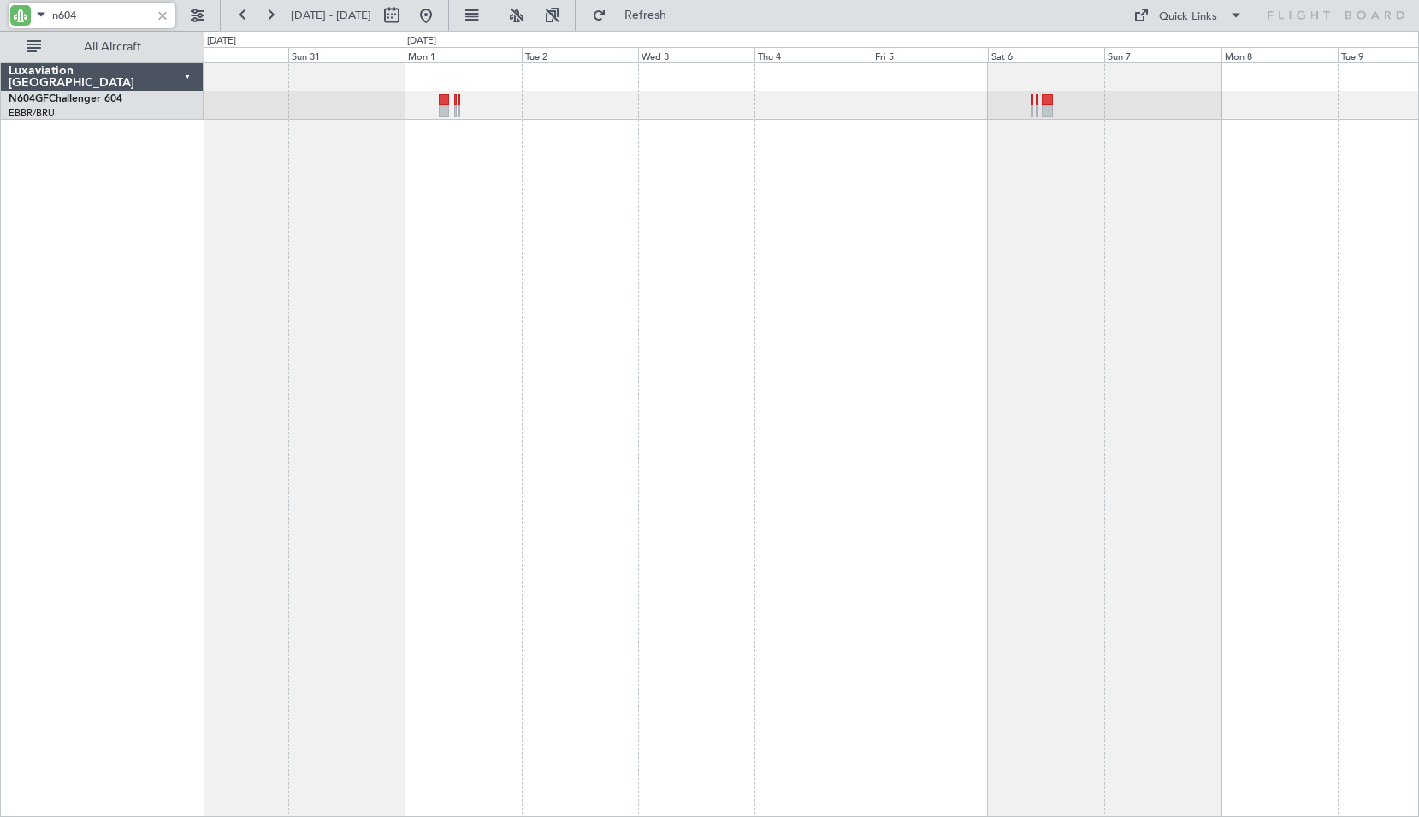
click at [898, 289] on div at bounding box center [811, 439] width 1215 height 755
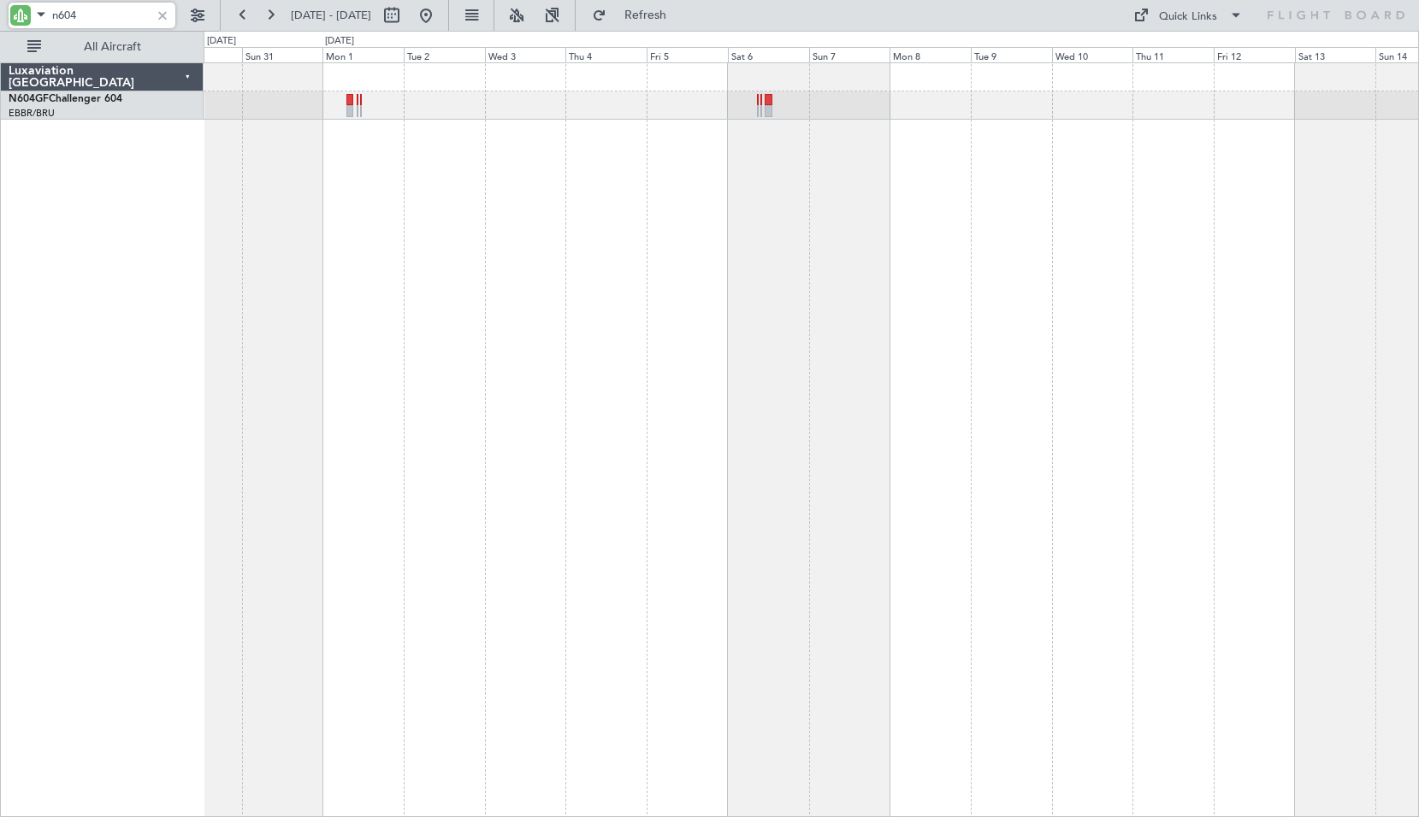
click at [678, 470] on div at bounding box center [811, 439] width 1215 height 755
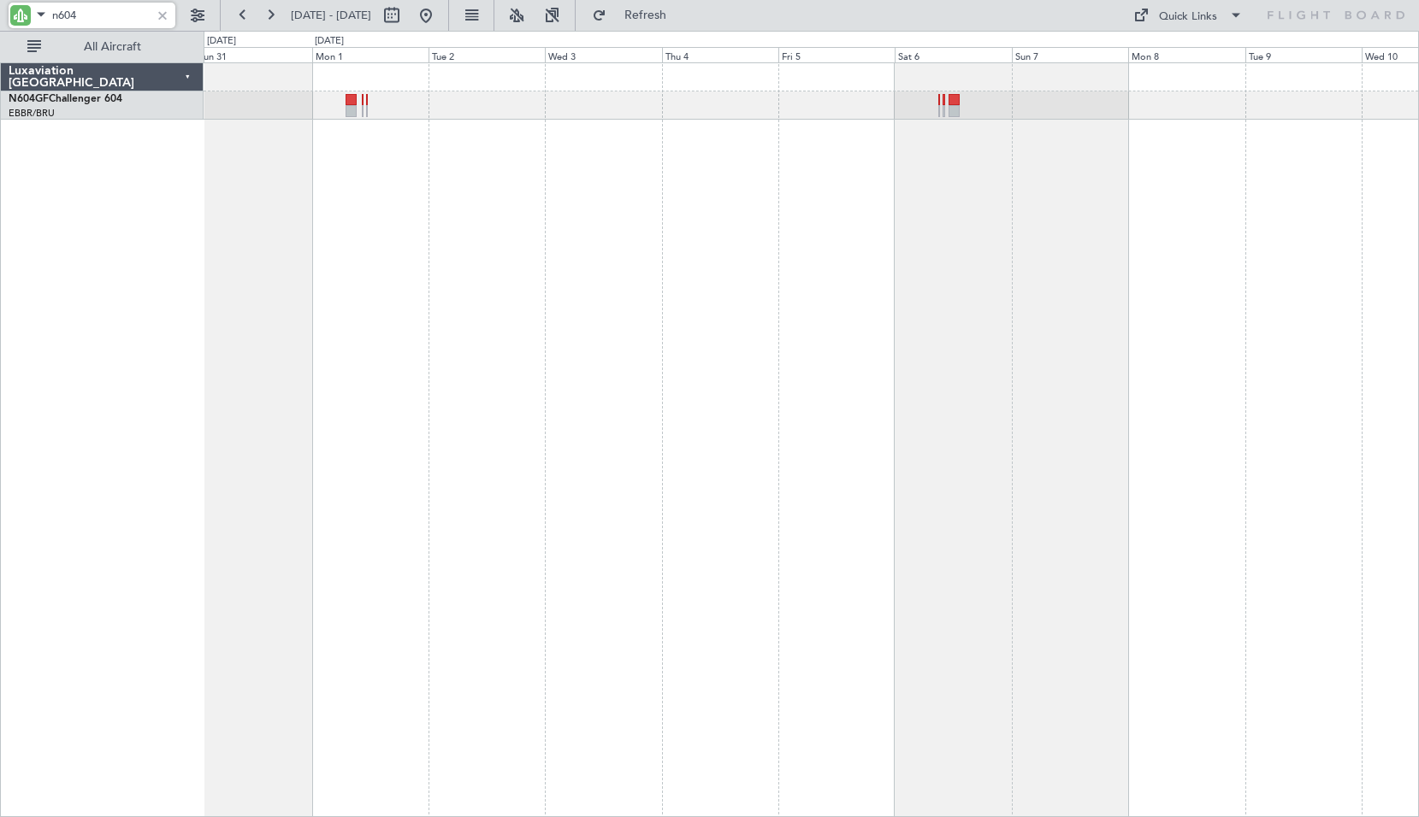
click at [610, 286] on div at bounding box center [811, 439] width 1215 height 755
type input "n604"
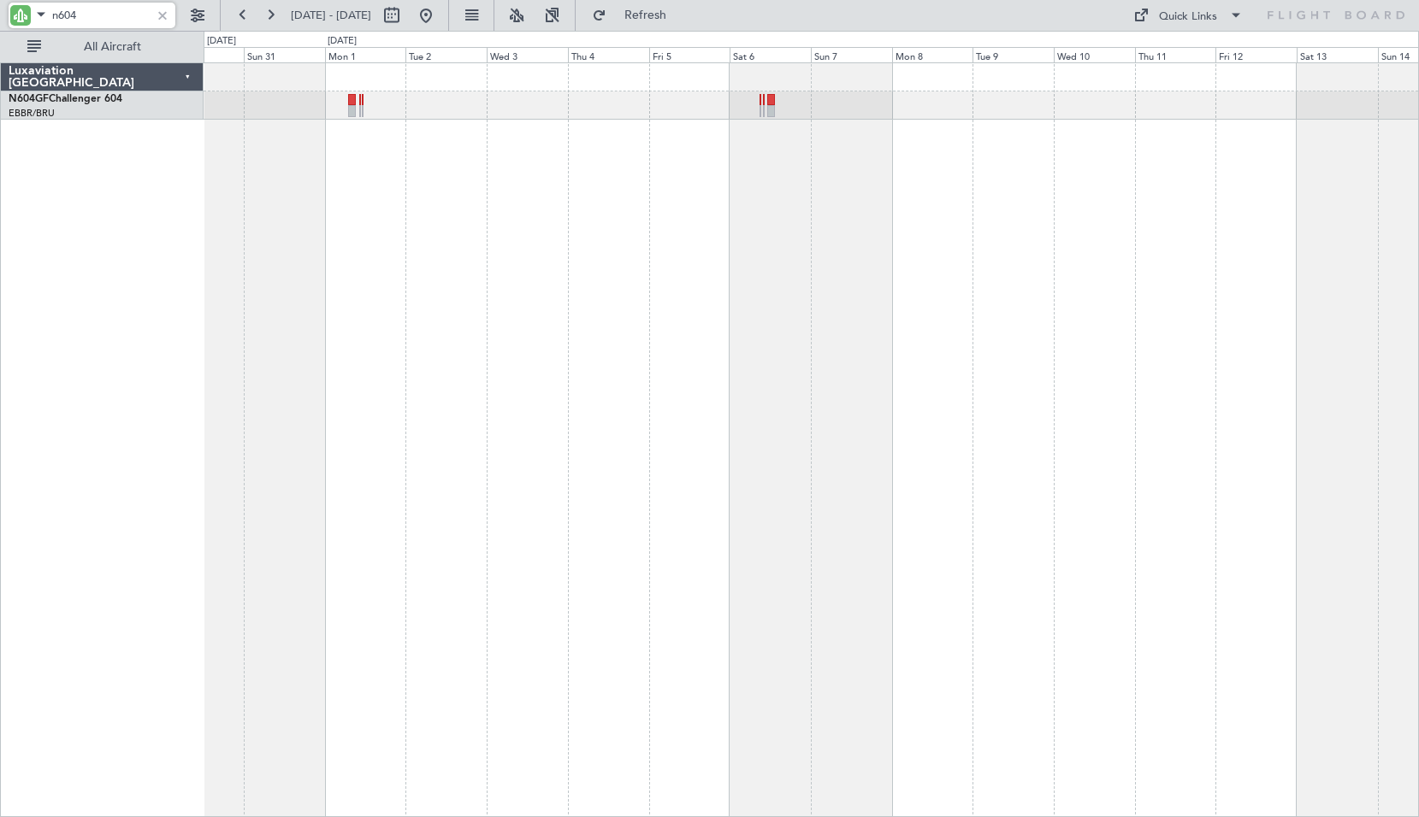
click at [452, 201] on div at bounding box center [811, 439] width 1215 height 755
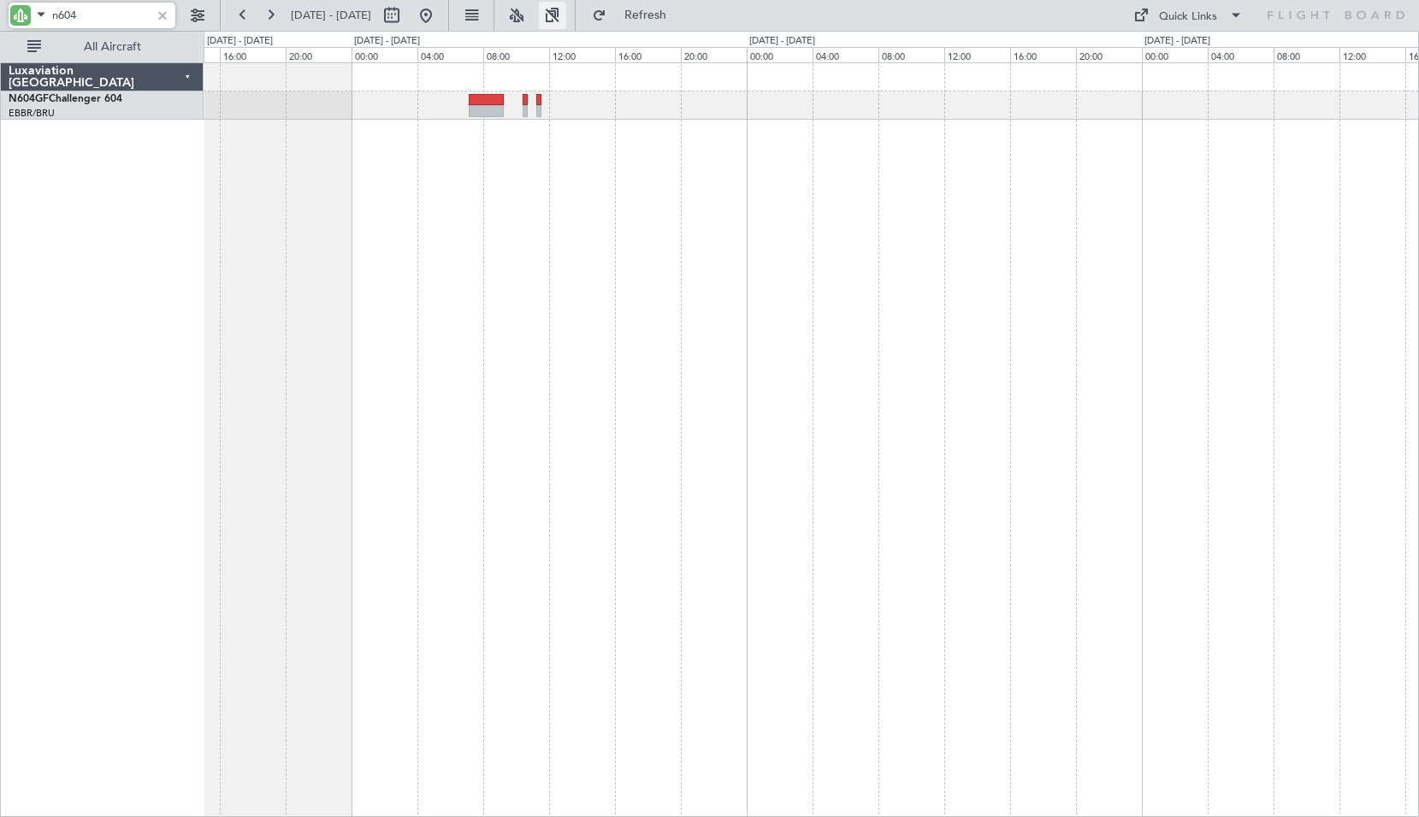
click at [566, 20] on button at bounding box center [552, 15] width 27 height 27
click at [566, 15] on button at bounding box center [552, 15] width 27 height 27
click at [566, 19] on button at bounding box center [552, 15] width 27 height 27
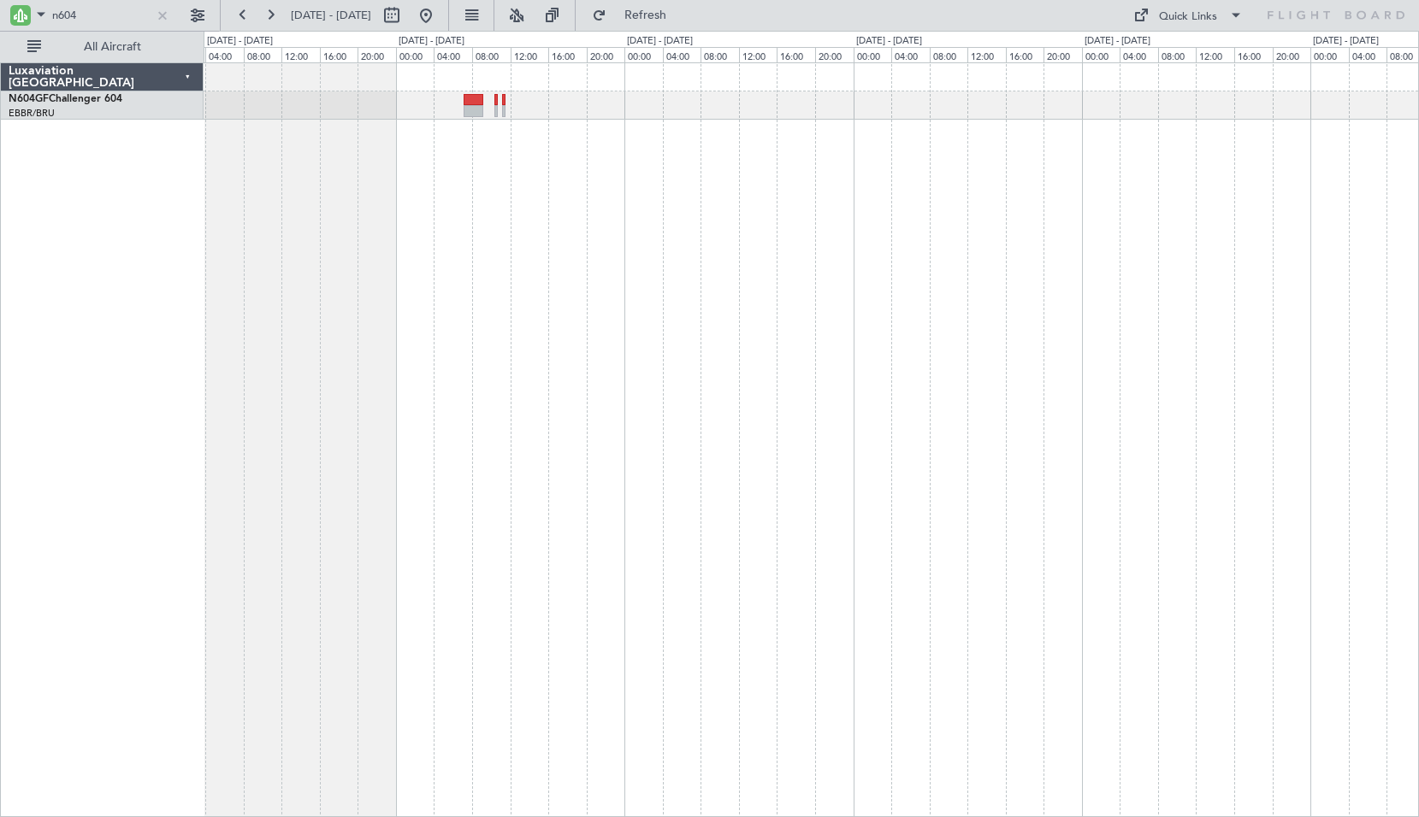
click at [686, 355] on div at bounding box center [811, 439] width 1215 height 755
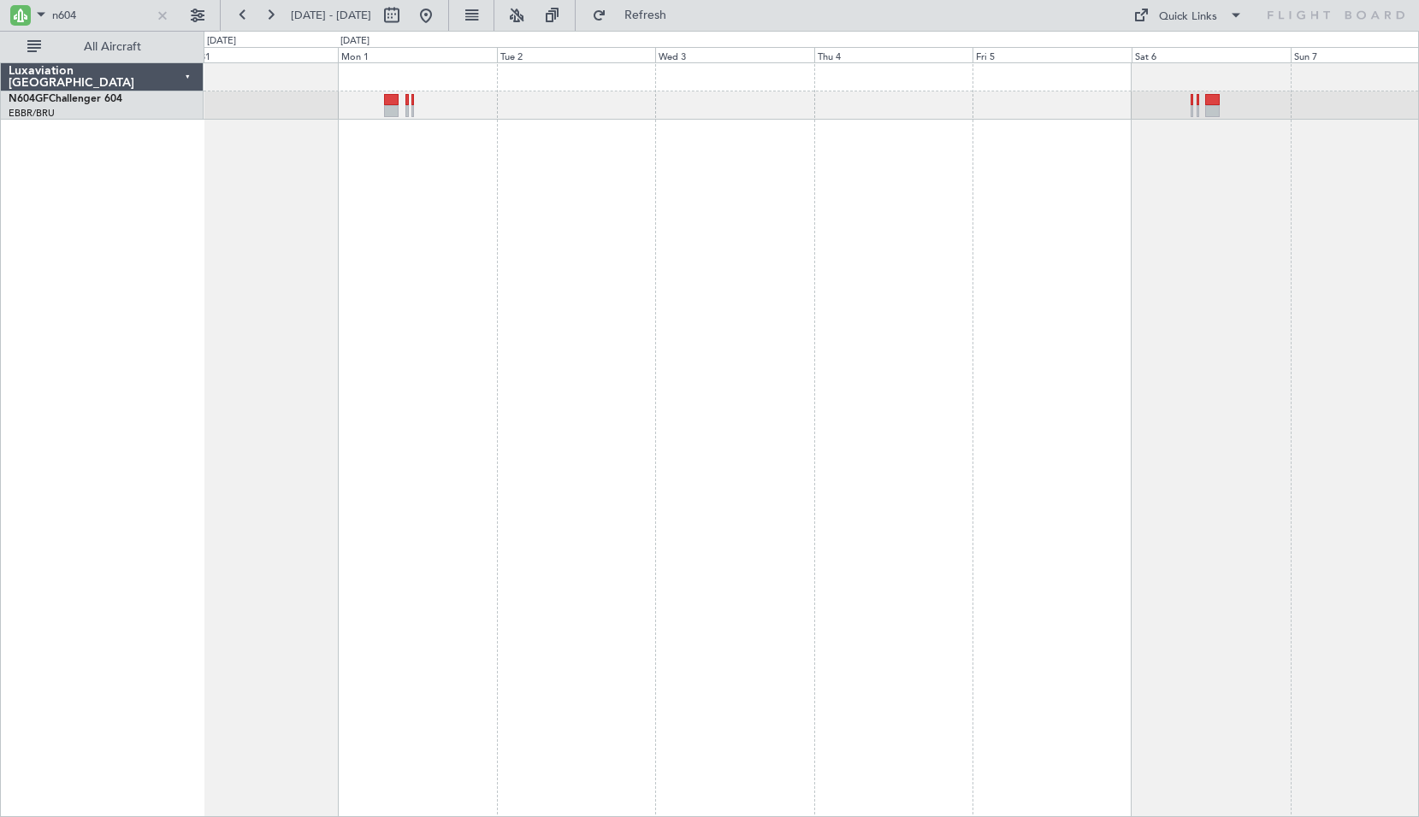
click at [734, 364] on div at bounding box center [811, 439] width 1215 height 755
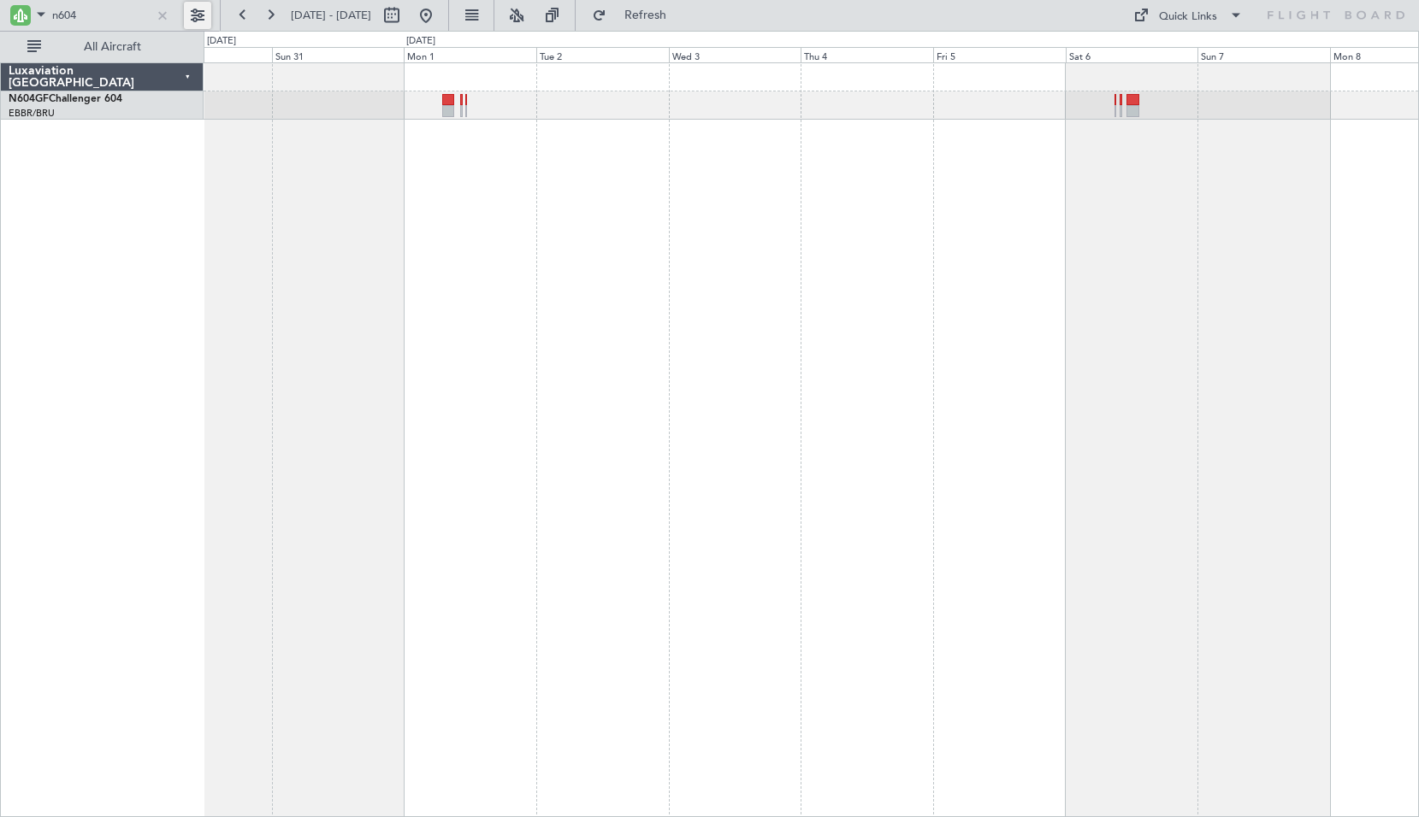
click at [207, 21] on button at bounding box center [197, 15] width 27 height 27
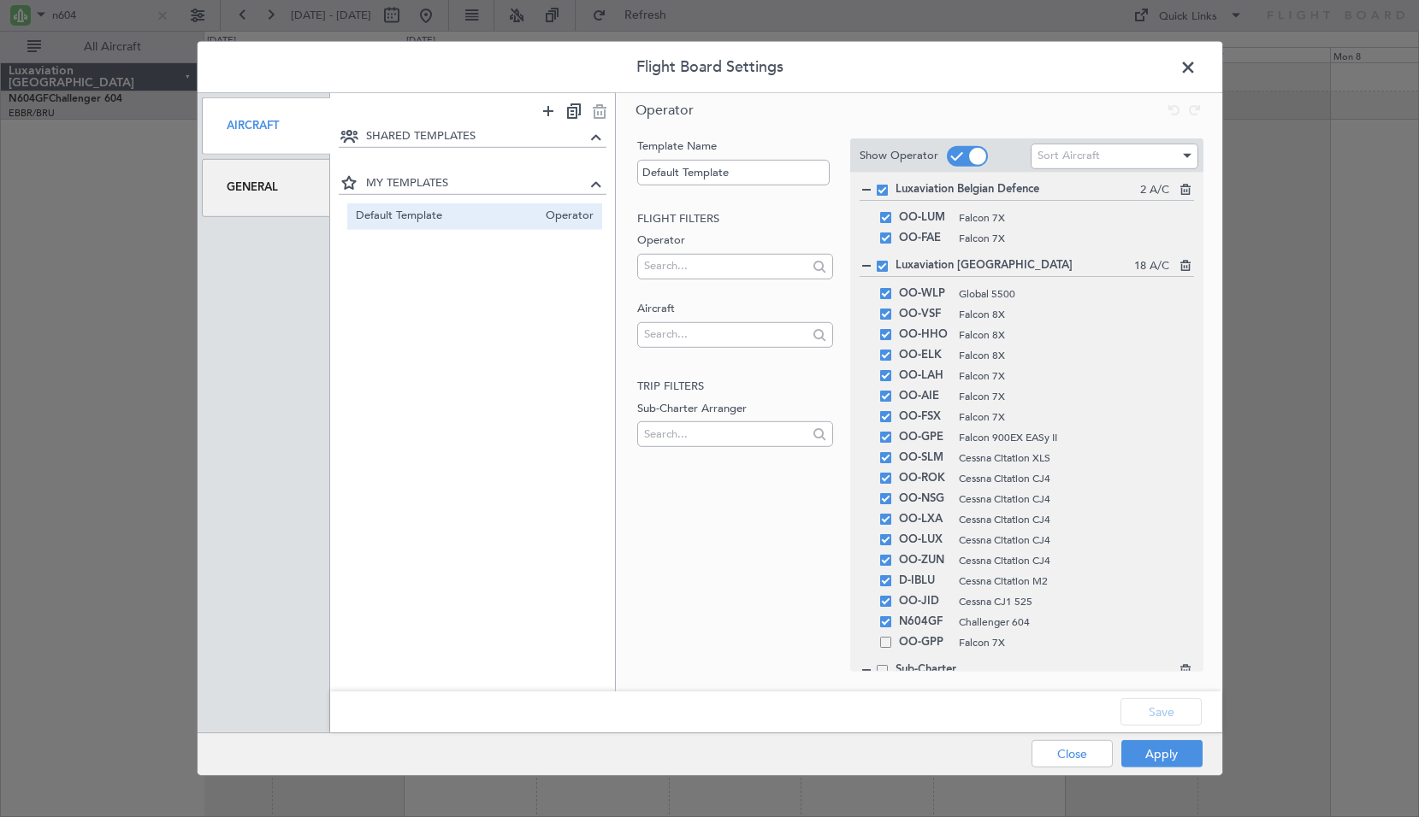
click at [275, 186] on div "General" at bounding box center [266, 187] width 129 height 57
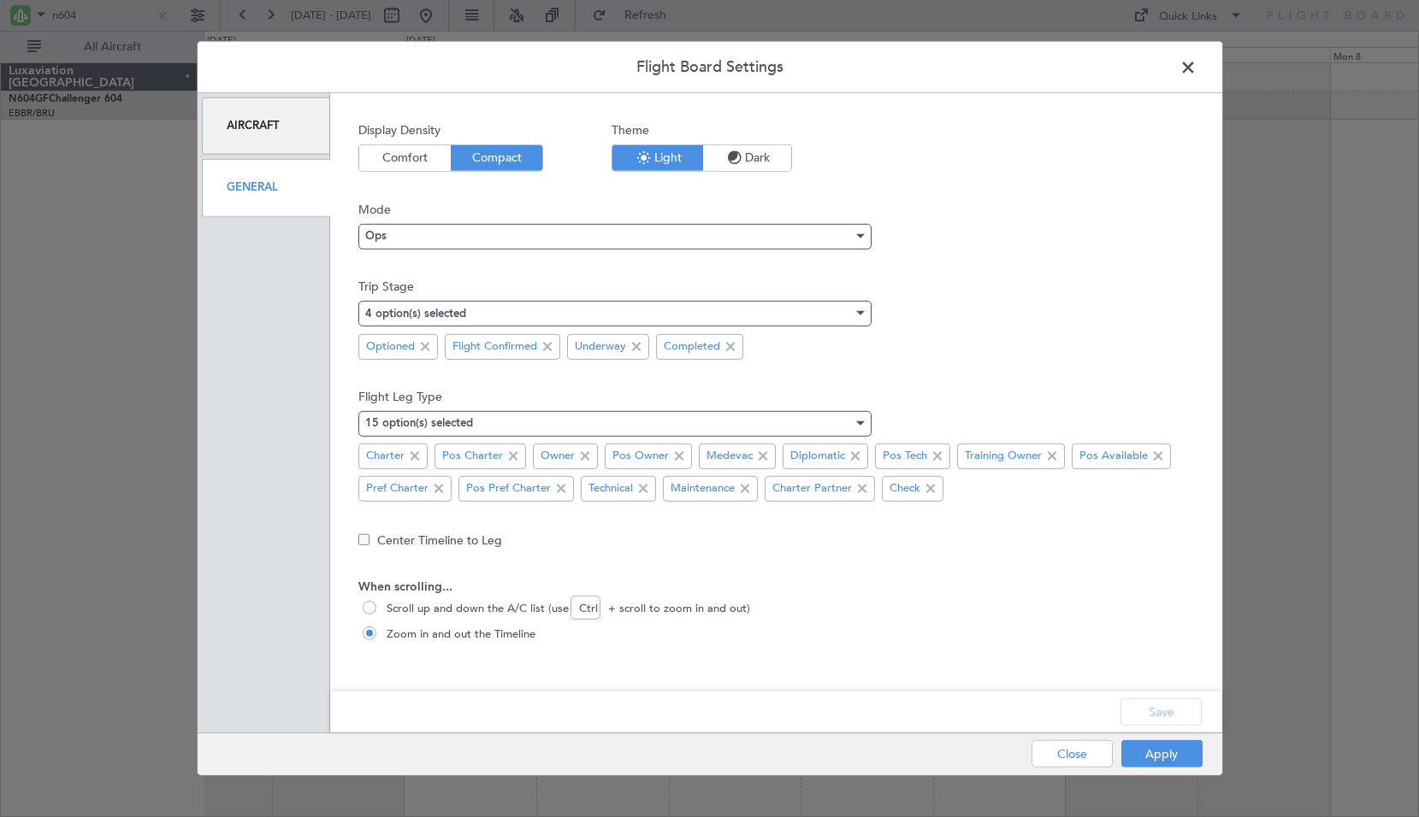
click at [1196, 68] on span at bounding box center [1196, 72] width 0 height 34
